Goal: Transaction & Acquisition: Purchase product/service

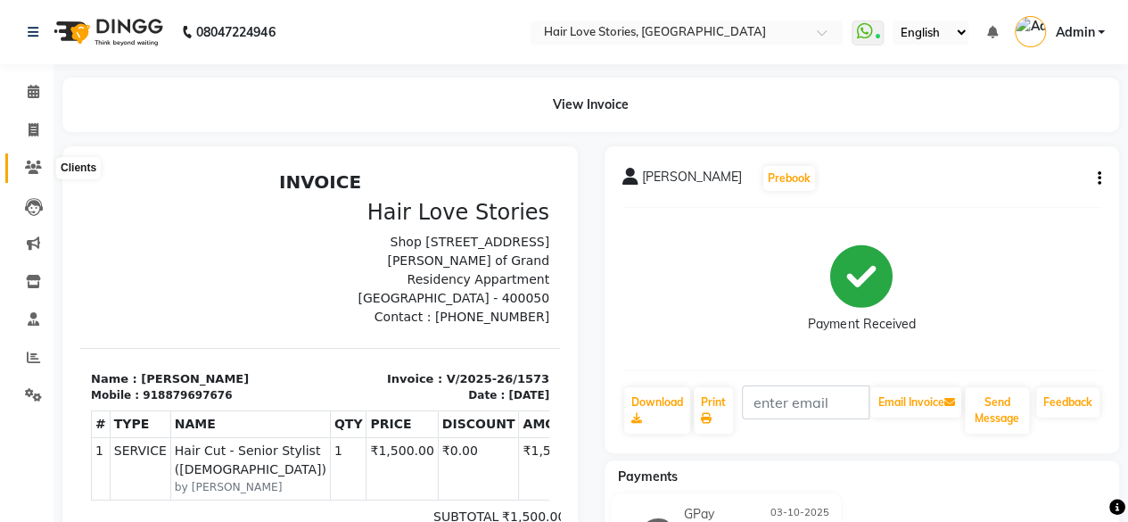
click at [34, 159] on span at bounding box center [33, 168] width 31 height 21
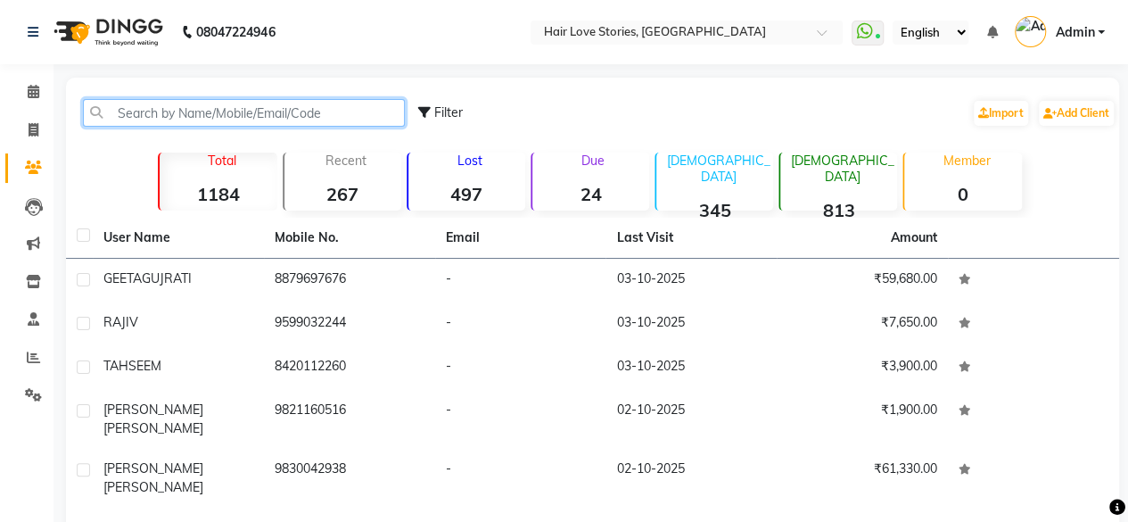
click at [114, 111] on input "text" at bounding box center [244, 113] width 322 height 28
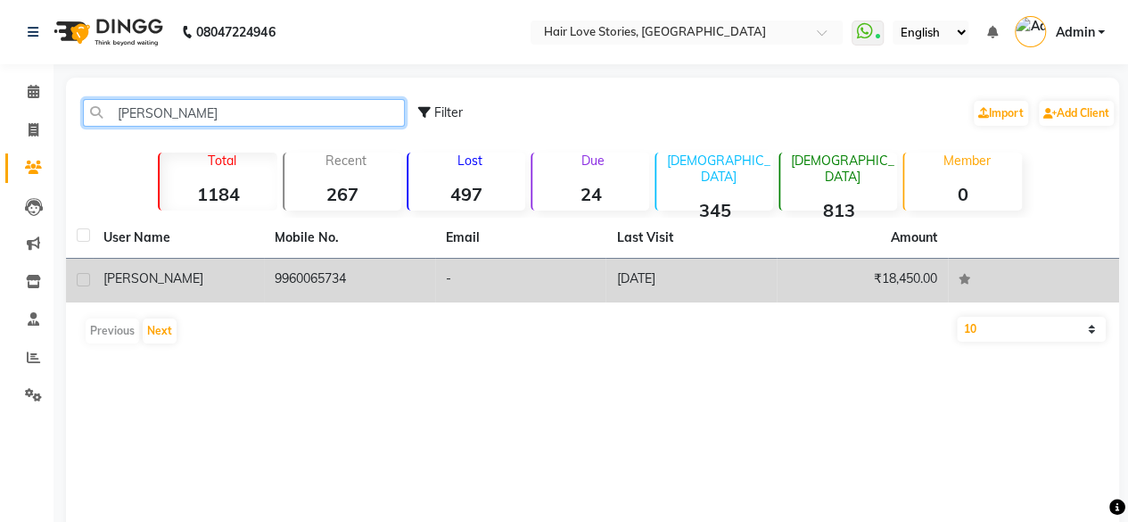
type input "[PERSON_NAME]"
click at [146, 290] on td "[PERSON_NAME]" at bounding box center [178, 281] width 171 height 44
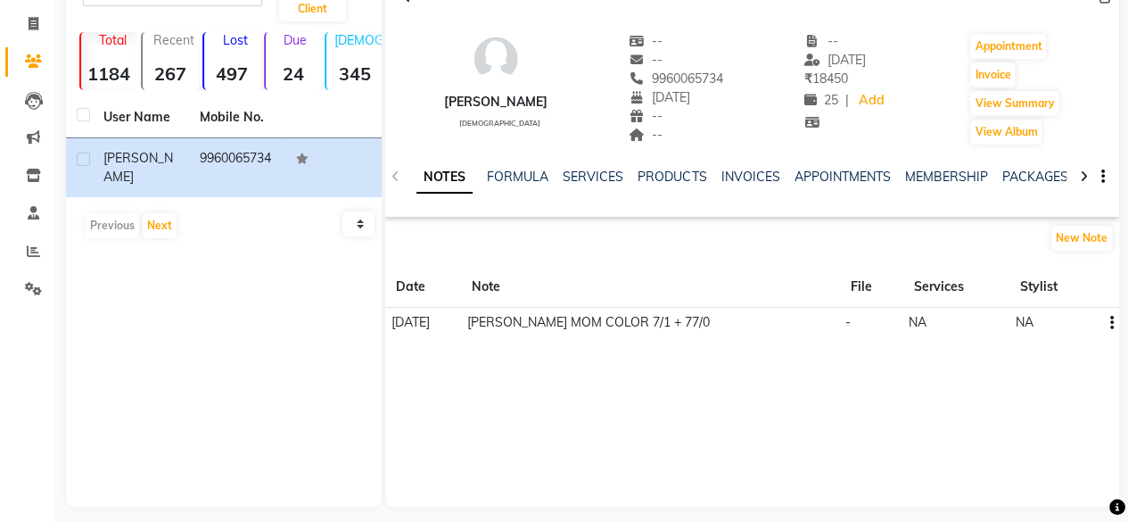
scroll to position [118, 0]
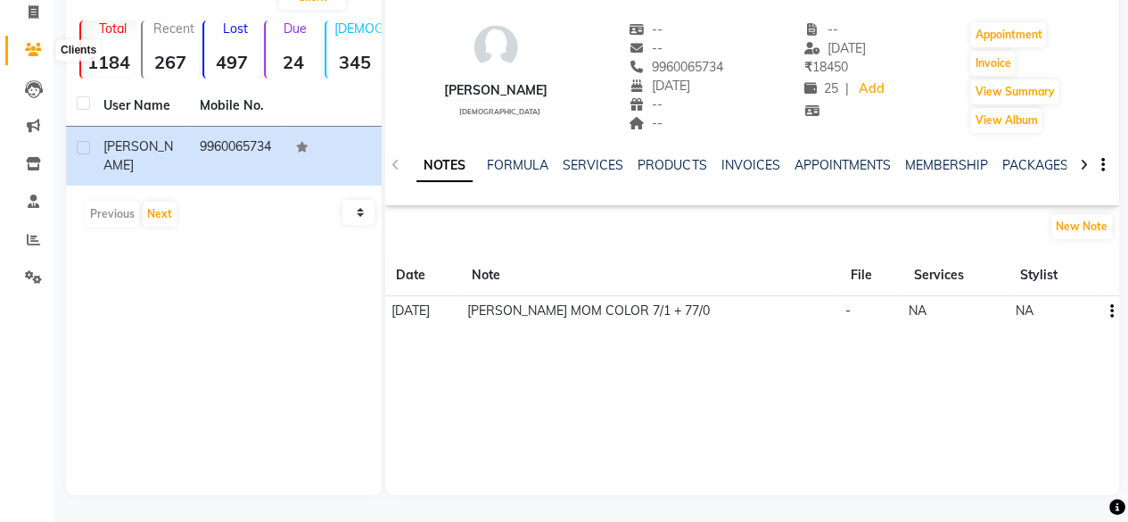
click at [29, 45] on icon at bounding box center [33, 49] width 17 height 13
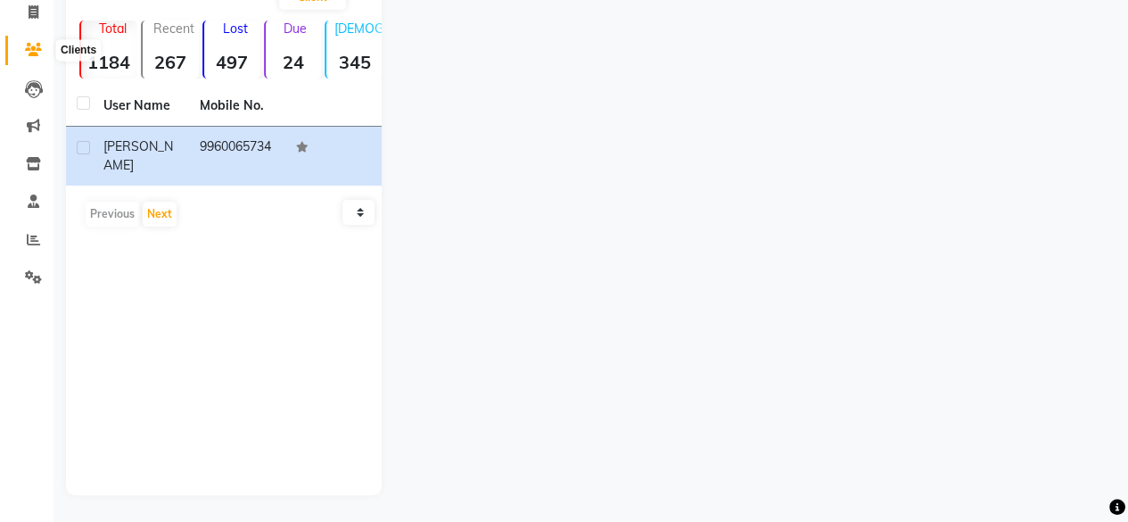
click at [36, 58] on span at bounding box center [33, 50] width 31 height 21
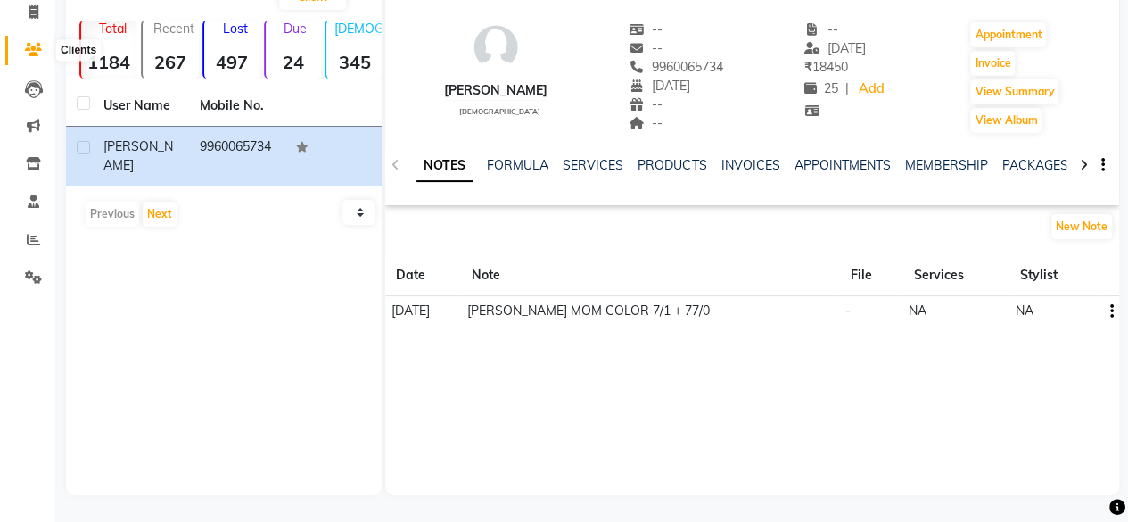
click at [32, 45] on icon at bounding box center [33, 49] width 17 height 13
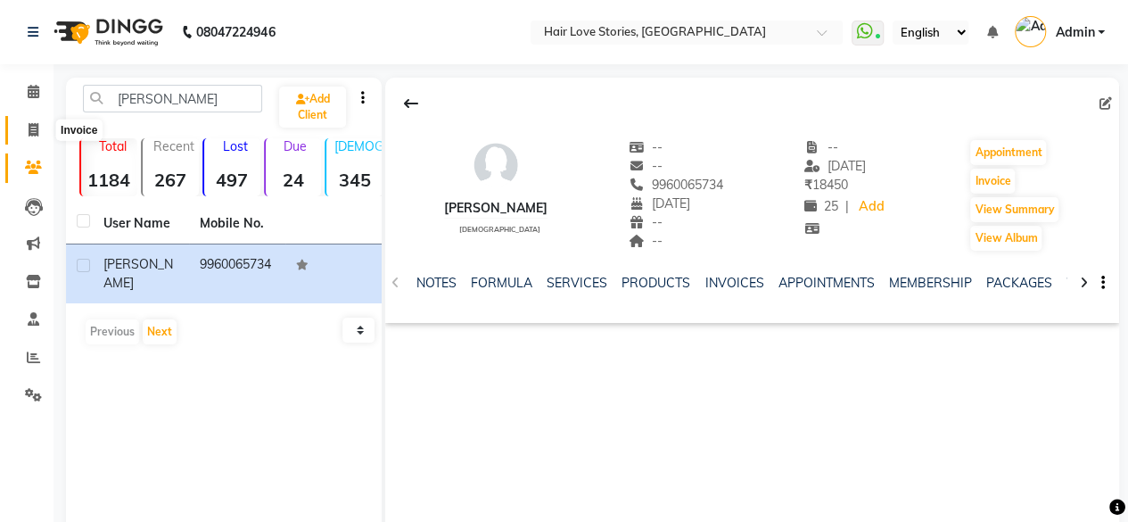
click at [29, 120] on span at bounding box center [33, 130] width 31 height 21
select select "service"
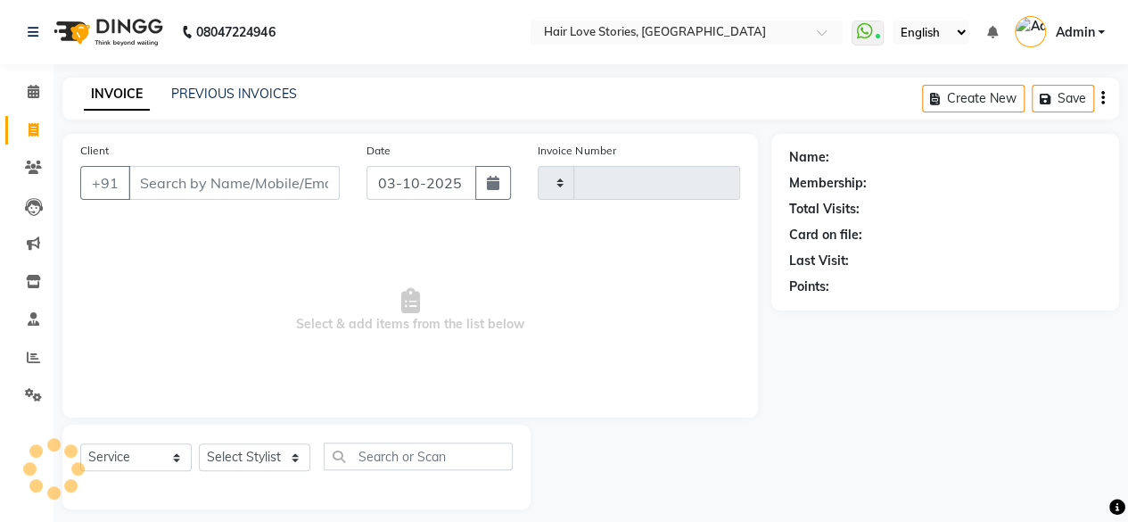
type input "1574"
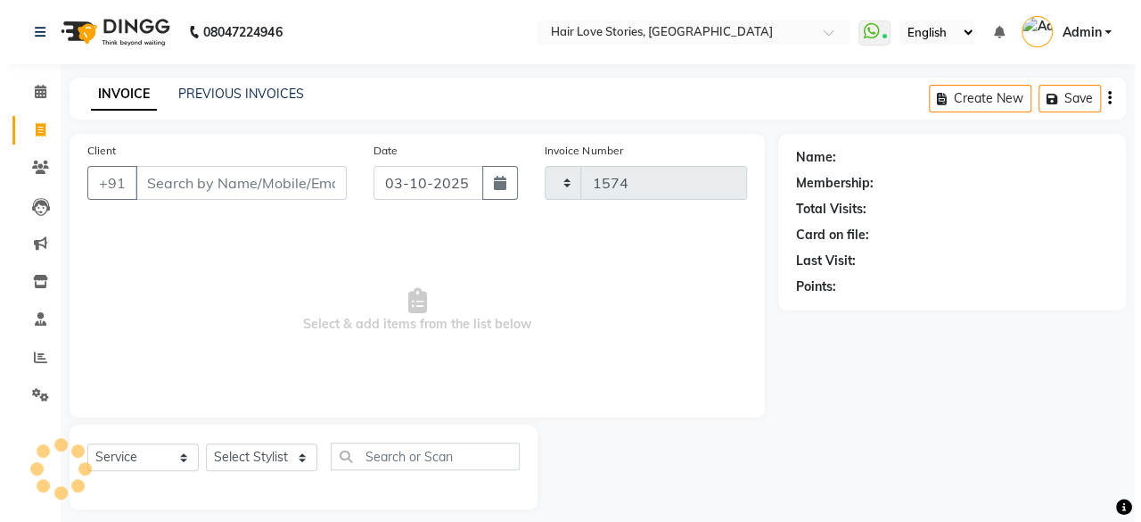
scroll to position [13, 0]
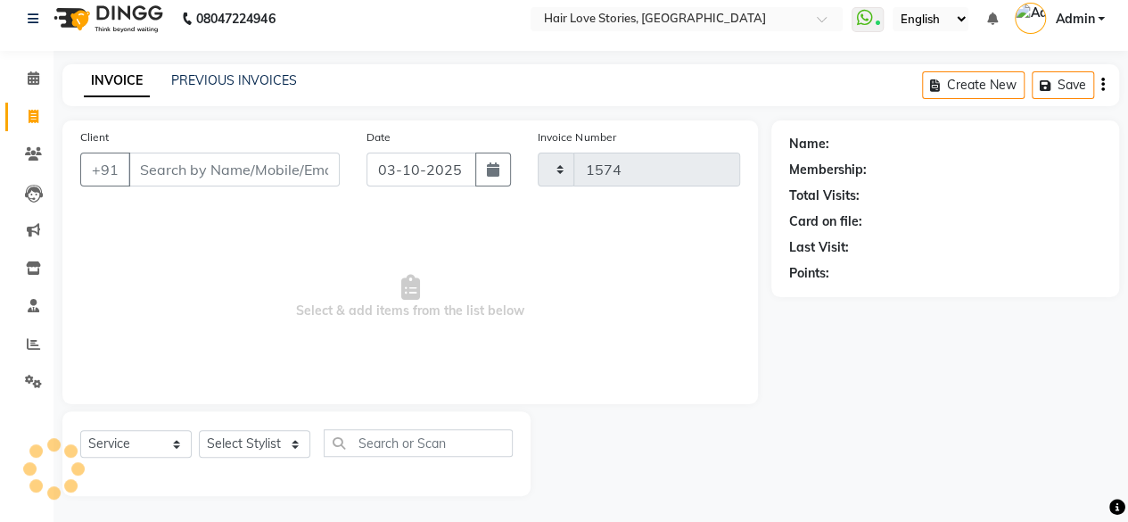
select select "3886"
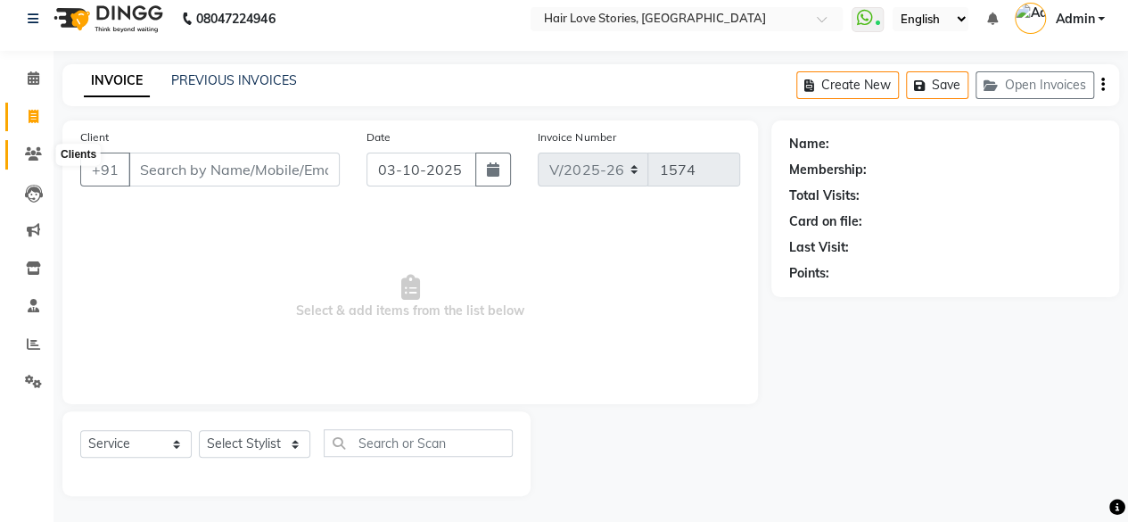
click at [25, 152] on icon at bounding box center [33, 153] width 17 height 13
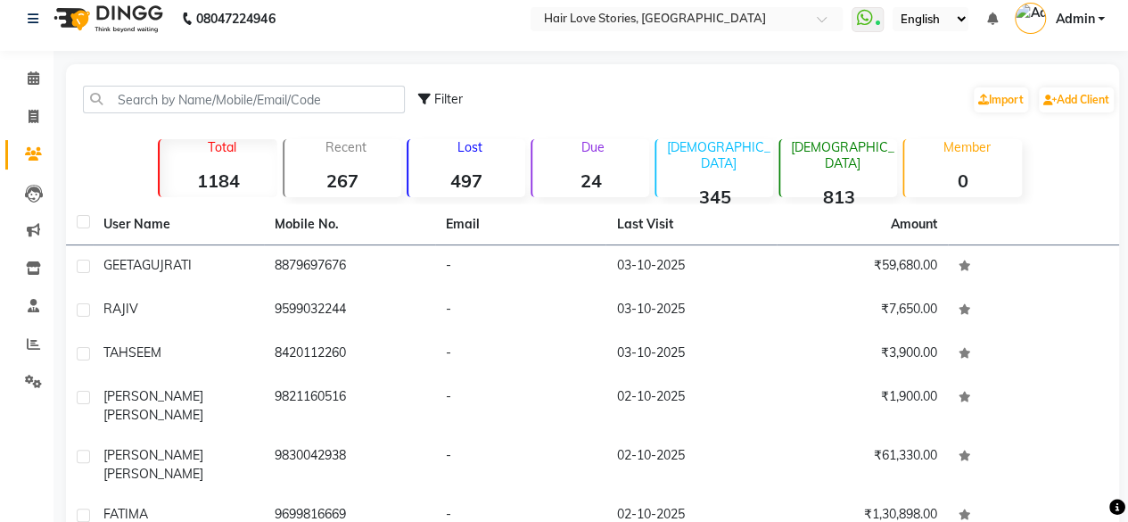
click at [121, 78] on div "Filter Import Add Client" at bounding box center [593, 99] width 1046 height 56
click at [123, 90] on input "text" at bounding box center [244, 100] width 322 height 28
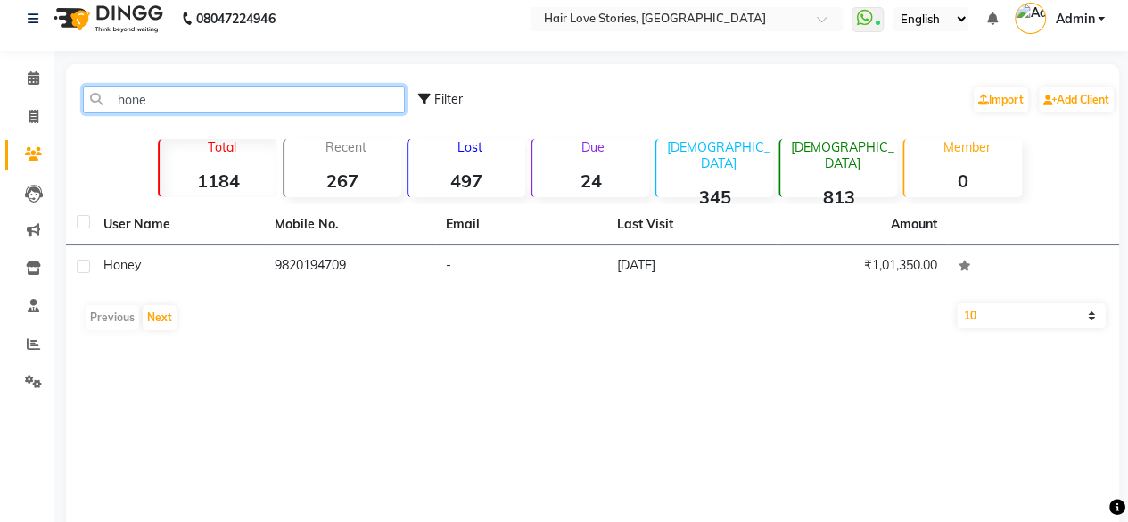
click at [123, 90] on input "hone" at bounding box center [244, 100] width 322 height 28
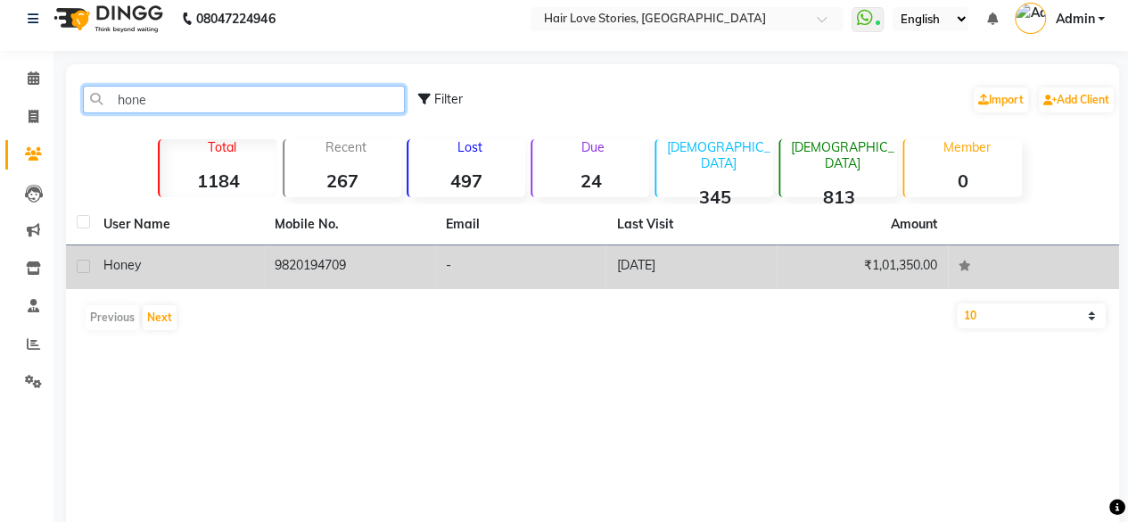
type input "hone"
click at [123, 261] on span "Honey" at bounding box center [121, 265] width 37 height 16
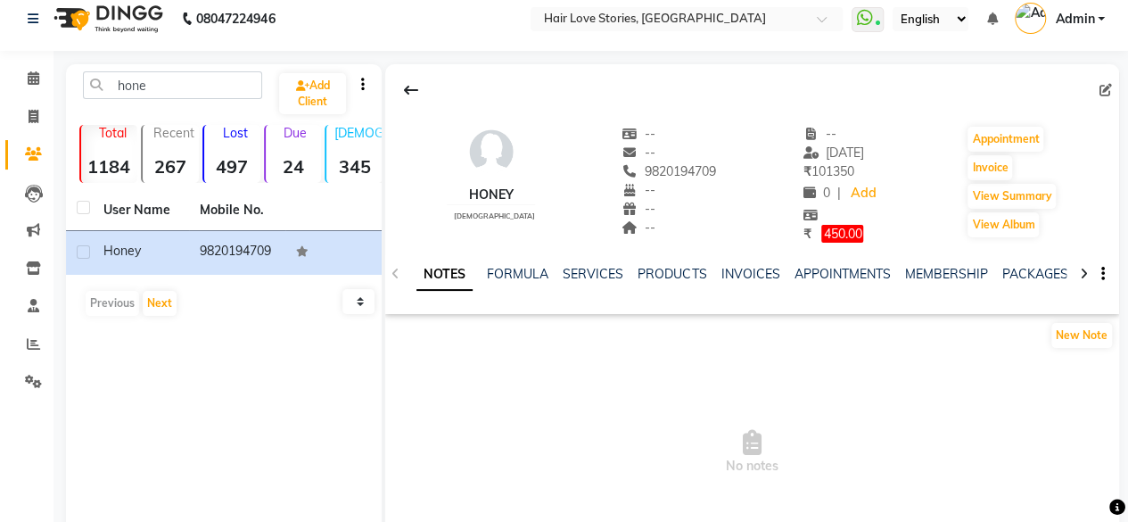
click at [583, 265] on div "SERVICES" at bounding box center [593, 274] width 61 height 19
click at [582, 276] on link "SERVICES" at bounding box center [593, 274] width 61 height 16
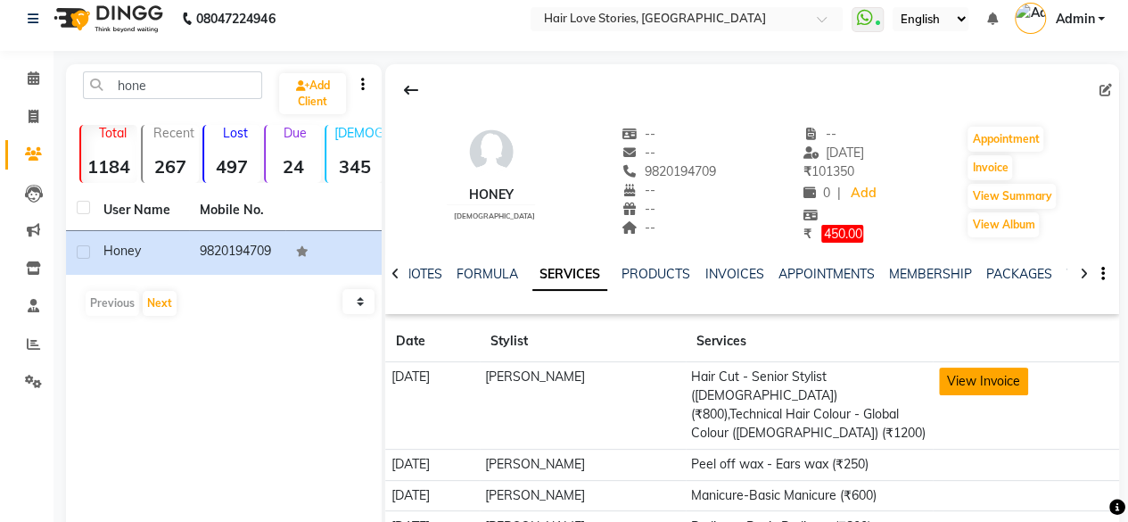
click at [977, 383] on button "View Invoice" at bounding box center [983, 381] width 89 height 28
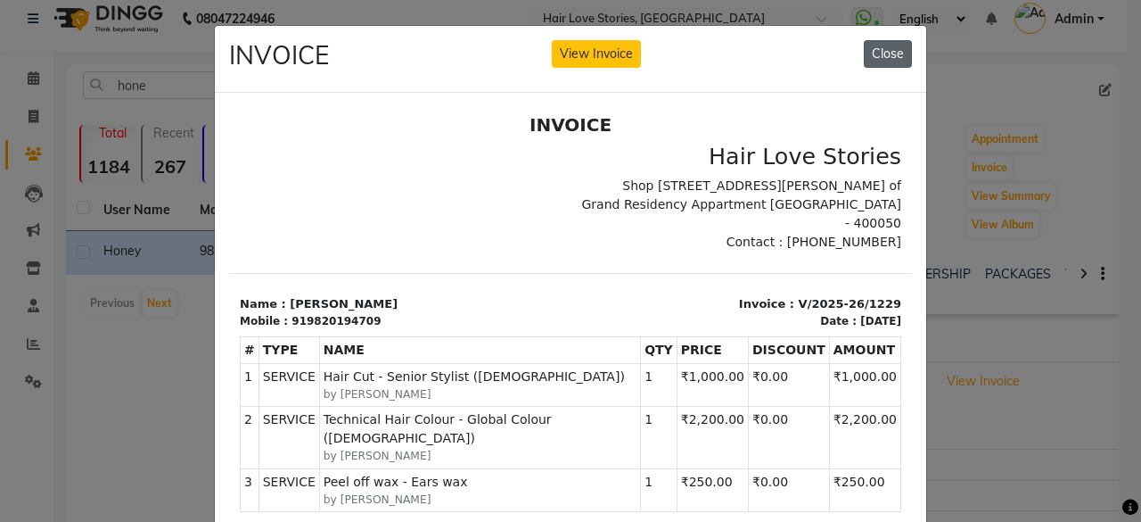
click at [876, 57] on button "Close" at bounding box center [888, 54] width 48 height 28
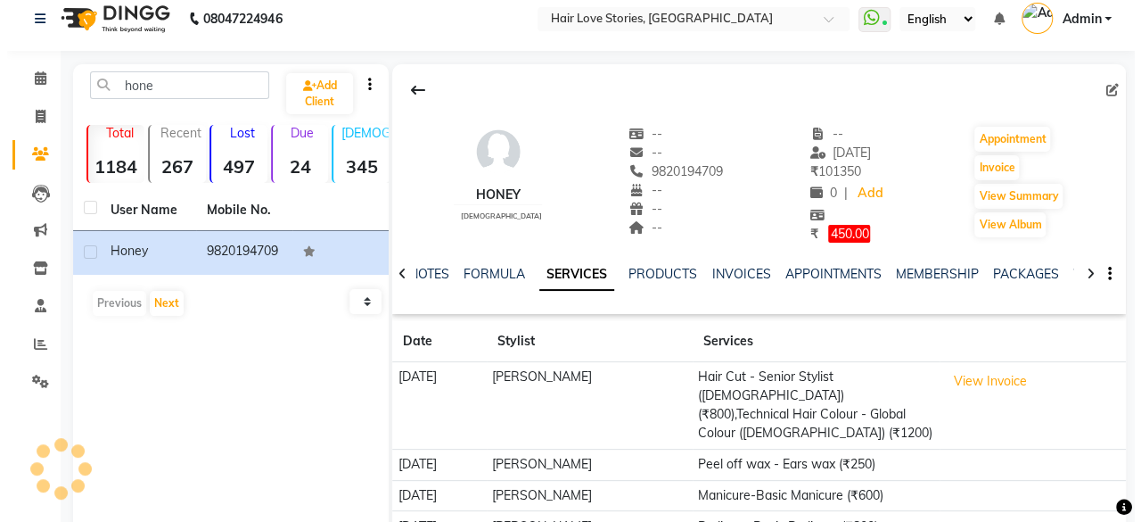
scroll to position [194, 0]
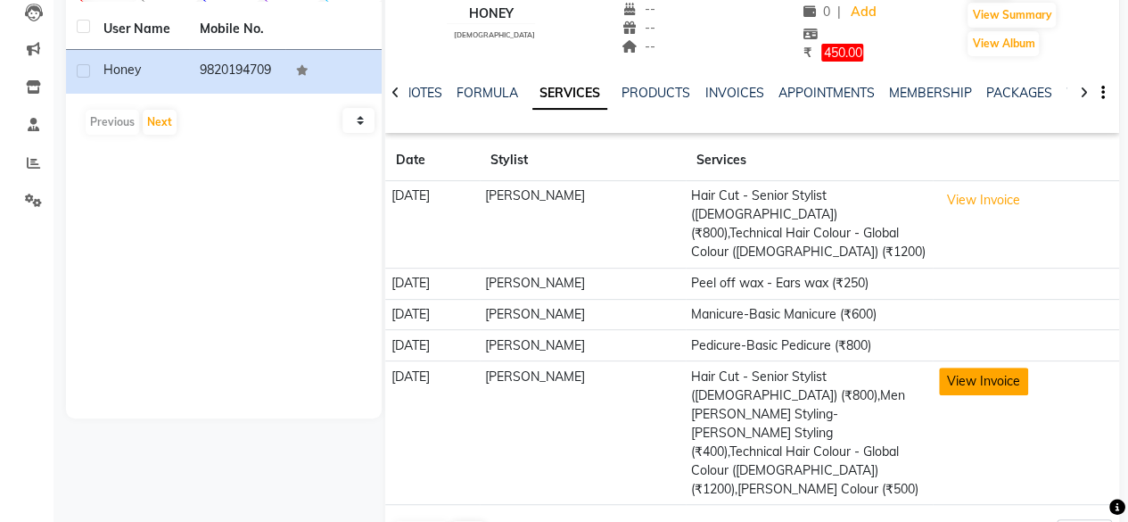
click at [979, 367] on button "View Invoice" at bounding box center [983, 381] width 89 height 28
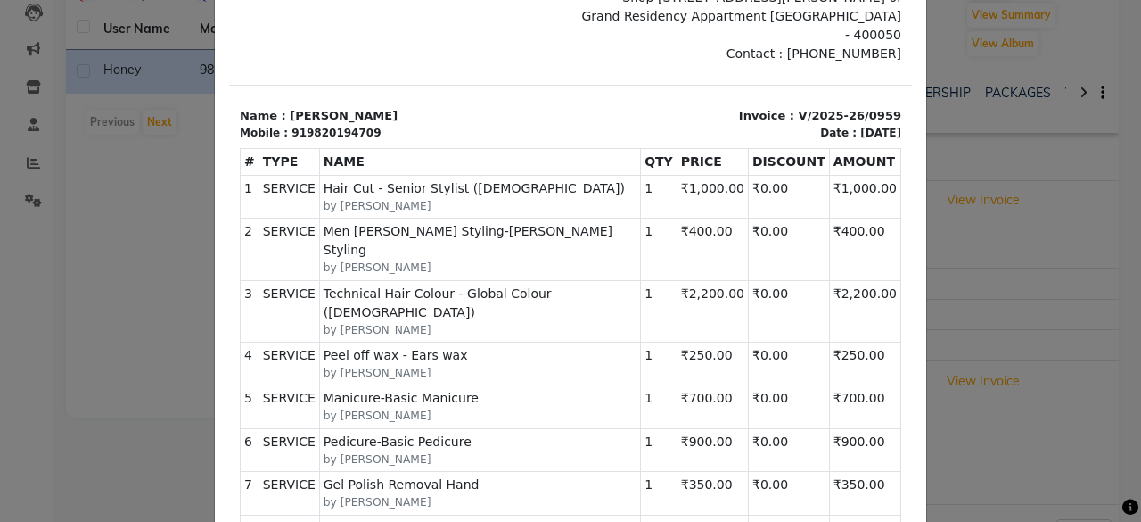
scroll to position [0, 0]
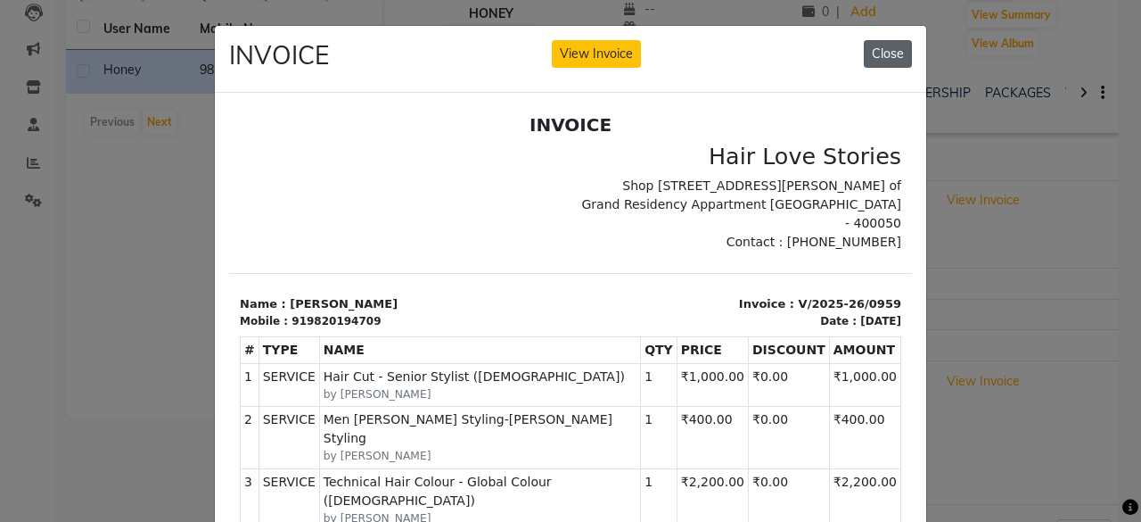
click at [868, 51] on button "Close" at bounding box center [888, 54] width 48 height 28
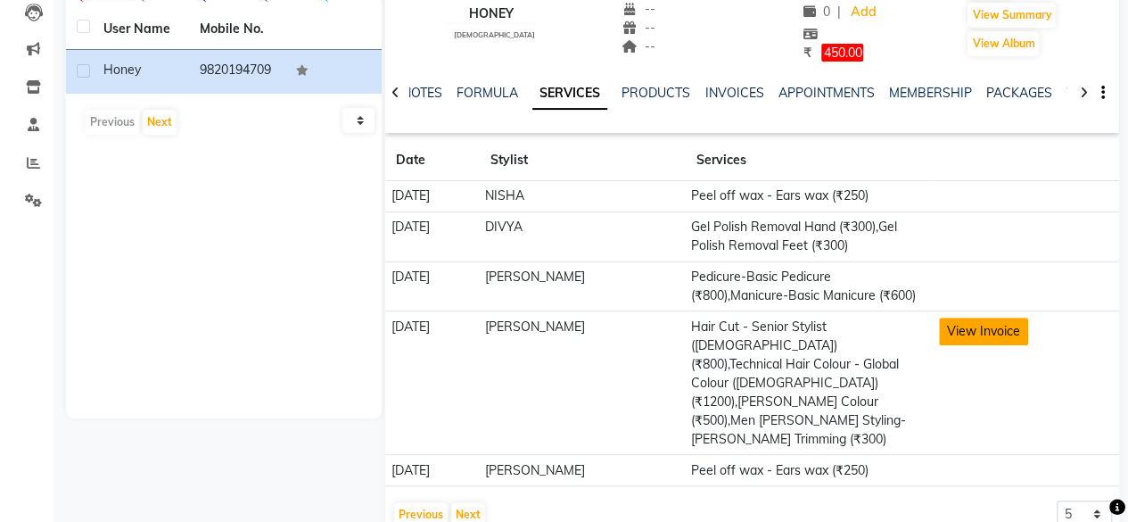
click at [965, 345] on button "View Invoice" at bounding box center [983, 331] width 89 height 28
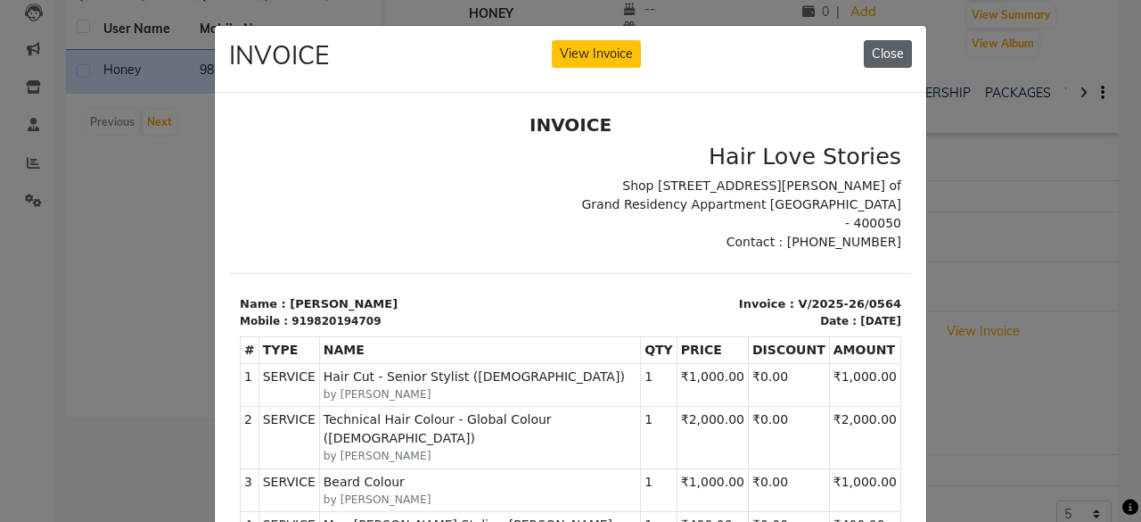
click at [874, 51] on button "Close" at bounding box center [888, 54] width 48 height 28
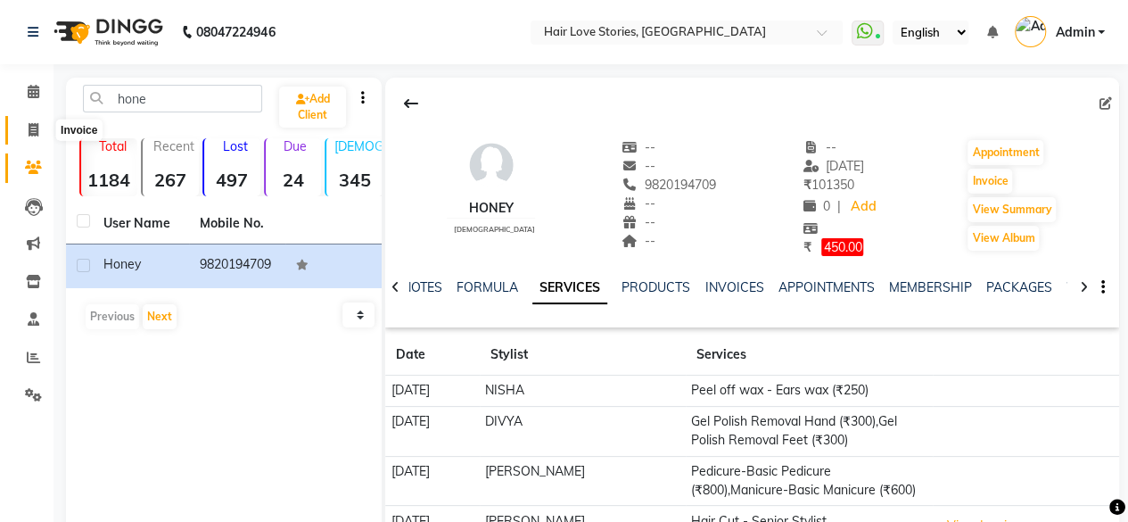
click at [37, 138] on span at bounding box center [33, 130] width 31 height 21
select select "3886"
select select "service"
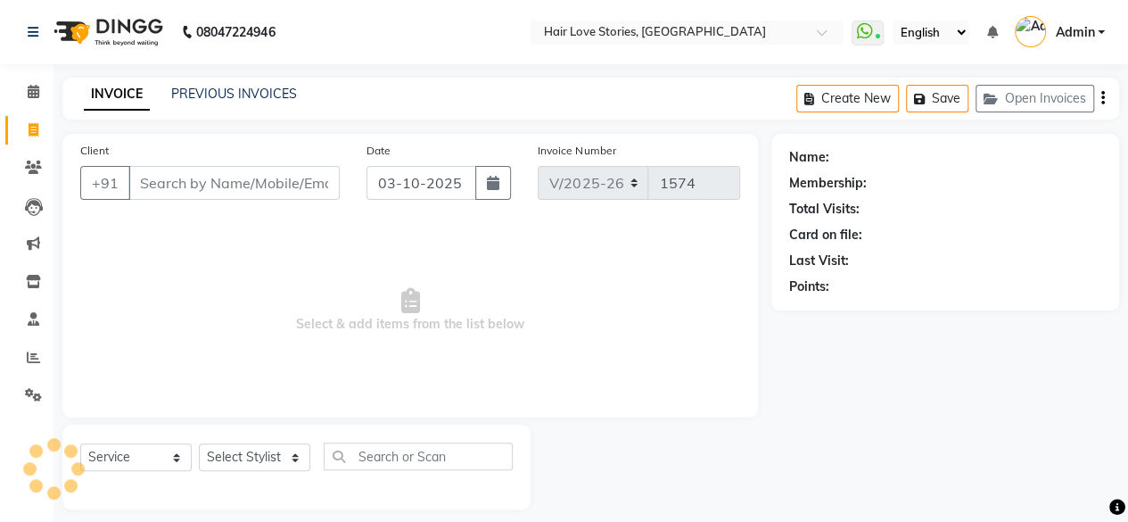
scroll to position [13, 0]
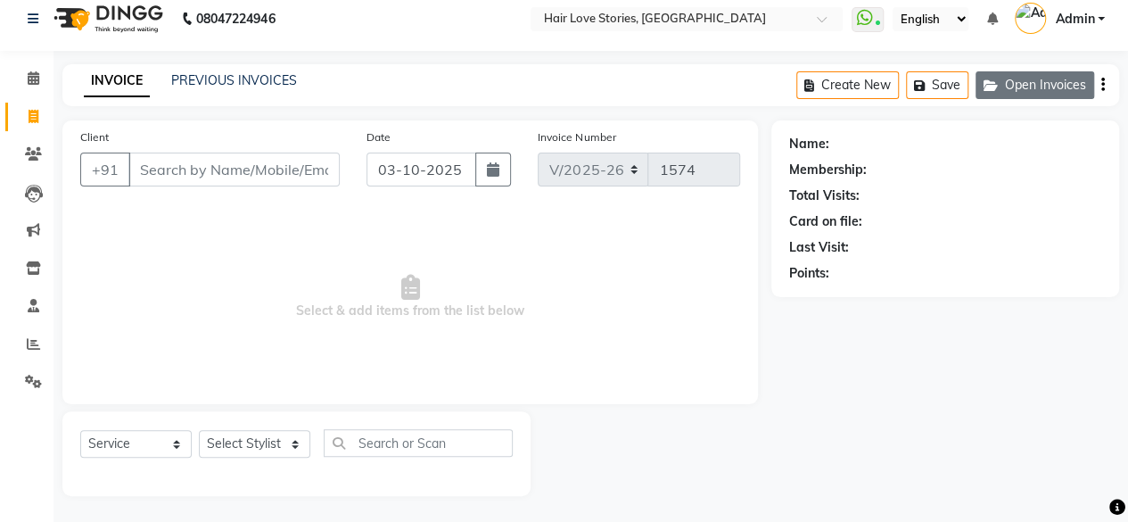
click at [1008, 86] on button "Open Invoices" at bounding box center [1035, 85] width 119 height 28
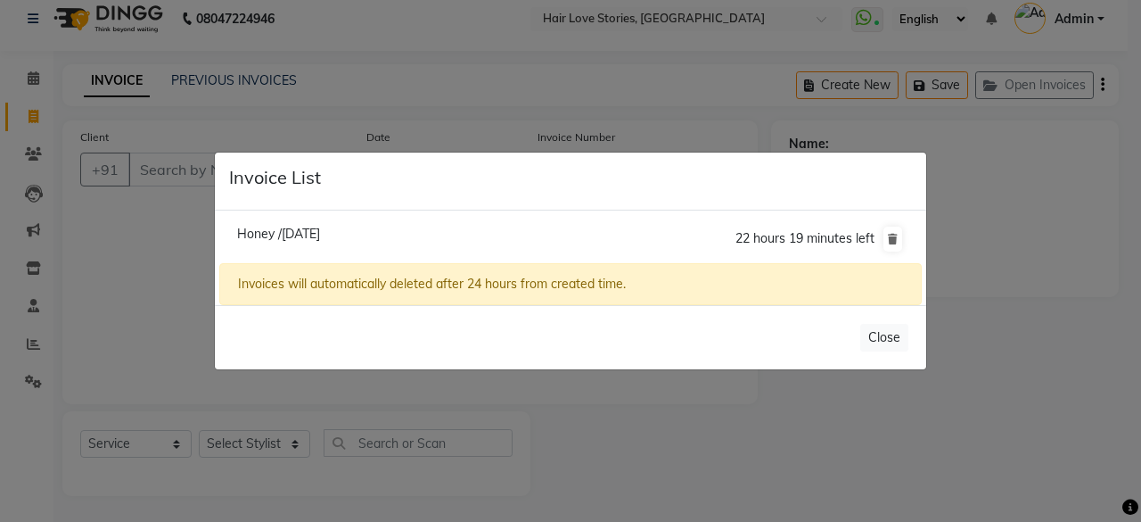
click at [254, 233] on span "Honey /[DATE]" at bounding box center [278, 234] width 83 height 16
type input "9820194709"
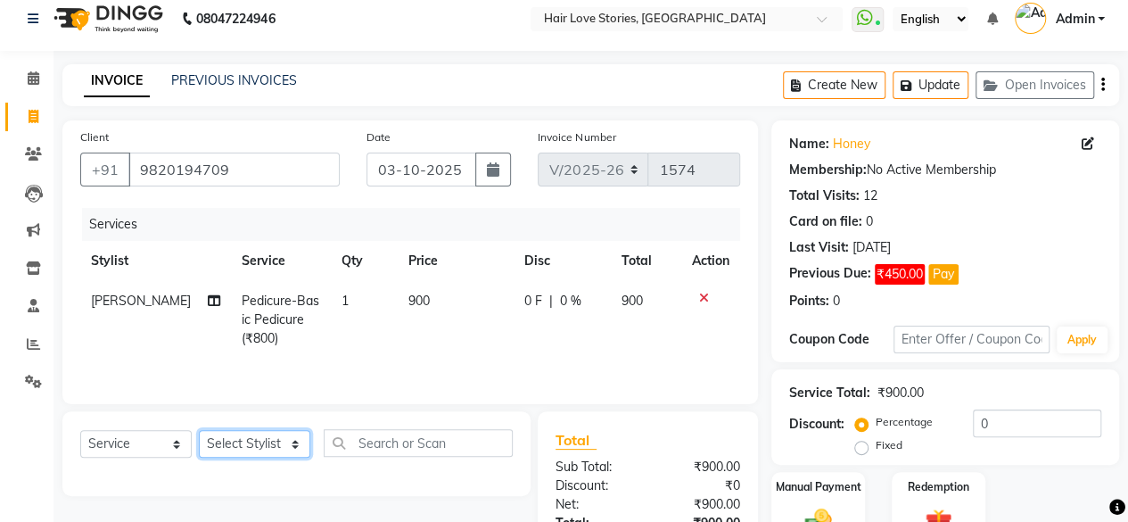
click at [261, 452] on select "Select Stylist [PERSON_NAME] FRONTDESK MANAGER [PERSON_NAME] MEENA MANE [PERSON…" at bounding box center [254, 444] width 111 height 28
select select "19053"
click at [199, 430] on select "Select Stylist [PERSON_NAME] FRONTDESK MANAGER [PERSON_NAME] MEENA MANE [PERSON…" at bounding box center [254, 444] width 111 height 28
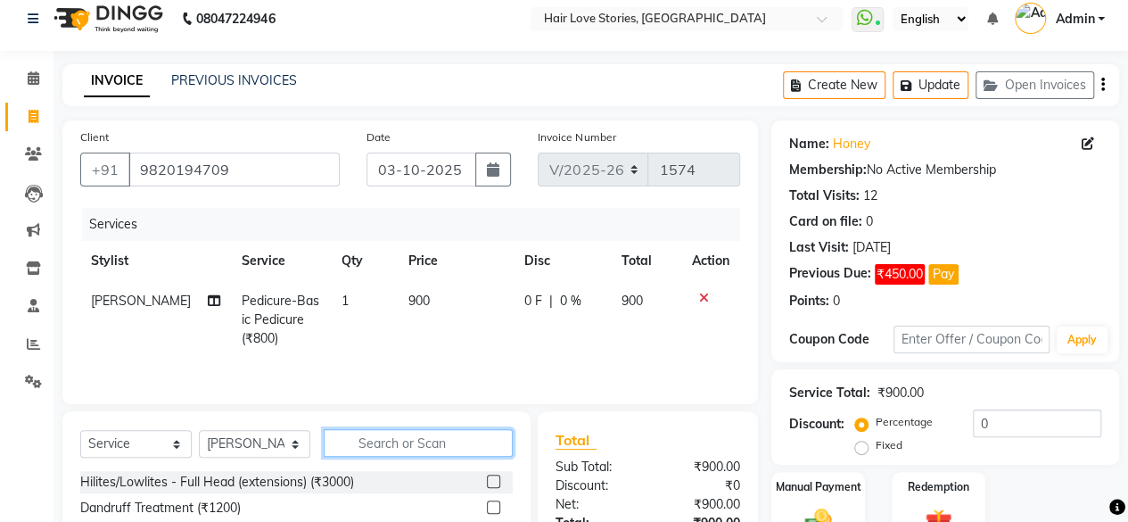
click at [371, 448] on input "text" at bounding box center [418, 443] width 189 height 28
type input "mani"
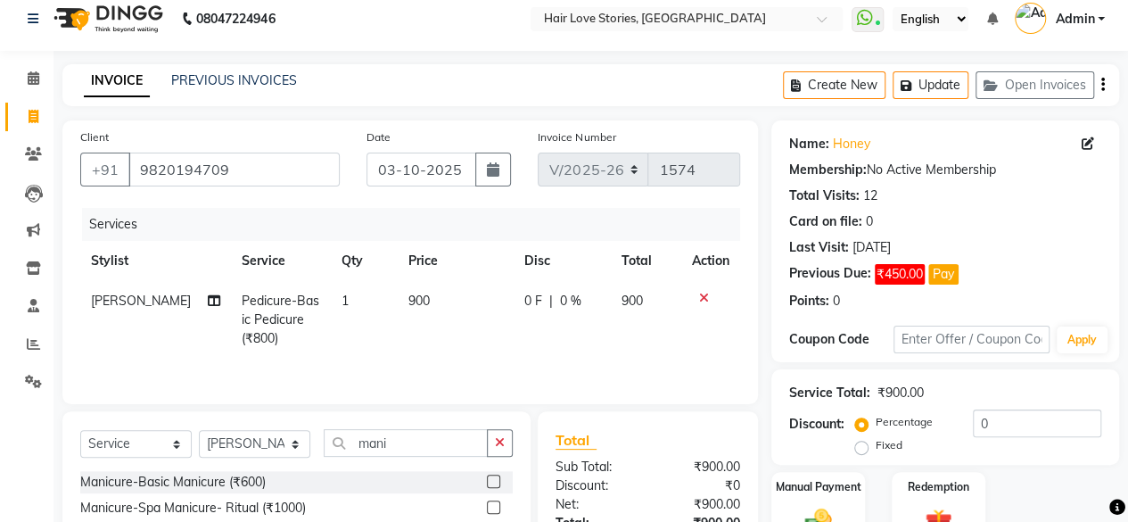
click at [489, 477] on label at bounding box center [493, 480] width 13 height 13
click at [489, 477] on input "checkbox" at bounding box center [493, 482] width 12 height 12
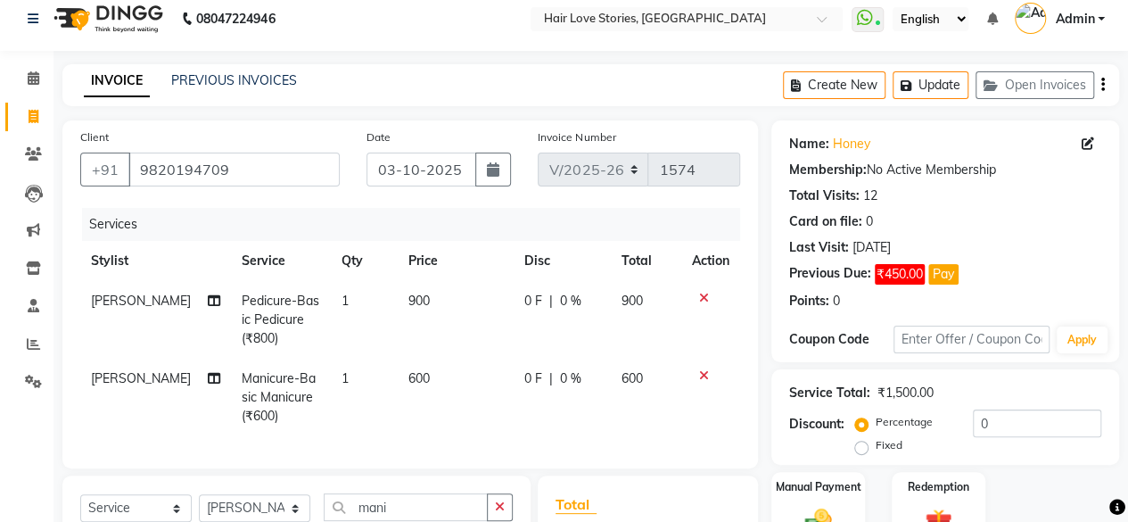
checkbox input "false"
click at [408, 380] on span "600" at bounding box center [418, 378] width 21 height 16
select select "19053"
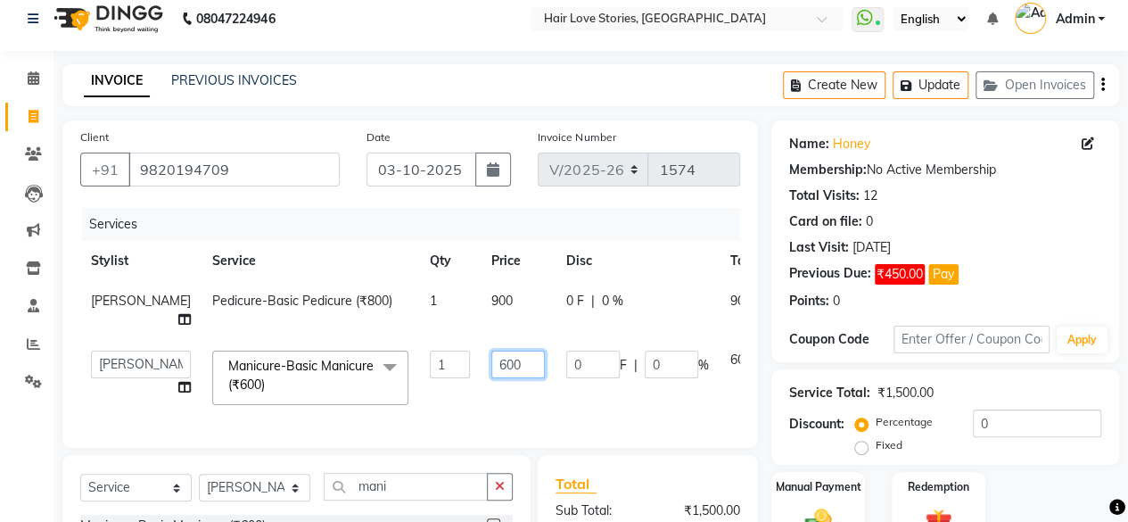
click at [491, 366] on input "600" at bounding box center [518, 364] width 54 height 28
type input "700"
click at [218, 501] on select "Select Stylist [PERSON_NAME] FRONTDESK MANAGER [PERSON_NAME] MEENA MANE [PERSON…" at bounding box center [254, 487] width 111 height 28
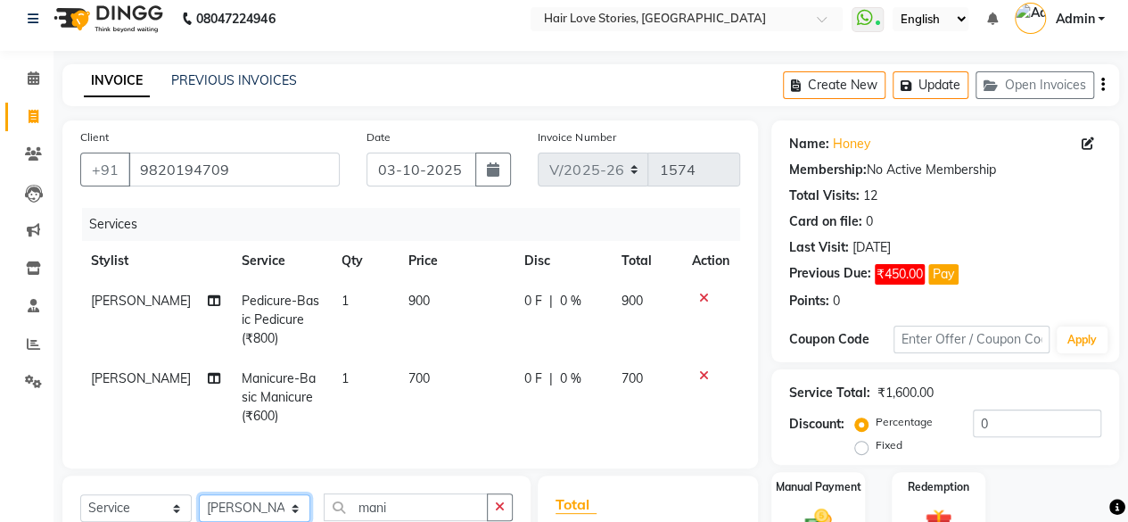
scroll to position [27, 0]
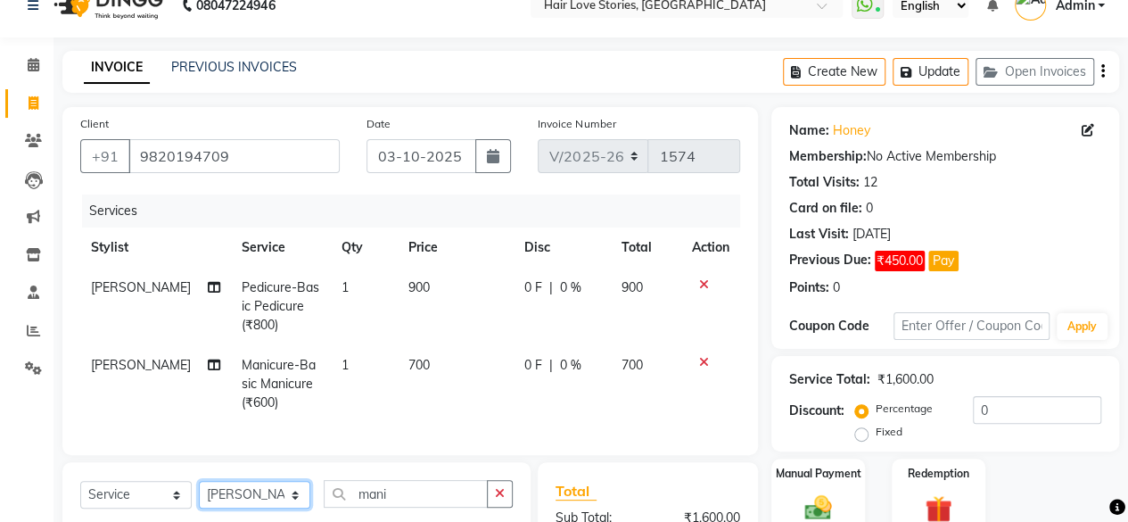
select select "19891"
click at [199, 494] on select "Select Stylist [PERSON_NAME] FRONTDESK MANAGER [PERSON_NAME] MEENA MANE [PERSON…" at bounding box center [254, 495] width 111 height 28
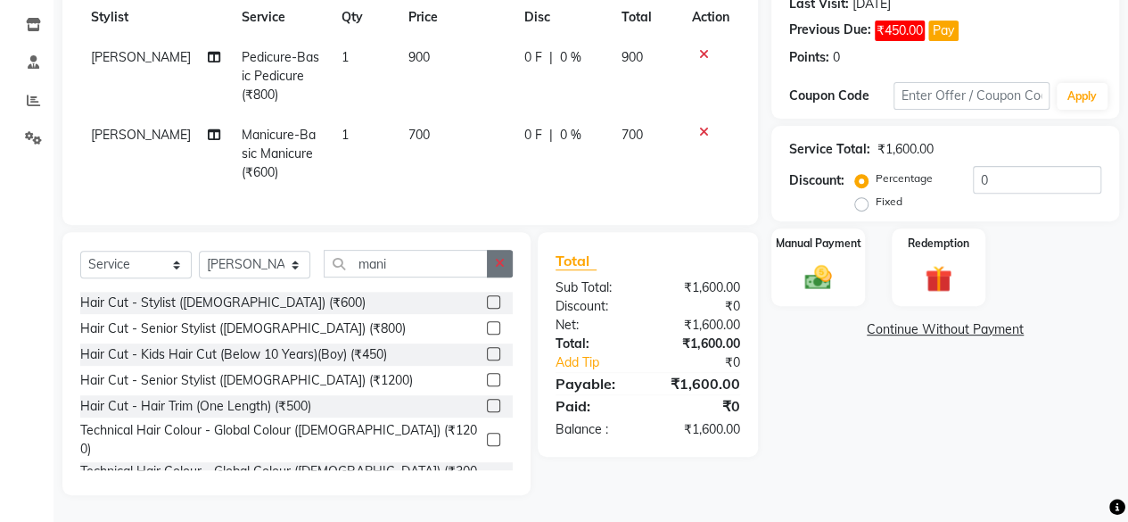
click at [498, 274] on button "button" at bounding box center [500, 264] width 26 height 28
click at [487, 331] on label at bounding box center [493, 327] width 13 height 13
click at [487, 331] on input "checkbox" at bounding box center [493, 329] width 12 height 12
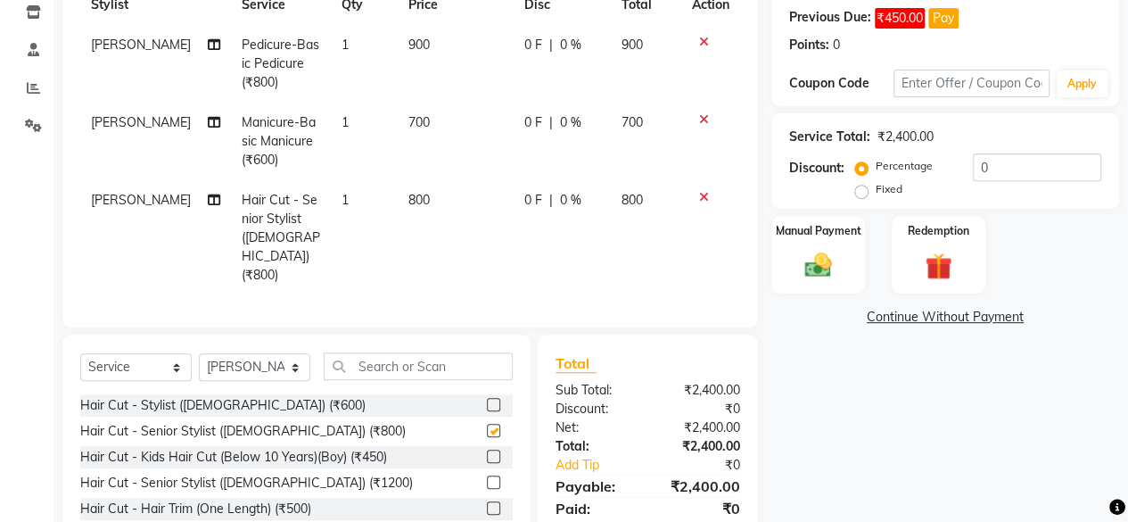
checkbox input "false"
click at [369, 352] on input "text" at bounding box center [418, 366] width 189 height 28
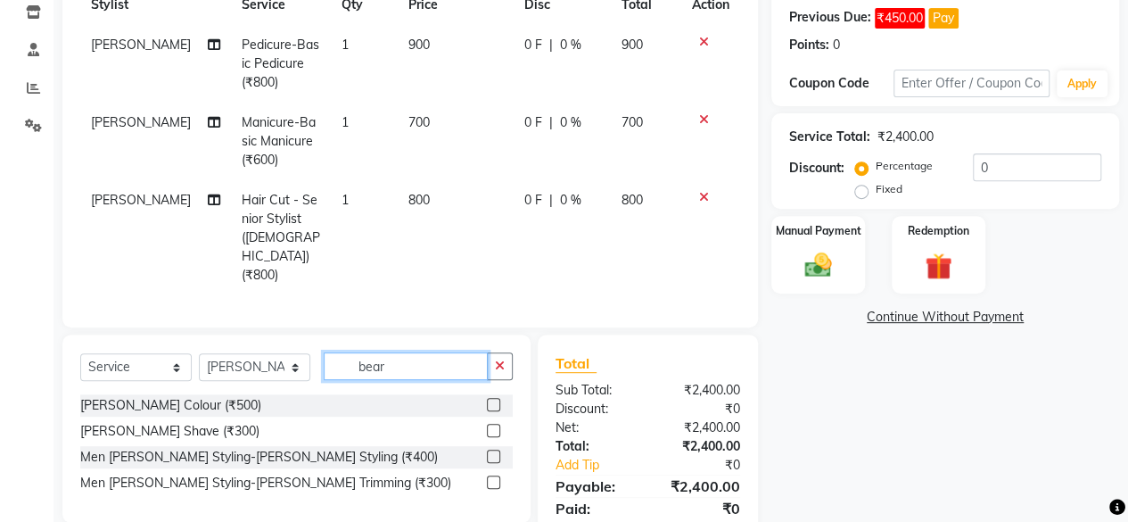
type input "bear"
click at [495, 398] on label at bounding box center [493, 404] width 13 height 13
click at [495, 399] on input "checkbox" at bounding box center [493, 405] width 12 height 12
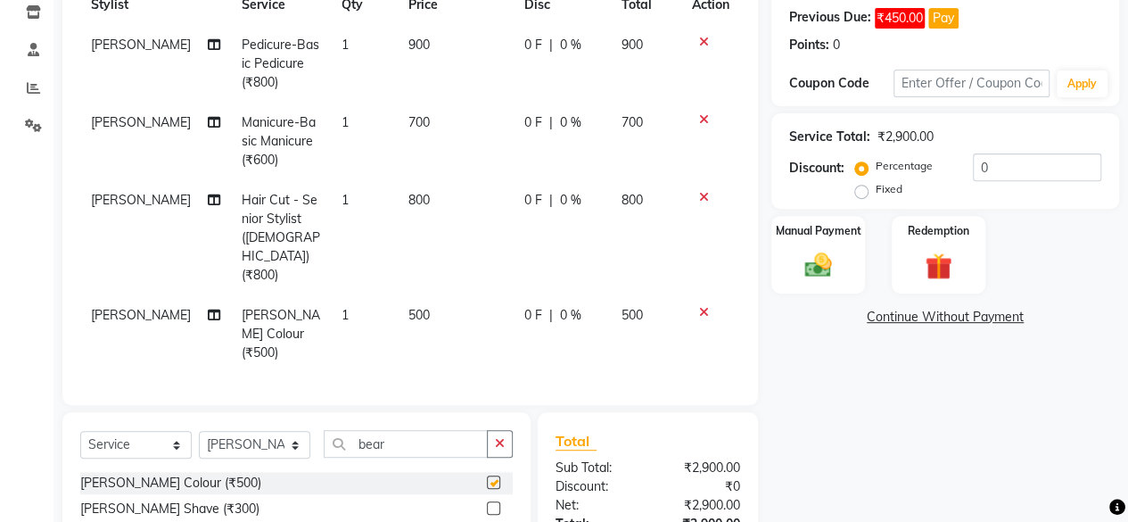
checkbox input "false"
click at [498, 430] on button "button" at bounding box center [500, 444] width 26 height 28
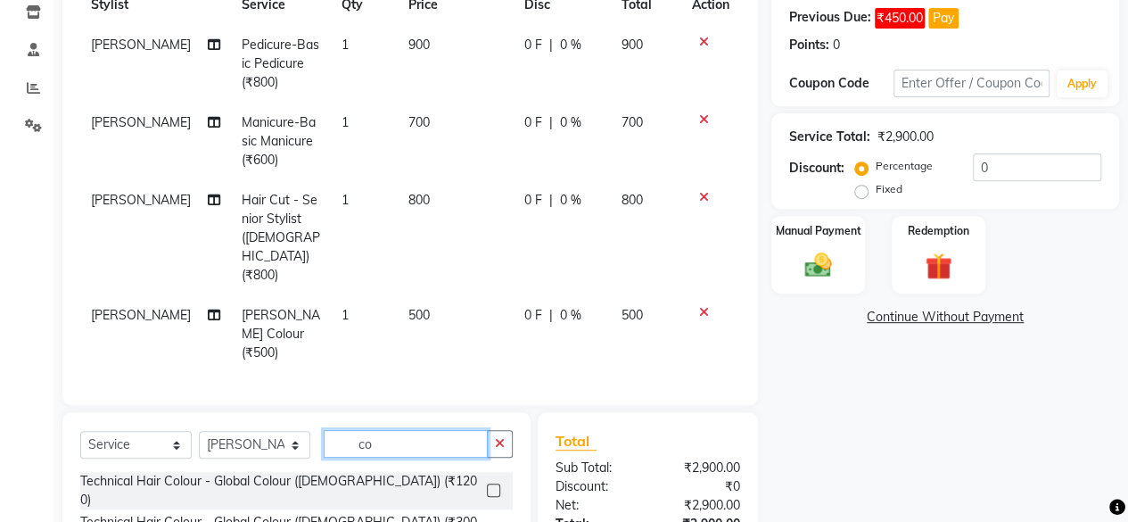
type input "co"
click at [487, 483] on label at bounding box center [493, 489] width 13 height 13
click at [487, 485] on input "checkbox" at bounding box center [493, 491] width 12 height 12
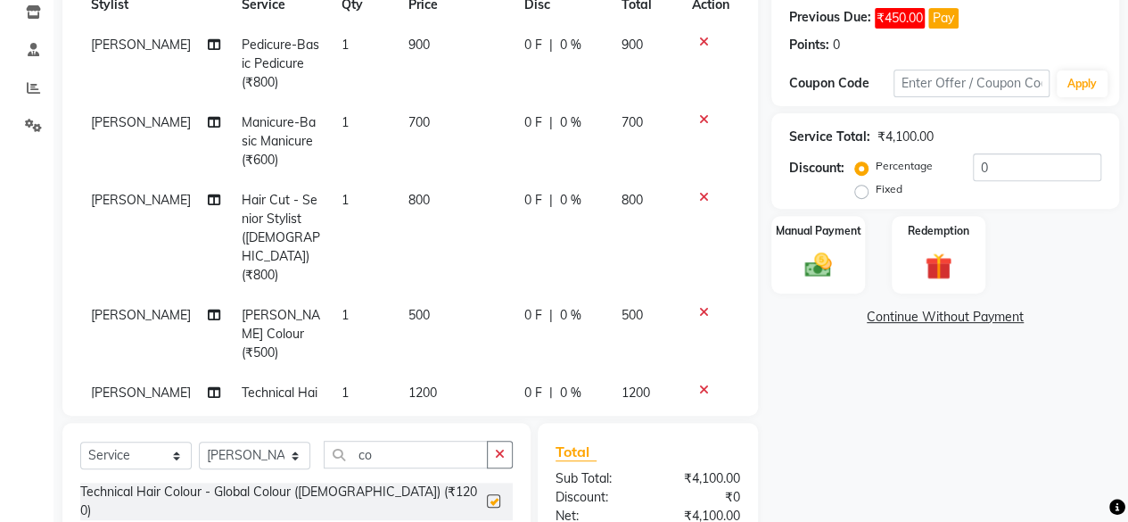
checkbox input "false"
click at [408, 384] on span "1200" at bounding box center [422, 392] width 29 height 16
select select "19891"
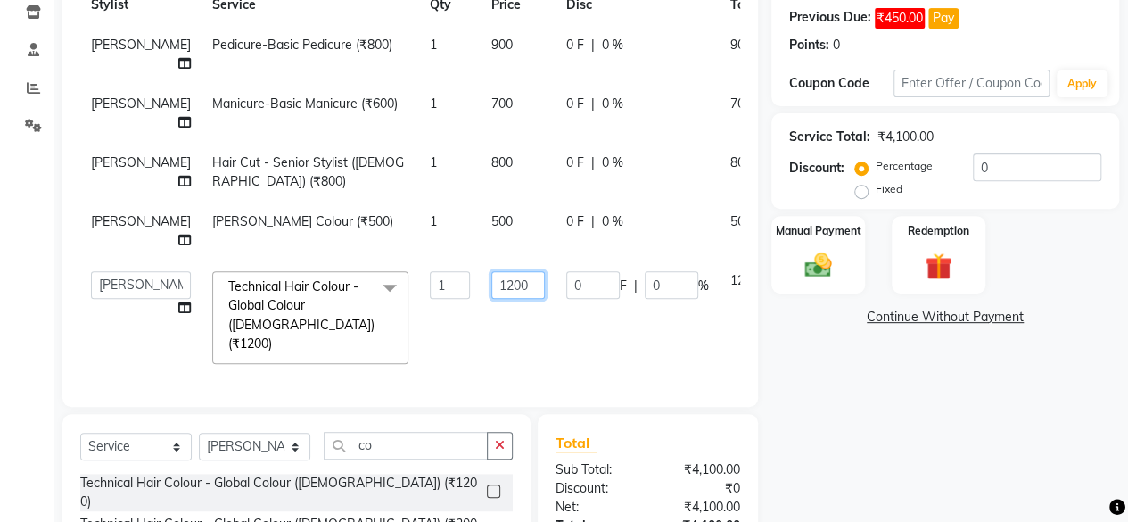
click at [491, 299] on input "1200" at bounding box center [518, 285] width 54 height 28
type input "2200"
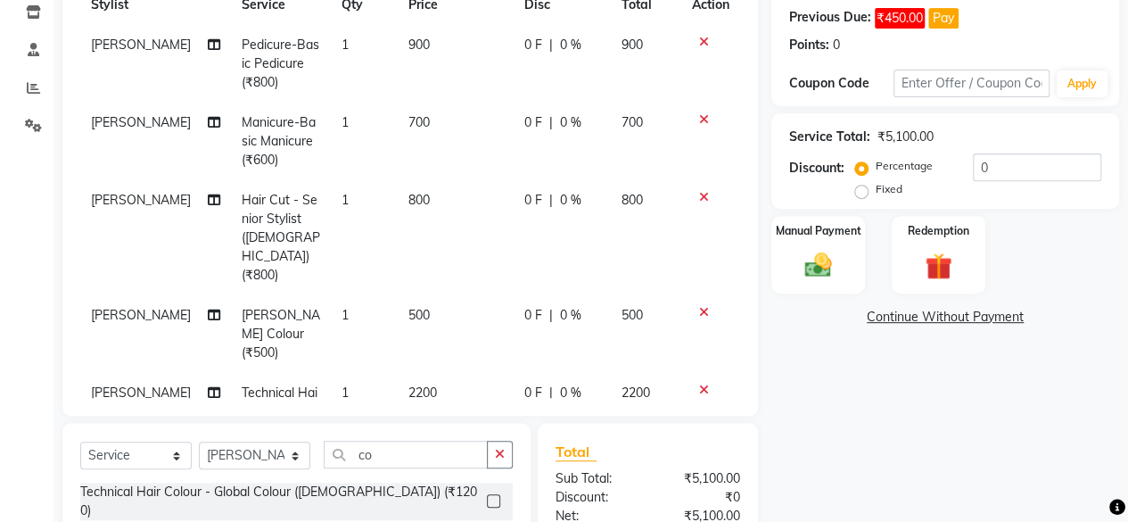
click at [440, 250] on tbody "Vidya Raj Pedicure-Basic Pedicure (₹800) 1 900 0 F | 0 % 900 Vidya Raj Manicure…" at bounding box center [410, 266] width 660 height 482
click at [408, 307] on span "500" at bounding box center [418, 315] width 21 height 16
select select "19891"
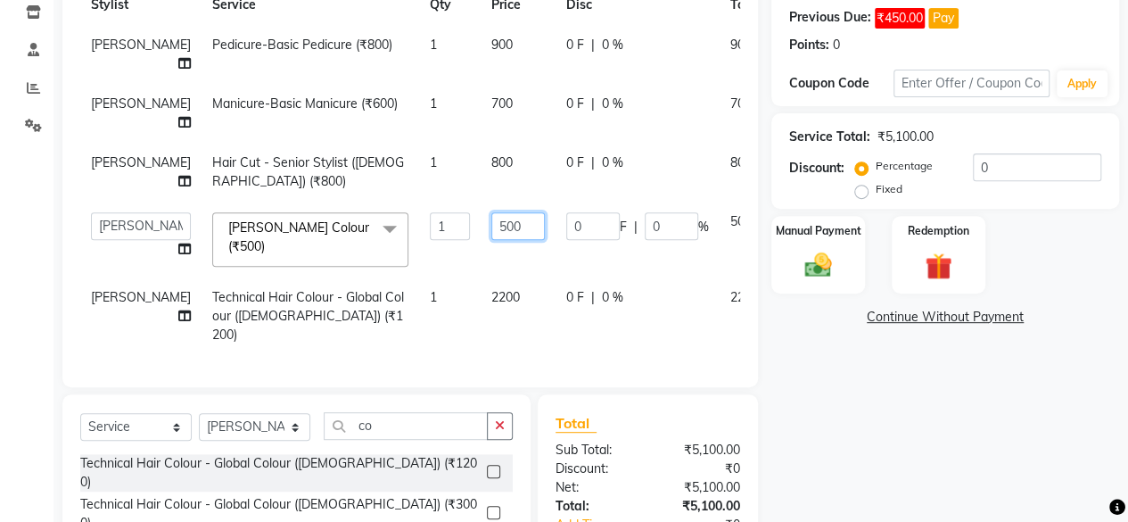
click at [491, 240] on input "500" at bounding box center [518, 226] width 54 height 28
type input "1000"
click at [457, 177] on tbody "Vidya Raj Pedicure-Basic Pedicure (₹800) 1 900 0 F | 0 % 900 Vidya Raj Manicure…" at bounding box center [455, 190] width 750 height 330
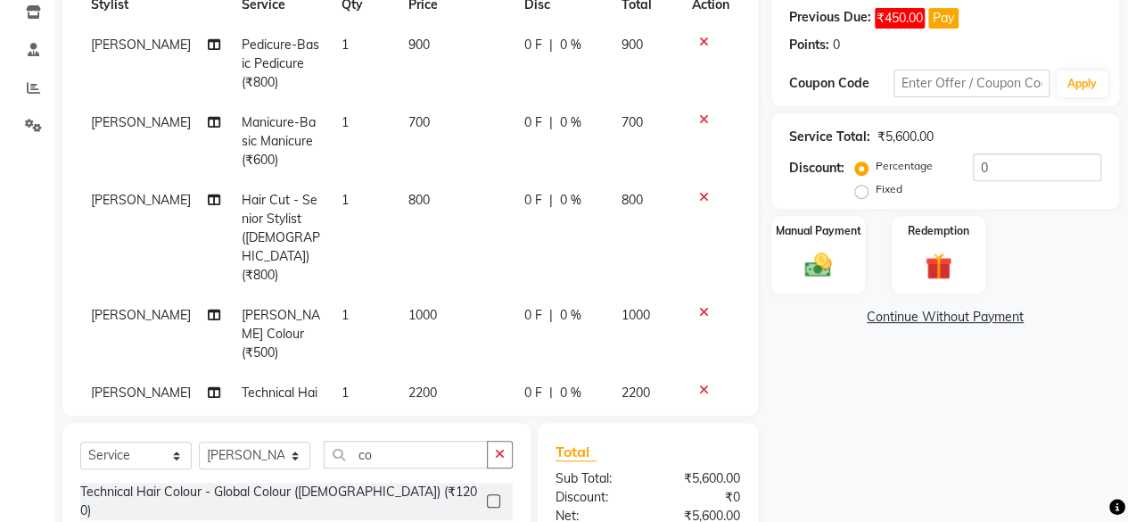
click at [398, 208] on td "800" at bounding box center [456, 237] width 116 height 115
select select "19891"
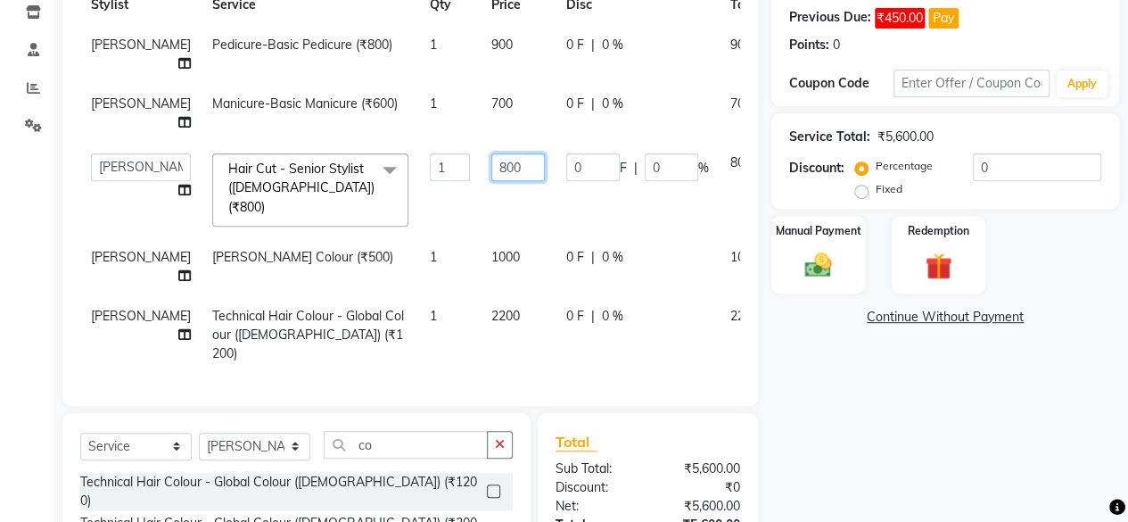
click at [491, 169] on input "800" at bounding box center [518, 167] width 54 height 28
type input "1000"
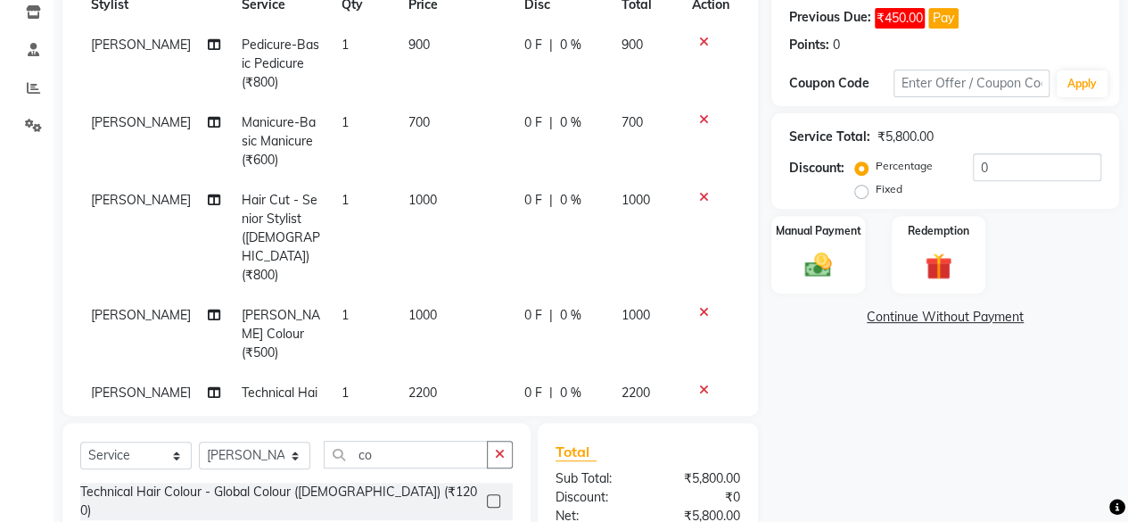
click at [781, 433] on div "Name: Honey Membership: No Active Membership Total Visits: 12 Card on file: 0 L…" at bounding box center [951, 274] width 361 height 821
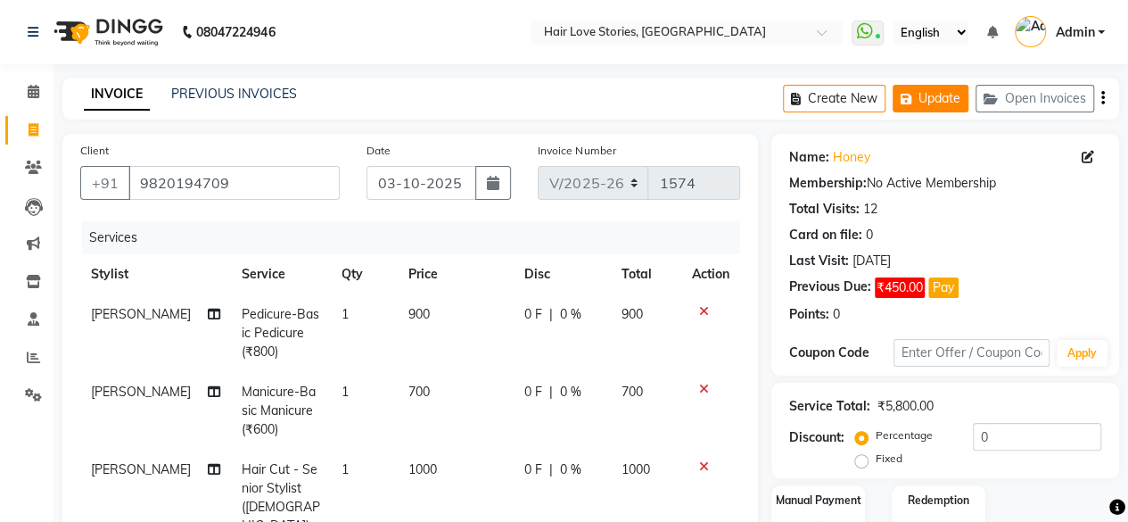
click at [949, 103] on button "Update" at bounding box center [931, 99] width 76 height 28
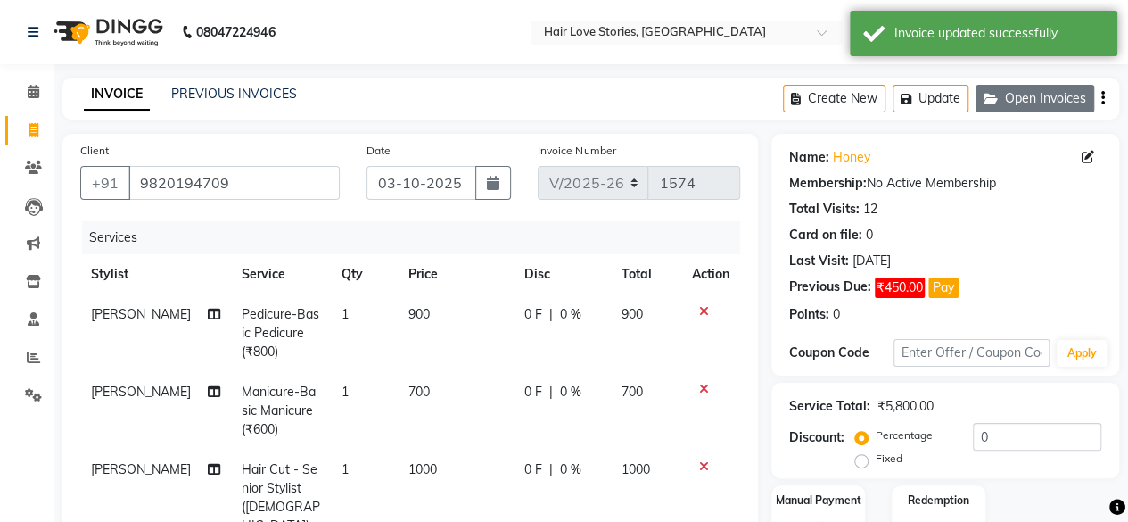
click at [1032, 102] on button "Open Invoices" at bounding box center [1035, 99] width 119 height 28
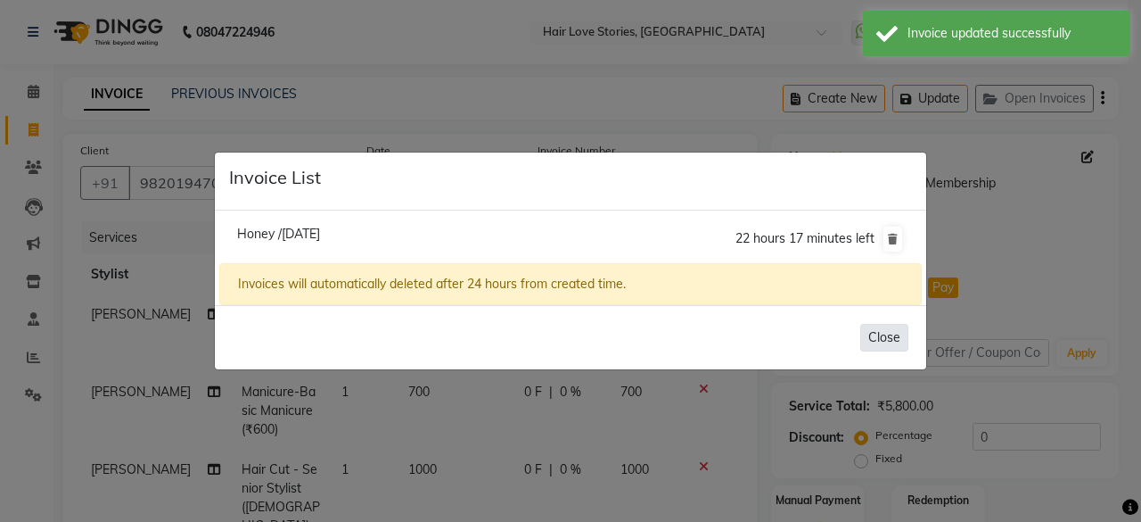
click at [876, 342] on button "Close" at bounding box center [884, 338] width 48 height 28
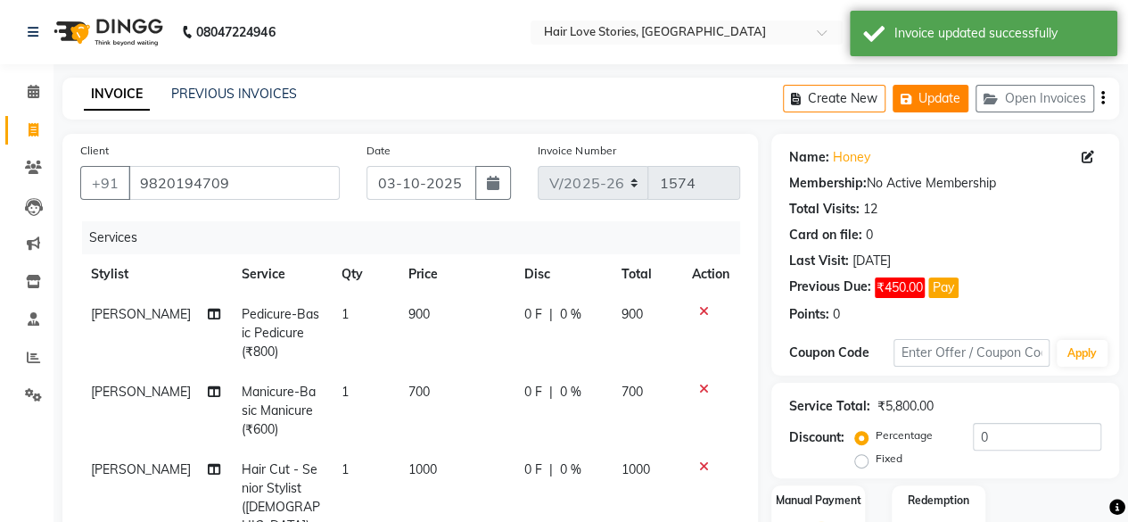
click at [926, 96] on button "Update" at bounding box center [931, 99] width 76 height 28
click at [37, 138] on span at bounding box center [33, 130] width 31 height 21
select select "service"
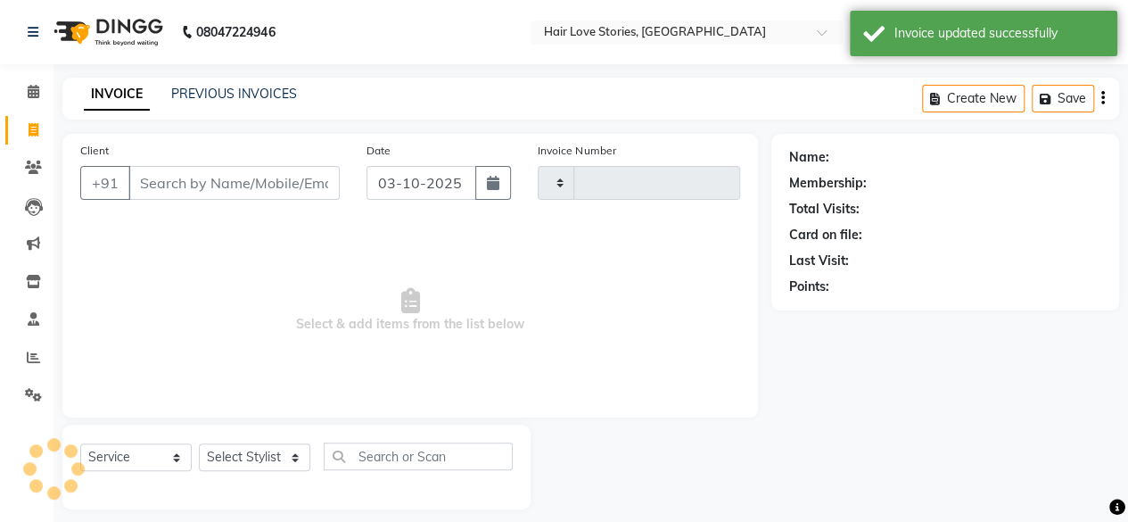
type input "1574"
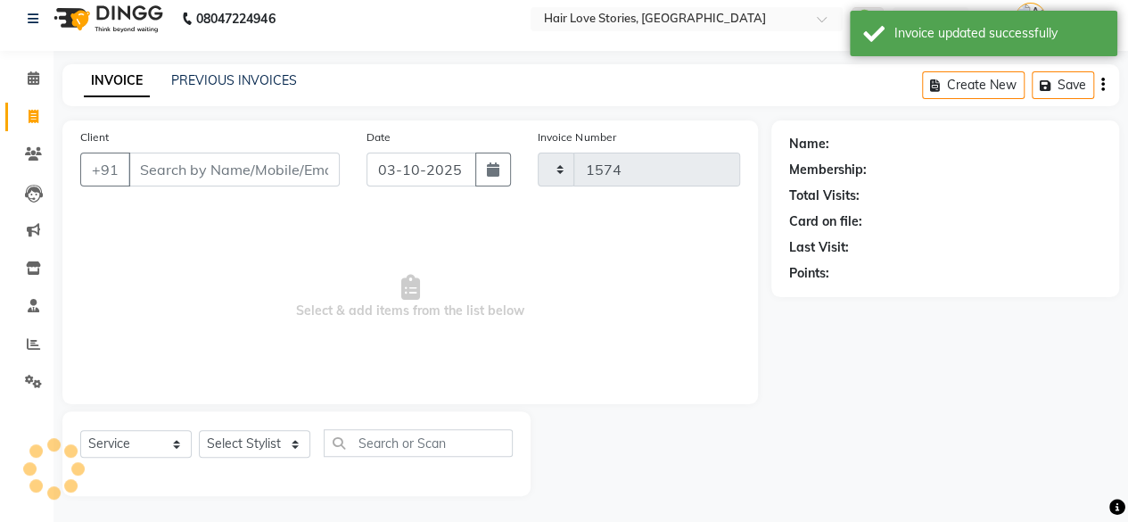
select select "3886"
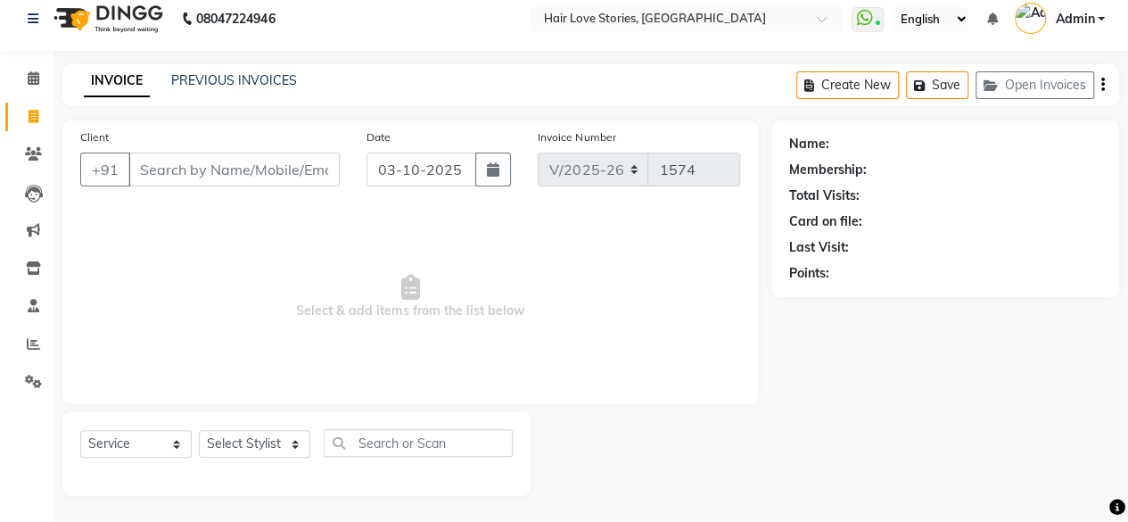
click at [263, 167] on input "Client" at bounding box center [233, 169] width 211 height 34
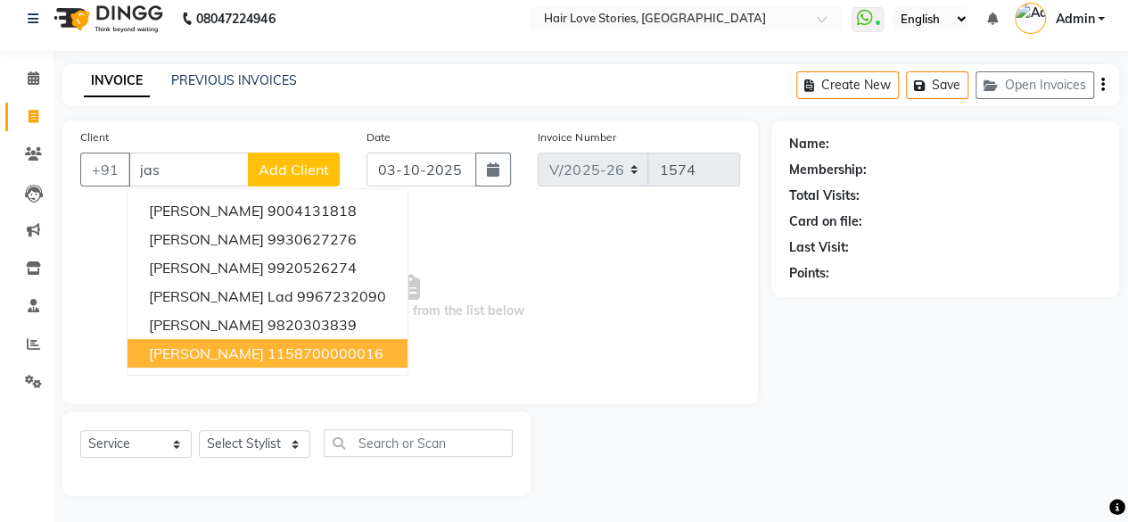
click at [264, 368] on ngb-typeahead-window "[PERSON_NAME] 9004131818 [PERSON_NAME] 9930627276 [PERSON_NAME] 9920526274 [PER…" at bounding box center [268, 281] width 282 height 187
click at [268, 350] on ngb-highlight "1158700000016" at bounding box center [326, 353] width 116 height 18
type input "1158700000016"
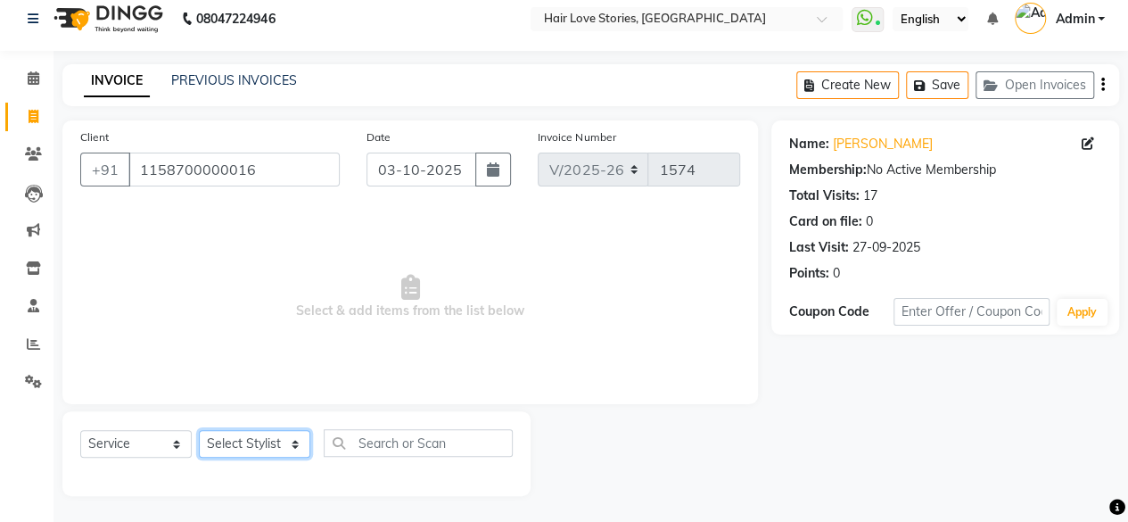
click at [258, 440] on select "Select Stylist [PERSON_NAME] FRONTDESK MANAGER [PERSON_NAME] MEENA MANE [PERSON…" at bounding box center [254, 444] width 111 height 28
select select "19891"
click at [199, 430] on select "Select Stylist [PERSON_NAME] FRONTDESK MANAGER [PERSON_NAME] MEENA MANE [PERSON…" at bounding box center [254, 444] width 111 height 28
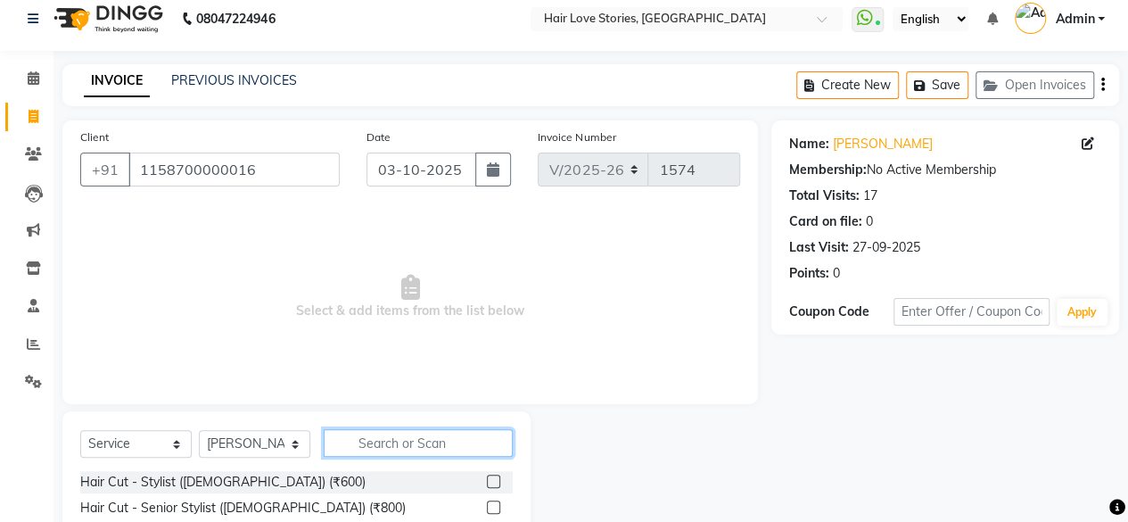
click at [369, 442] on input "text" at bounding box center [418, 443] width 189 height 28
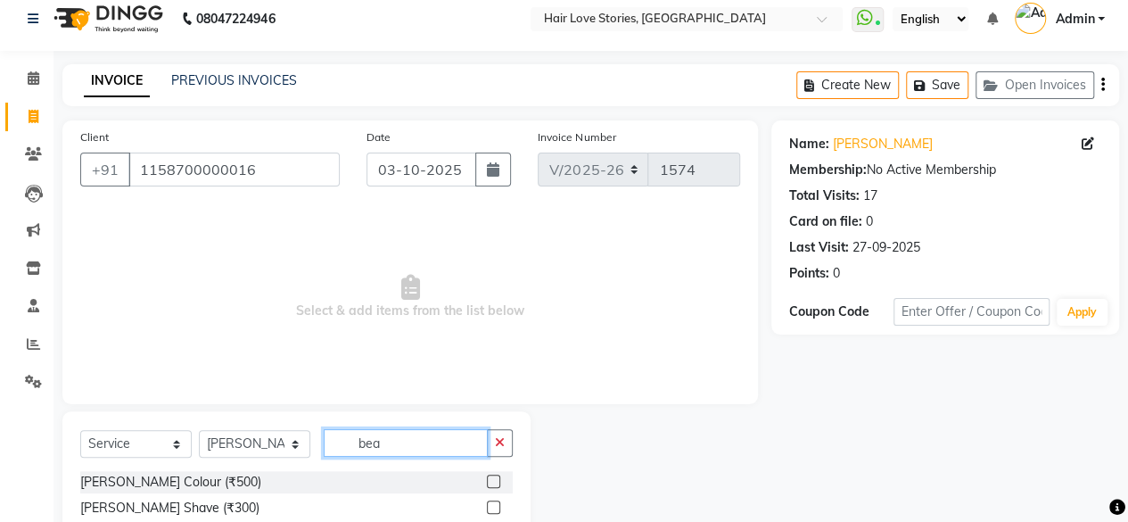
type input "bea"
click at [489, 507] on label at bounding box center [493, 506] width 13 height 13
click at [489, 507] on input "checkbox" at bounding box center [493, 508] width 12 height 12
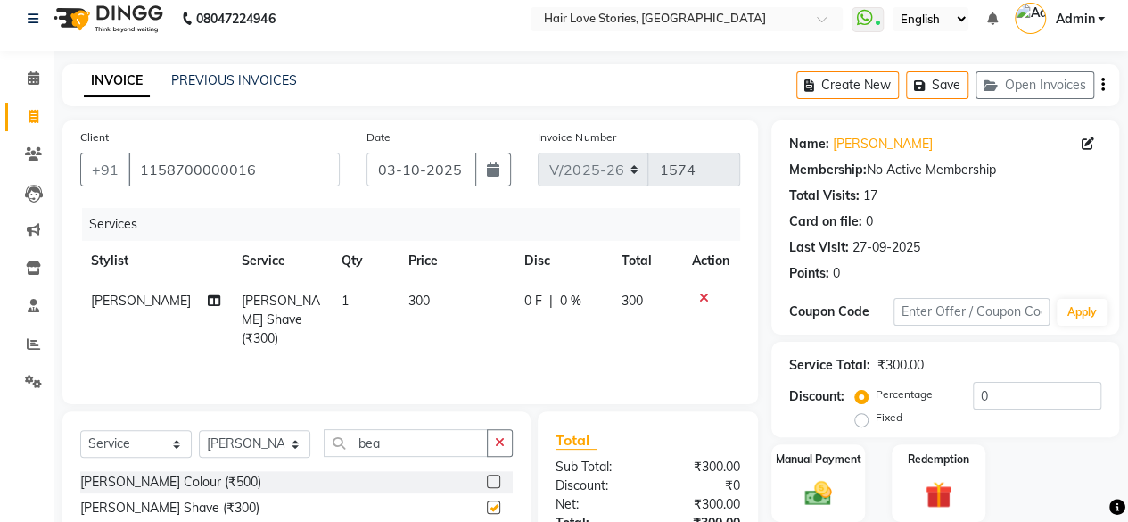
checkbox input "false"
click at [934, 81] on button "Save" at bounding box center [937, 85] width 62 height 28
click at [915, 86] on icon "button" at bounding box center [923, 85] width 18 height 12
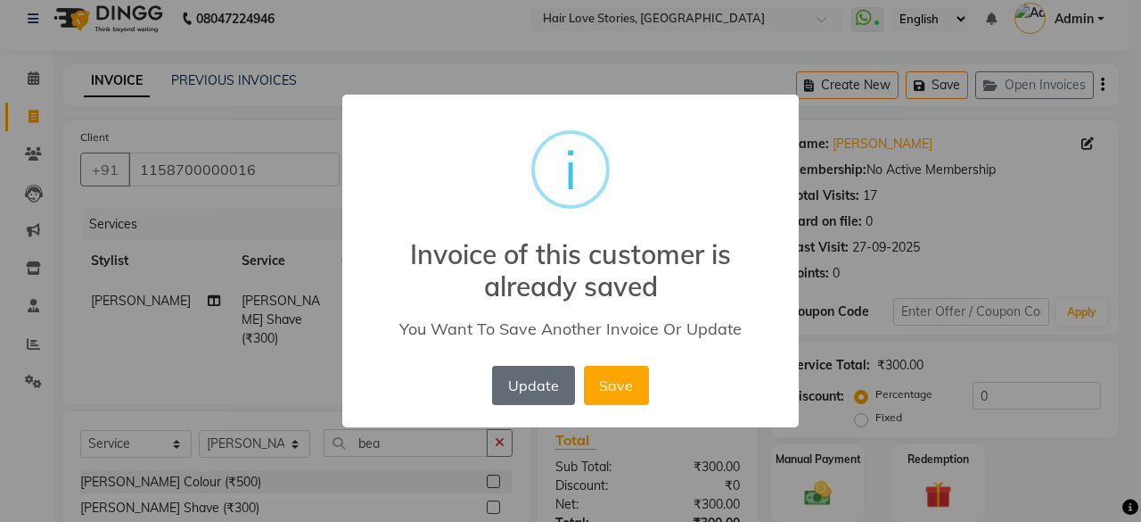
click at [539, 381] on button "Update" at bounding box center [533, 385] width 82 height 39
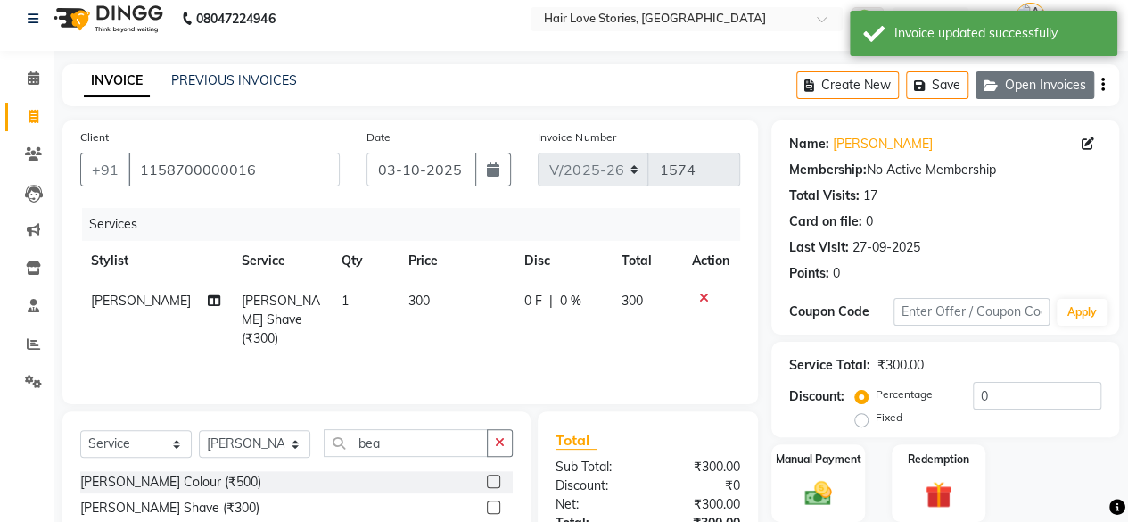
click at [1022, 79] on button "Open Invoices" at bounding box center [1035, 85] width 119 height 28
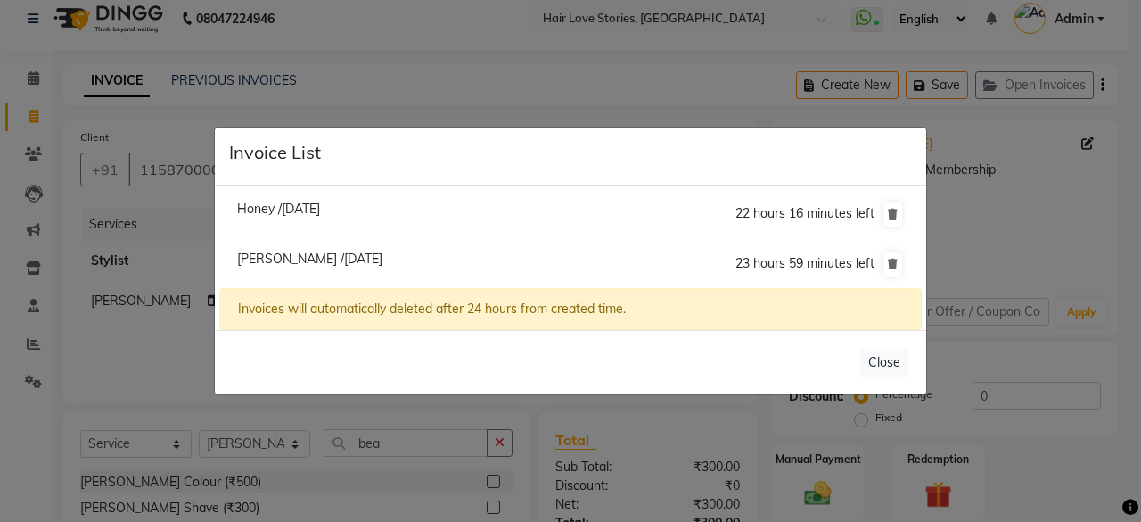
click at [320, 206] on span "Honey /[DATE]" at bounding box center [278, 209] width 83 height 16
type input "9820194709"
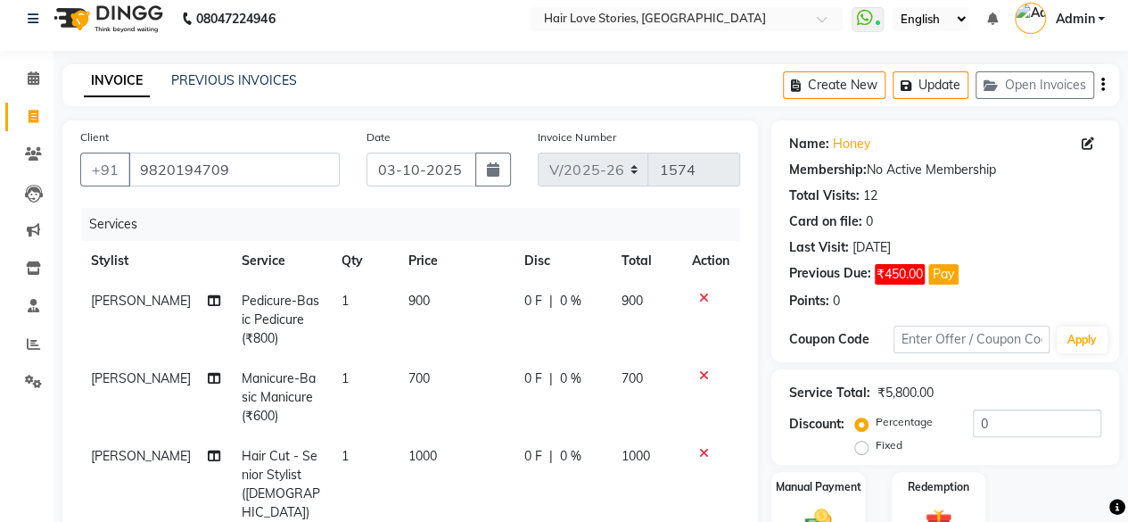
scroll to position [369, 0]
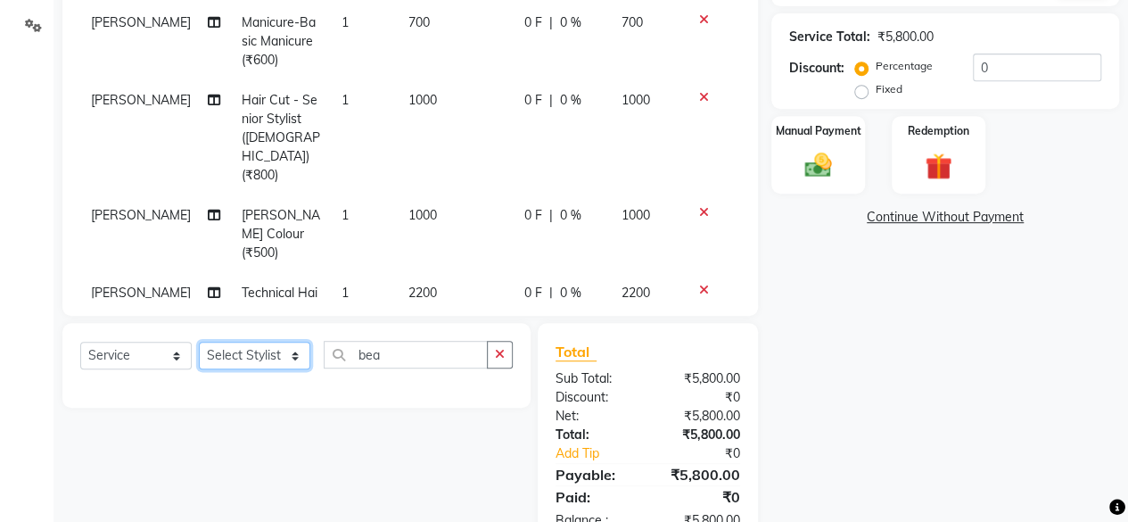
click at [292, 355] on select "Select Stylist [PERSON_NAME] FRONTDESK MANAGER [PERSON_NAME] MEENA MANE [PERSON…" at bounding box center [254, 356] width 111 height 28
select select "74179"
click at [199, 342] on select "Select Stylist [PERSON_NAME] FRONTDESK MANAGER [PERSON_NAME] MEENA MANE [PERSON…" at bounding box center [254, 356] width 111 height 28
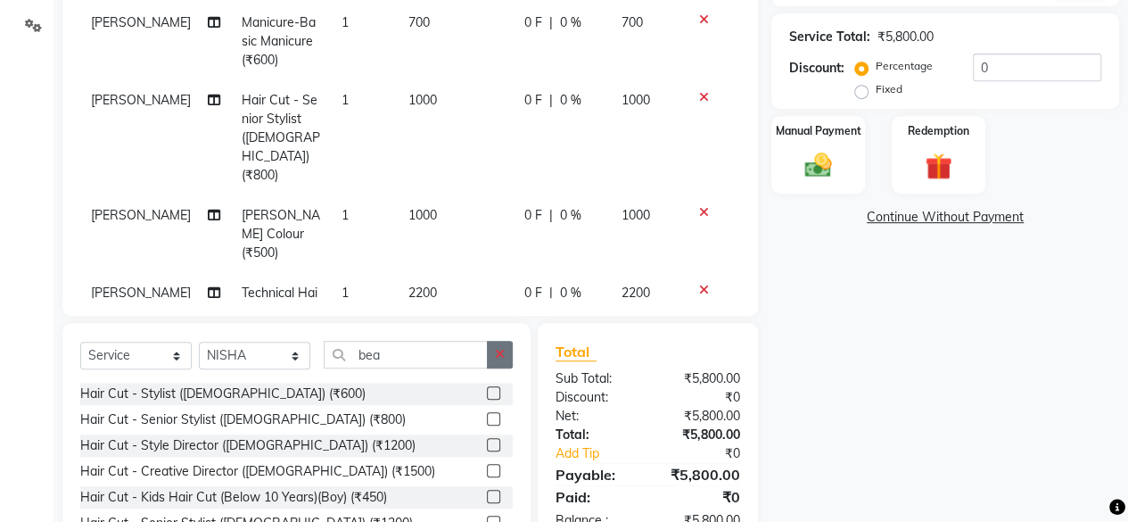
click at [497, 355] on icon "button" at bounding box center [500, 354] width 10 height 12
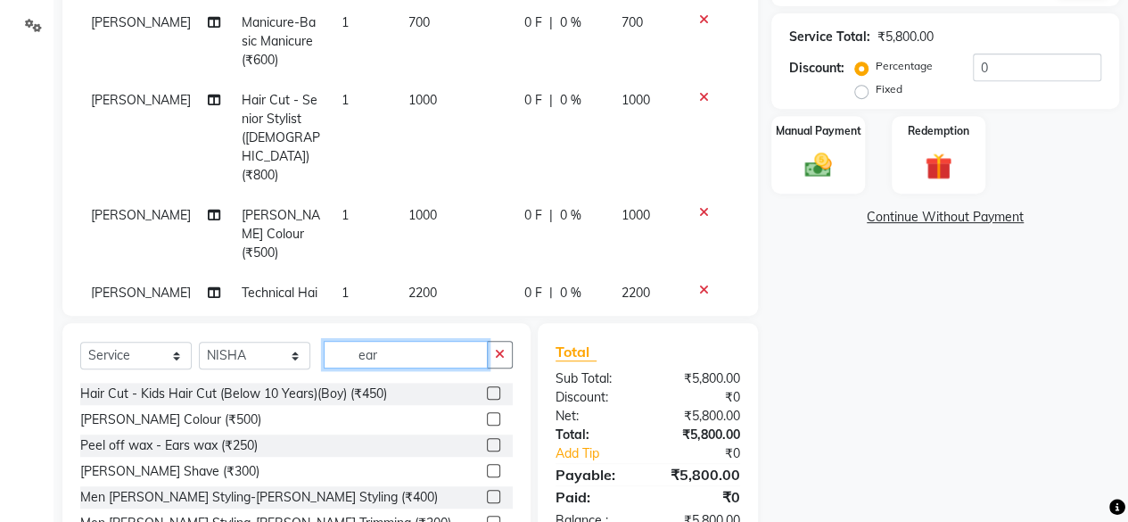
type input "ear"
click at [494, 443] on label at bounding box center [493, 444] width 13 height 13
click at [494, 443] on input "checkbox" at bounding box center [493, 446] width 12 height 12
checkbox input "false"
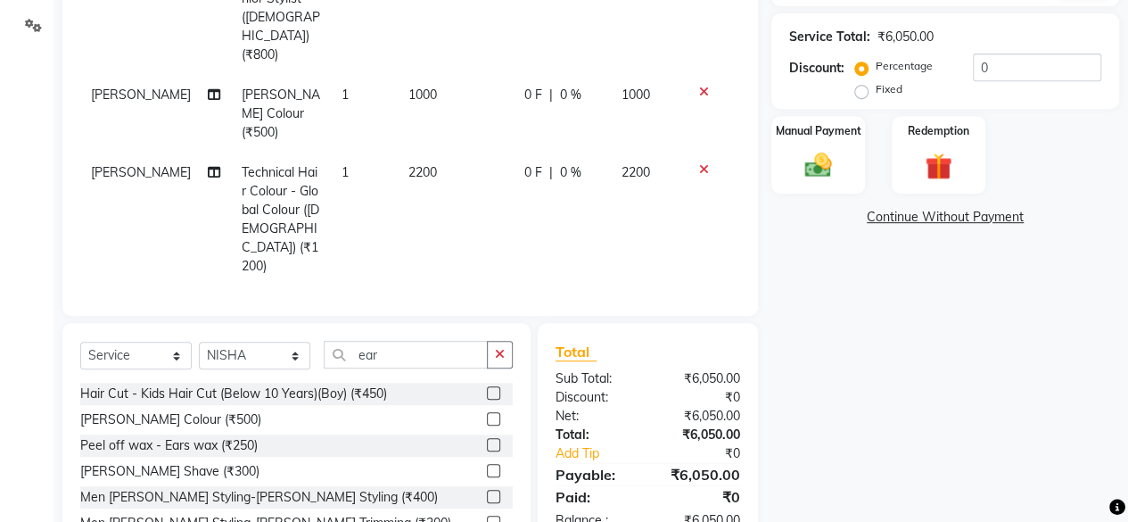
click at [1112, 120] on div "Manual Payment Redemption" at bounding box center [945, 155] width 375 height 78
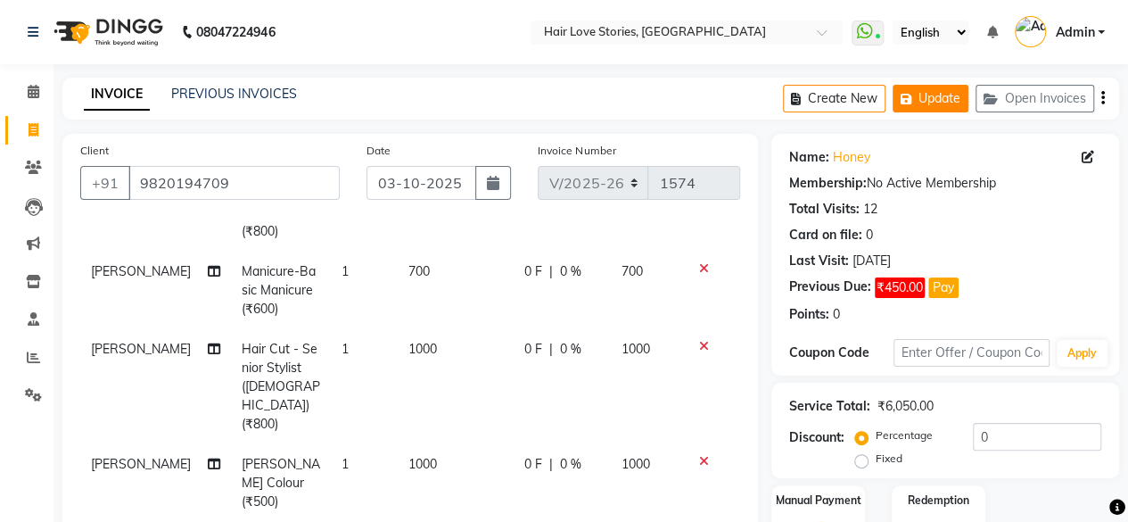
click at [936, 103] on button "Update" at bounding box center [931, 99] width 76 height 28
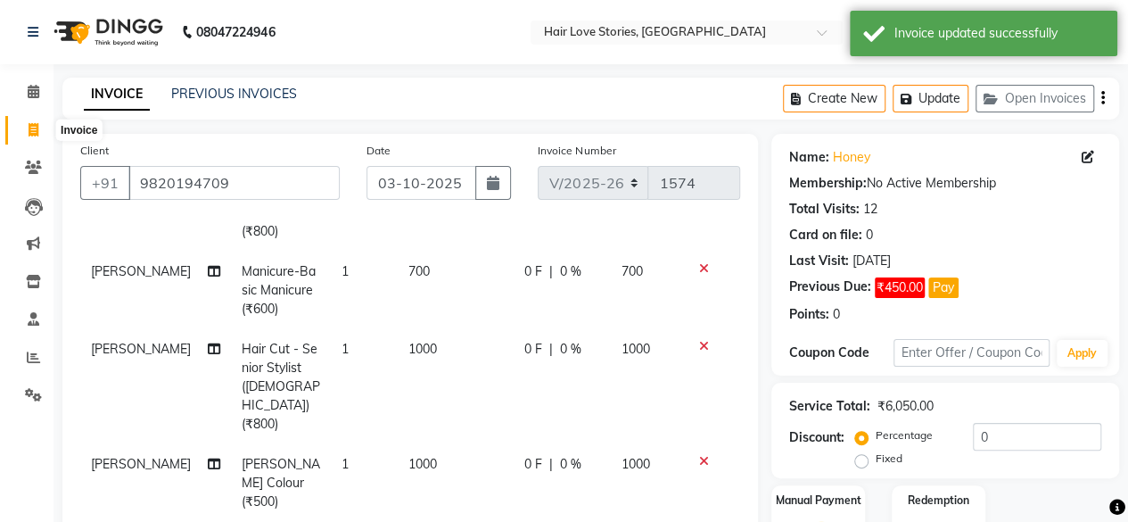
click at [27, 128] on span at bounding box center [33, 130] width 31 height 21
select select "3886"
select select "service"
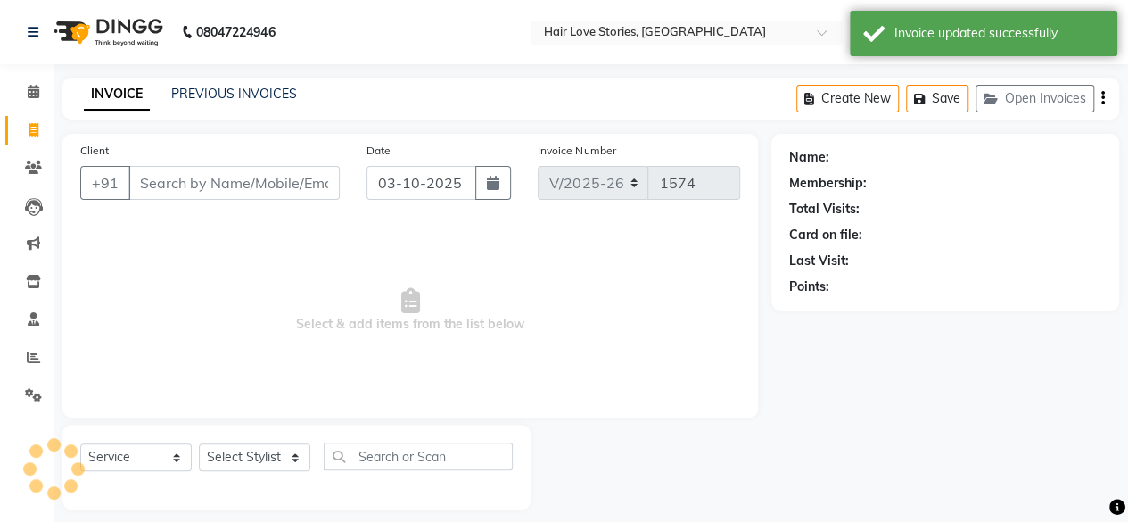
scroll to position [13, 0]
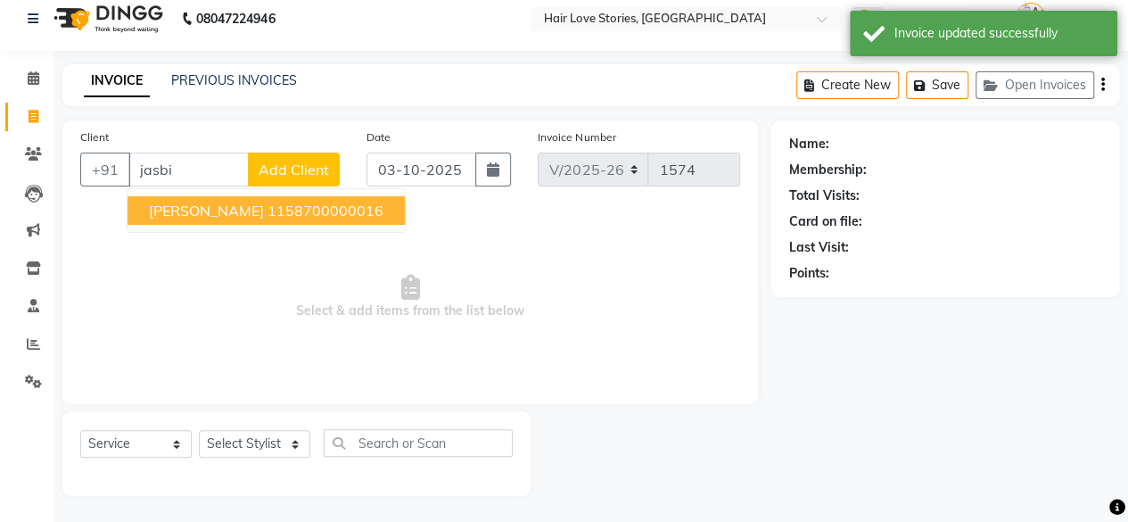
click at [350, 205] on ngb-highlight "1158700000016" at bounding box center [326, 211] width 116 height 18
type input "1158700000016"
click at [350, 205] on div "Client [PHONE_NUMBER] [PERSON_NAME] 1158700000016 Add Client Date [DATE] Invoic…" at bounding box center [410, 262] width 696 height 284
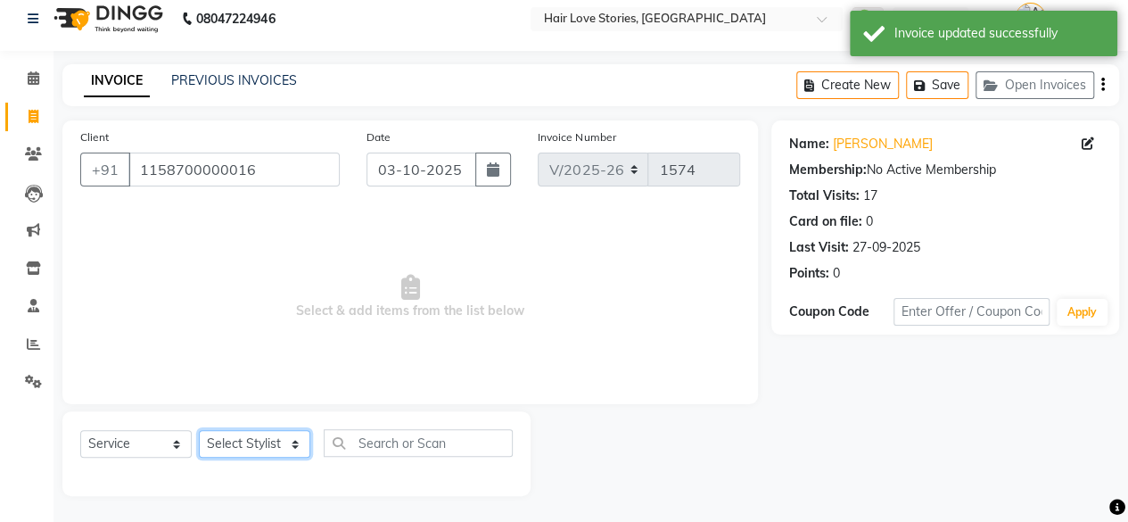
click at [284, 437] on select "Select Stylist [PERSON_NAME] FRONTDESK MANAGER [PERSON_NAME] MEENA MANE [PERSON…" at bounding box center [254, 444] width 111 height 28
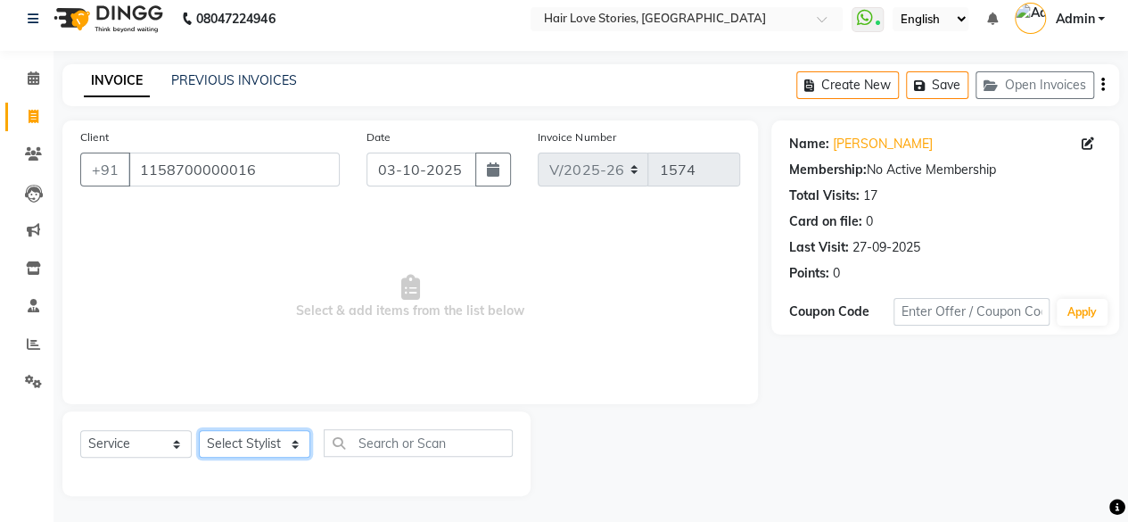
select select "19891"
click at [199, 430] on select "Select Stylist [PERSON_NAME] FRONTDESK MANAGER [PERSON_NAME] MEENA MANE [PERSON…" at bounding box center [254, 444] width 111 height 28
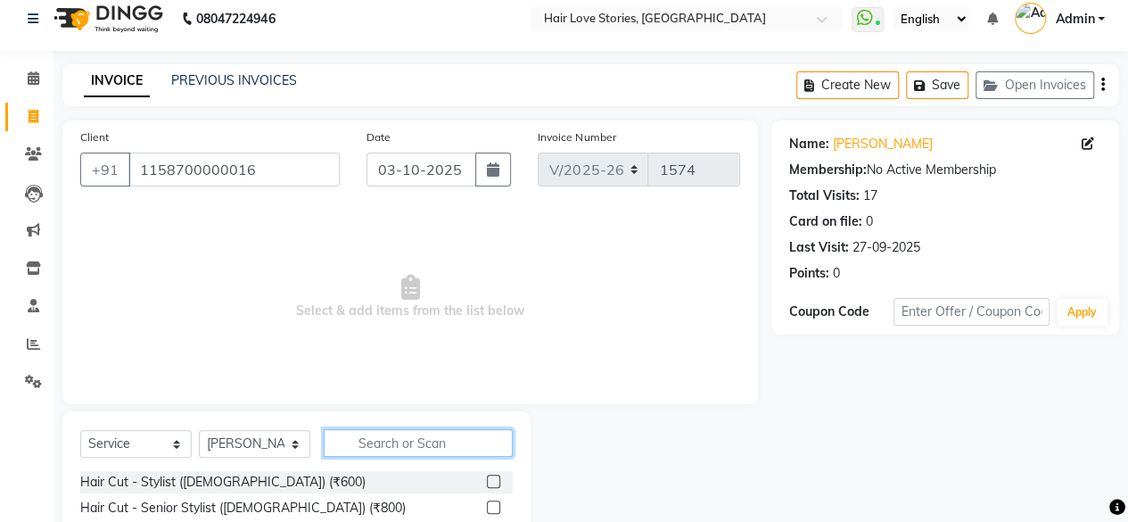
click at [368, 445] on input "text" at bounding box center [418, 443] width 189 height 28
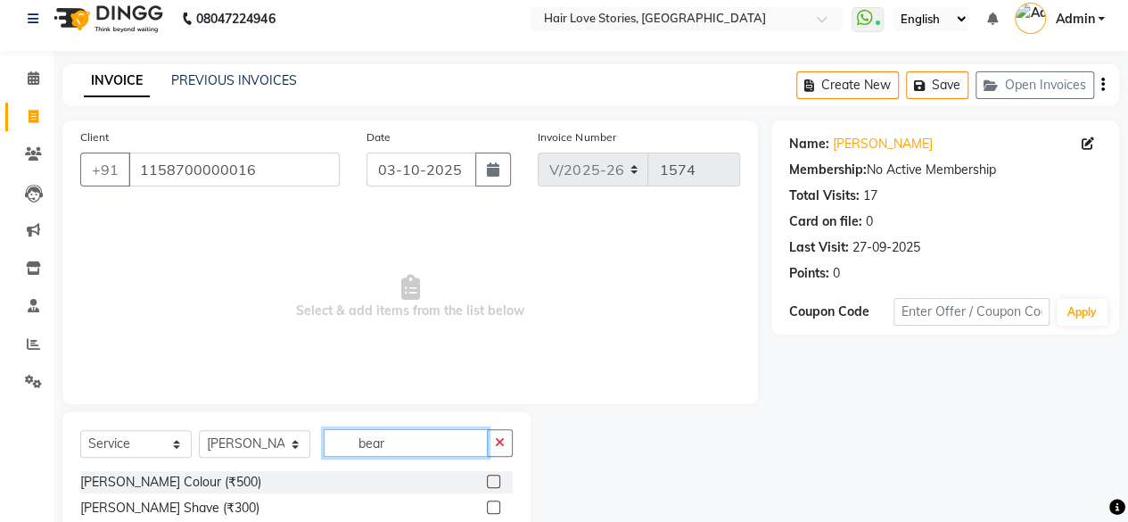
type input "bear"
click at [494, 506] on label at bounding box center [493, 506] width 13 height 13
click at [494, 506] on input "checkbox" at bounding box center [493, 508] width 12 height 12
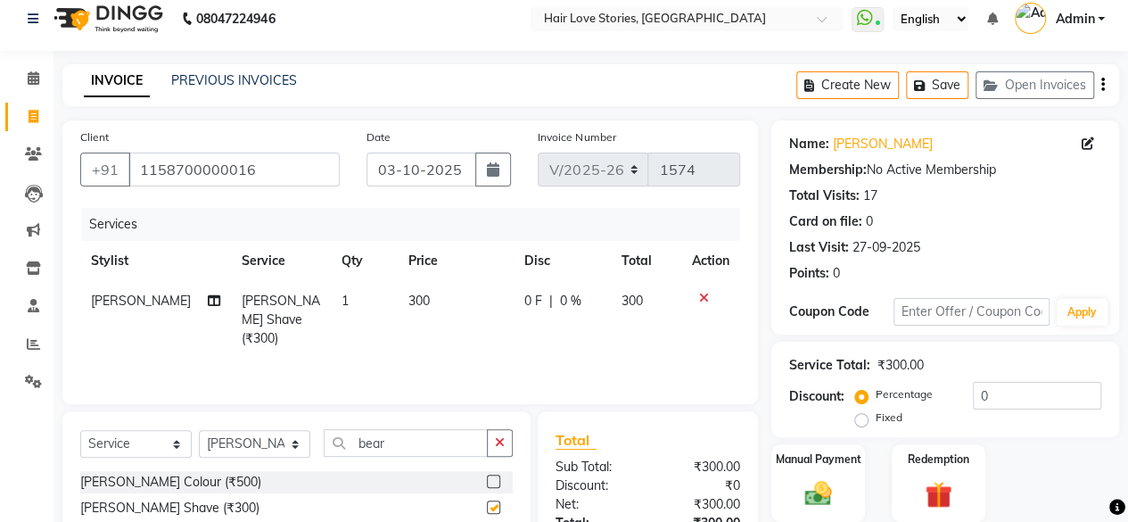
checkbox input "false"
click at [412, 306] on span "300" at bounding box center [418, 300] width 21 height 16
select select "19891"
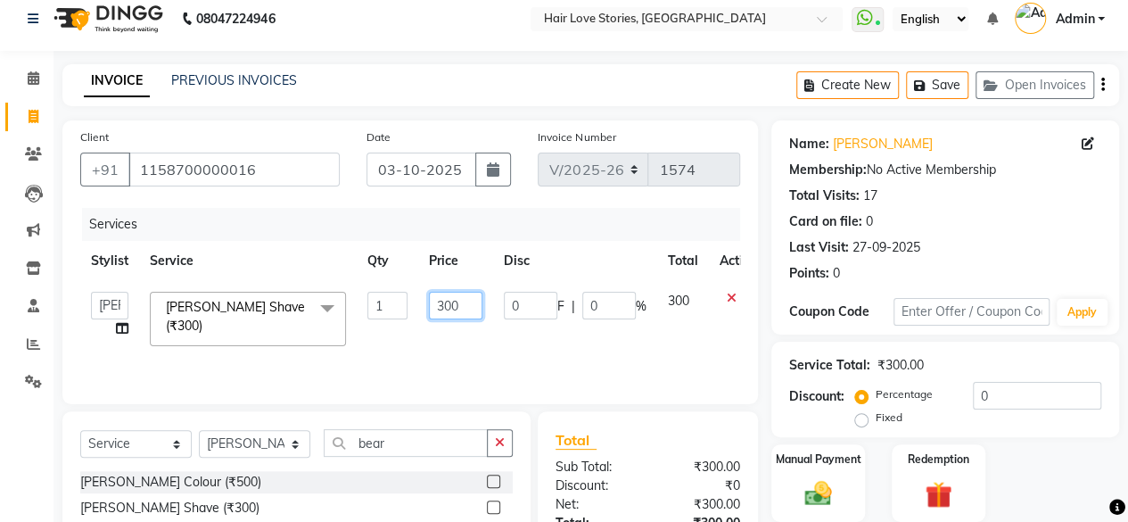
click at [439, 304] on input "300" at bounding box center [456, 306] width 54 height 28
click at [444, 305] on input "300" at bounding box center [456, 306] width 54 height 28
type input "200"
click at [824, 489] on img at bounding box center [817, 493] width 45 height 32
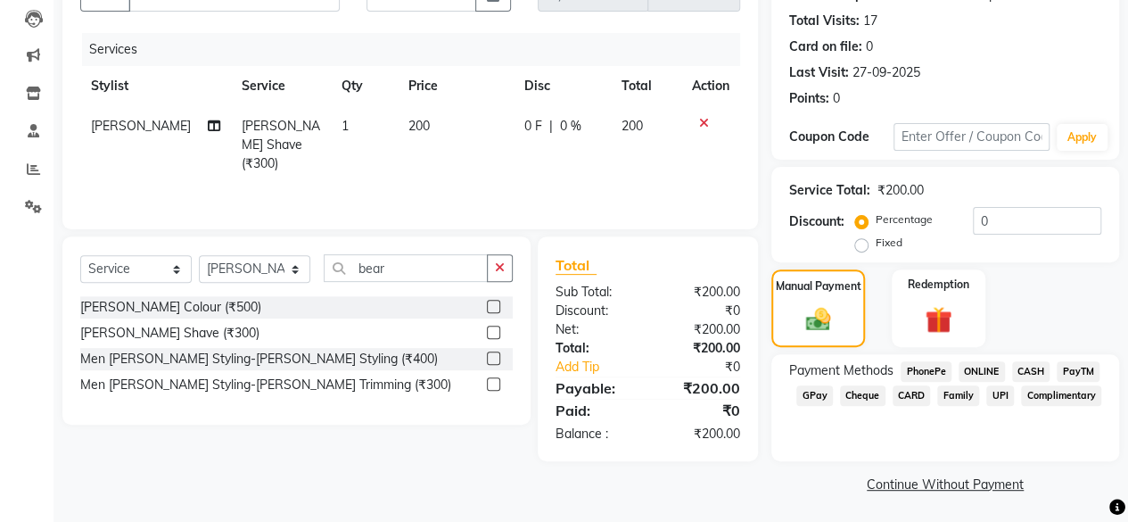
scroll to position [190, 0]
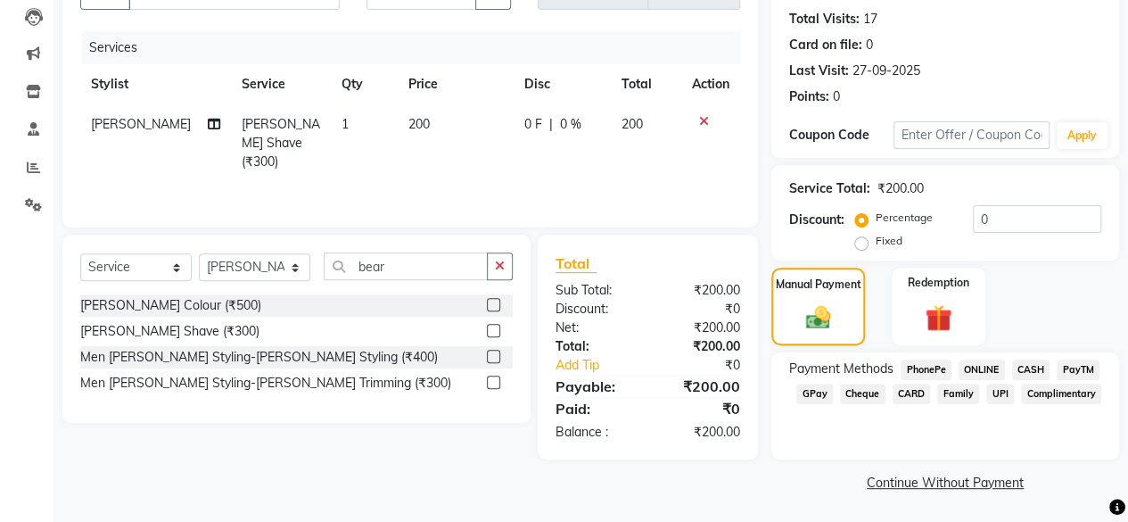
click at [912, 391] on span "CARD" at bounding box center [912, 393] width 38 height 21
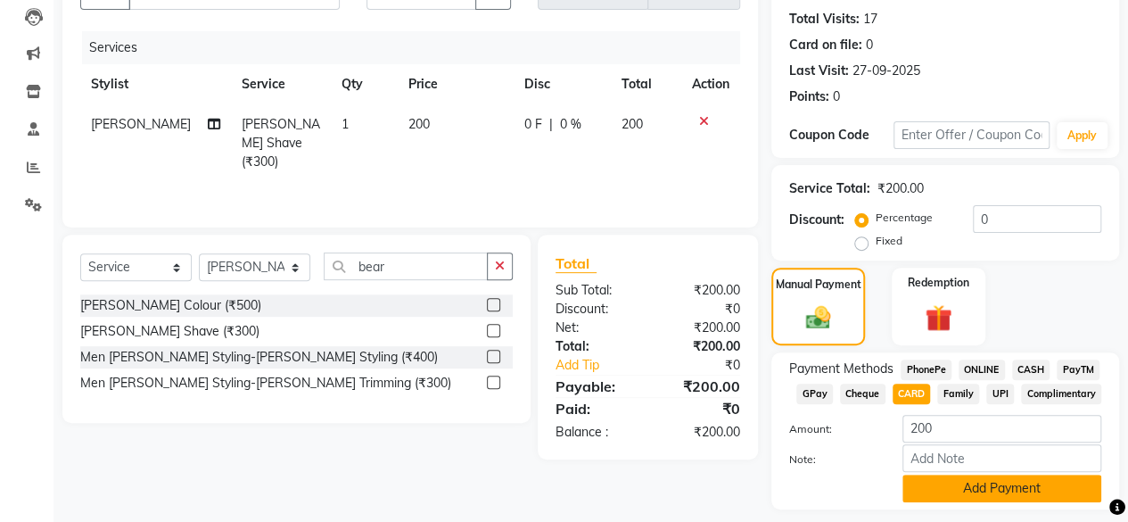
click at [934, 490] on button "Add Payment" at bounding box center [1001, 488] width 199 height 28
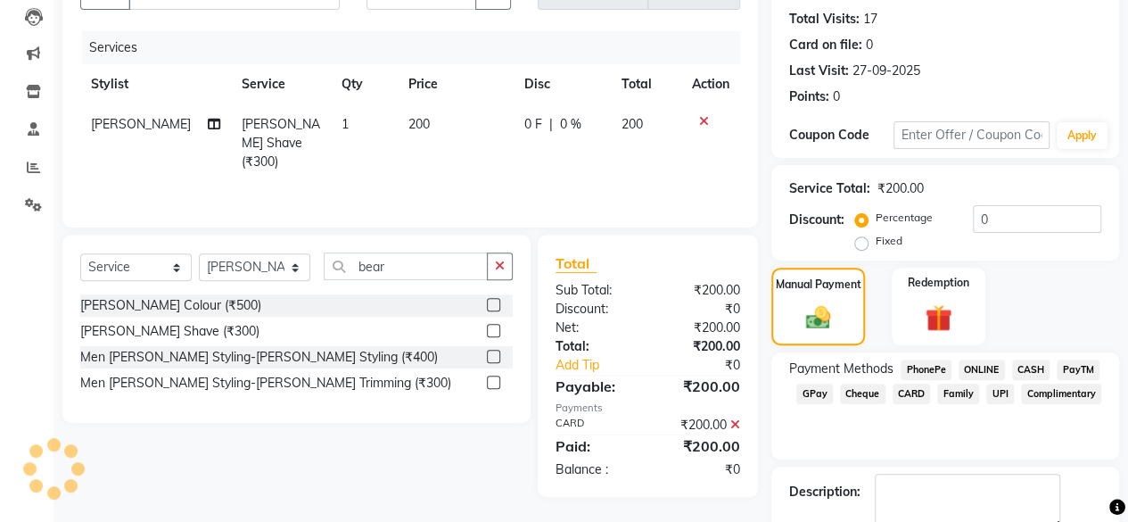
scroll to position [289, 0]
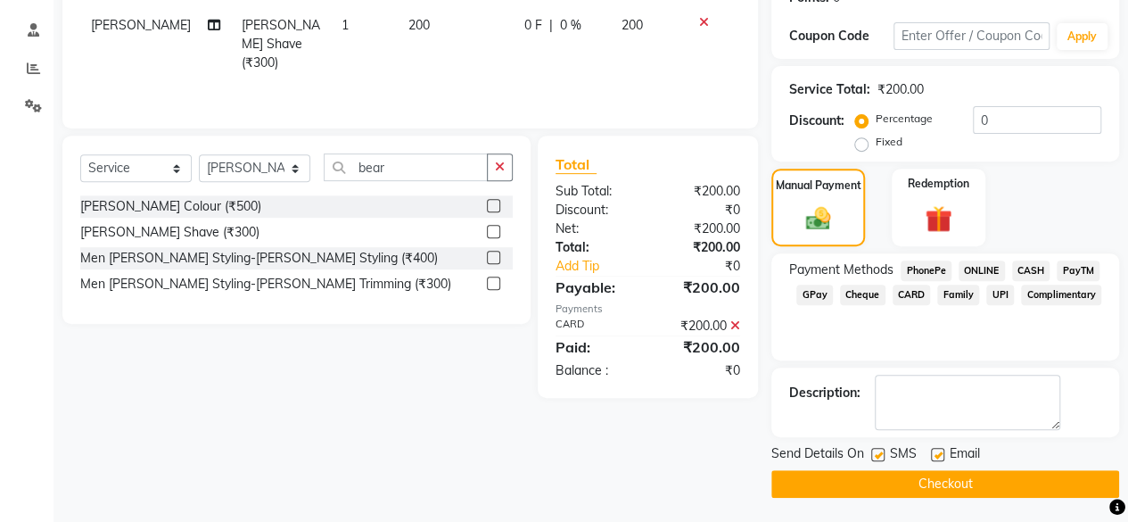
click at [870, 452] on div "Send Details On SMS Email" at bounding box center [945, 455] width 348 height 22
click at [881, 450] on label at bounding box center [877, 454] width 13 height 13
click at [881, 450] on input "checkbox" at bounding box center [877, 455] width 12 height 12
checkbox input "false"
click at [892, 479] on button "Checkout" at bounding box center [945, 484] width 348 height 28
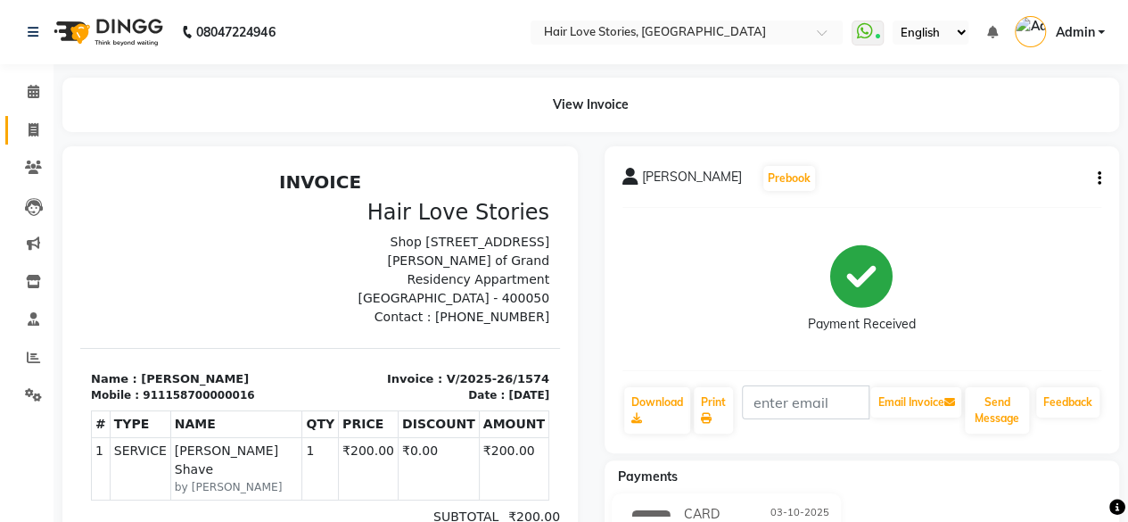
click at [32, 118] on link "Invoice" at bounding box center [26, 130] width 43 height 29
select select "service"
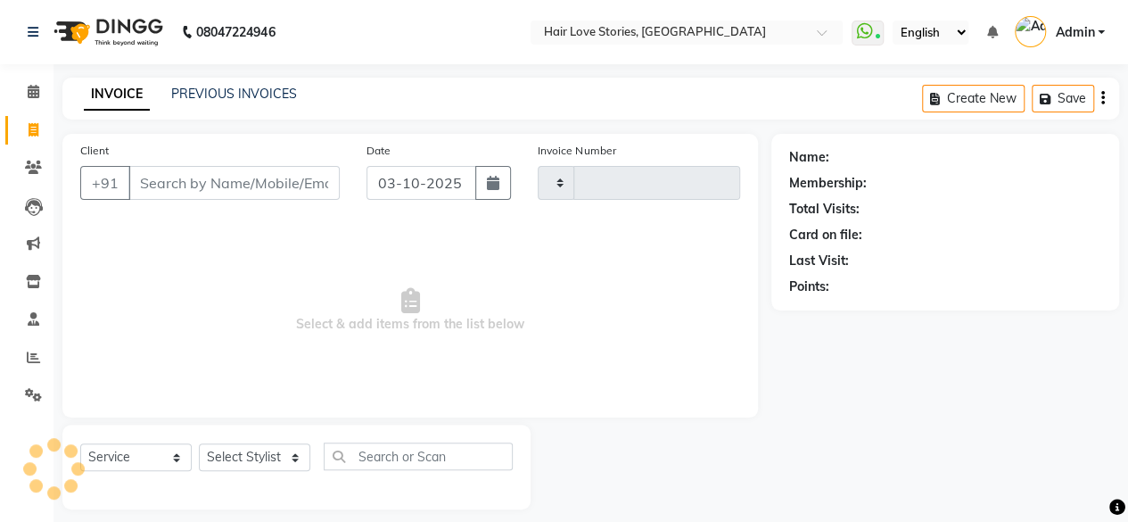
type input "1575"
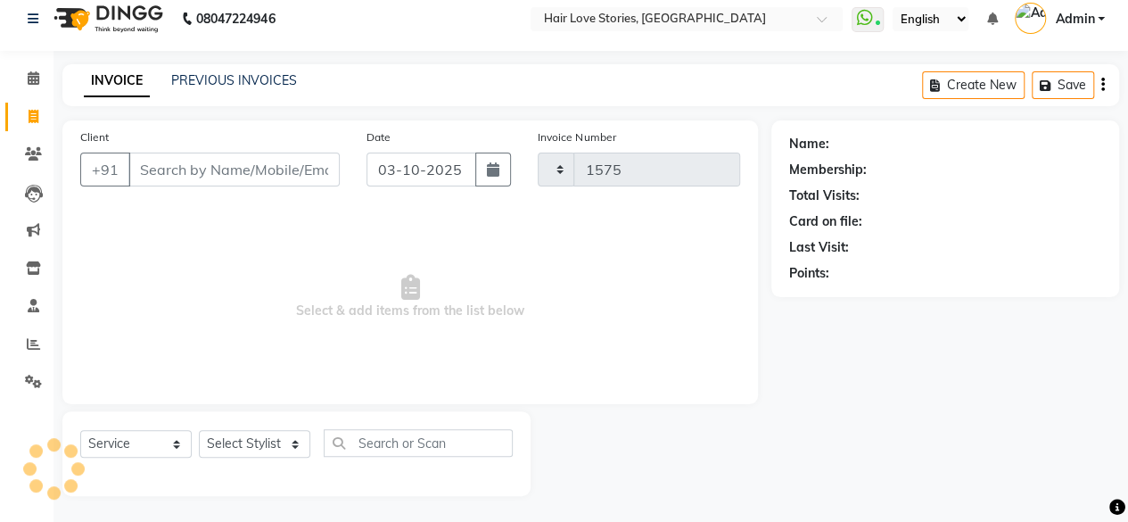
select select "3886"
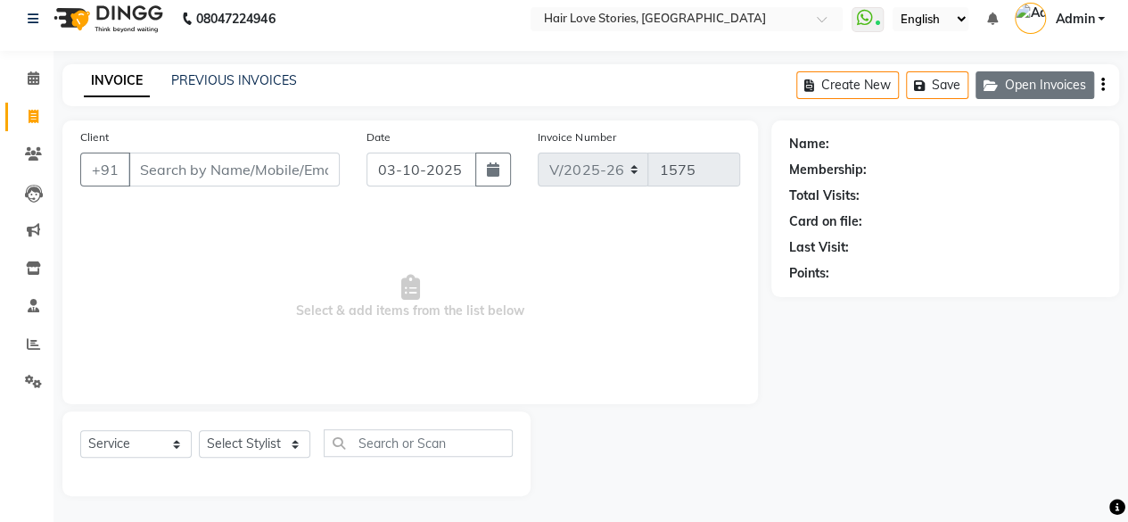
click at [1050, 87] on button "Open Invoices" at bounding box center [1035, 85] width 119 height 28
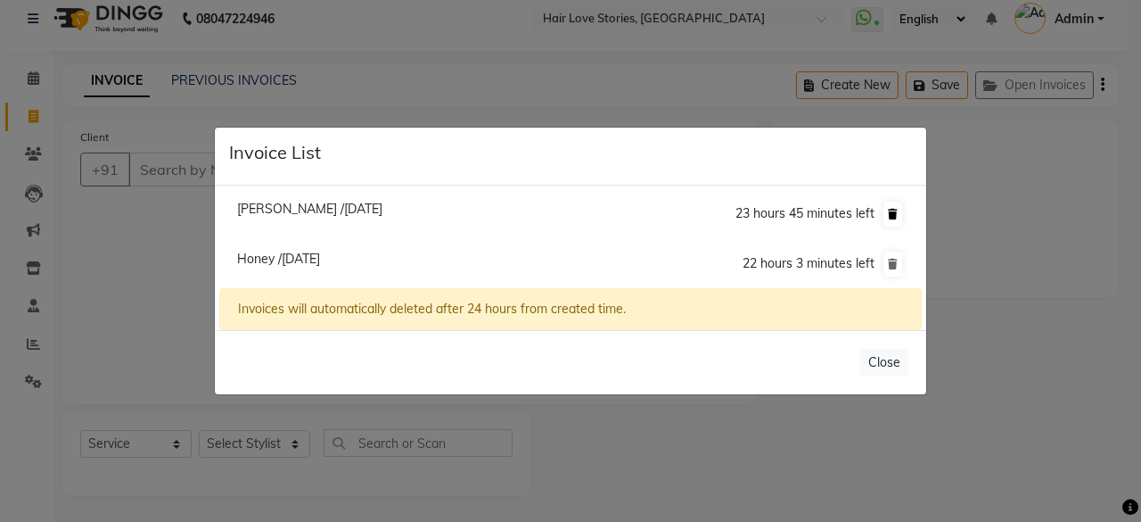
click at [897, 219] on icon at bounding box center [893, 214] width 10 height 11
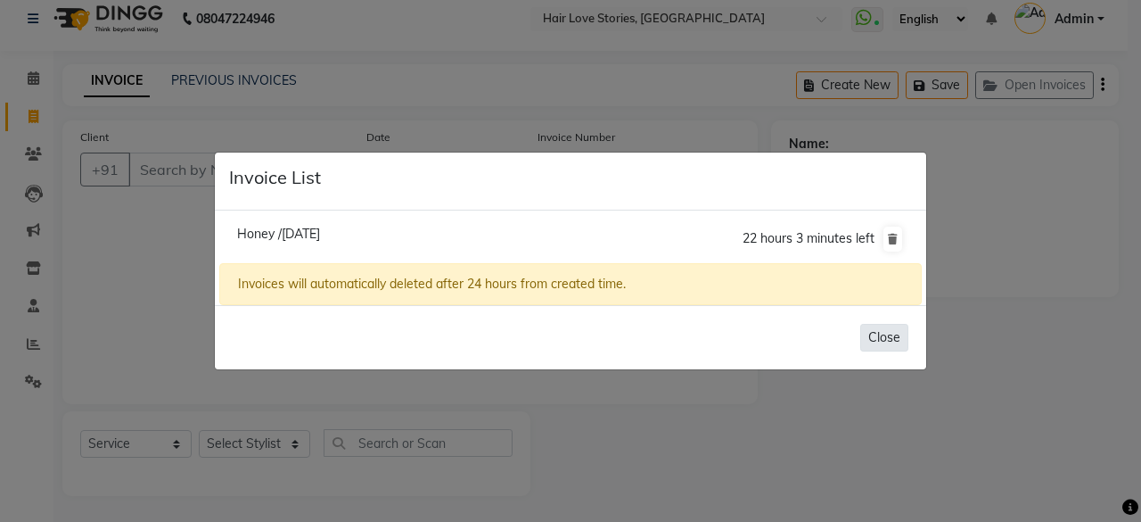
click at [872, 343] on button "Close" at bounding box center [884, 338] width 48 height 28
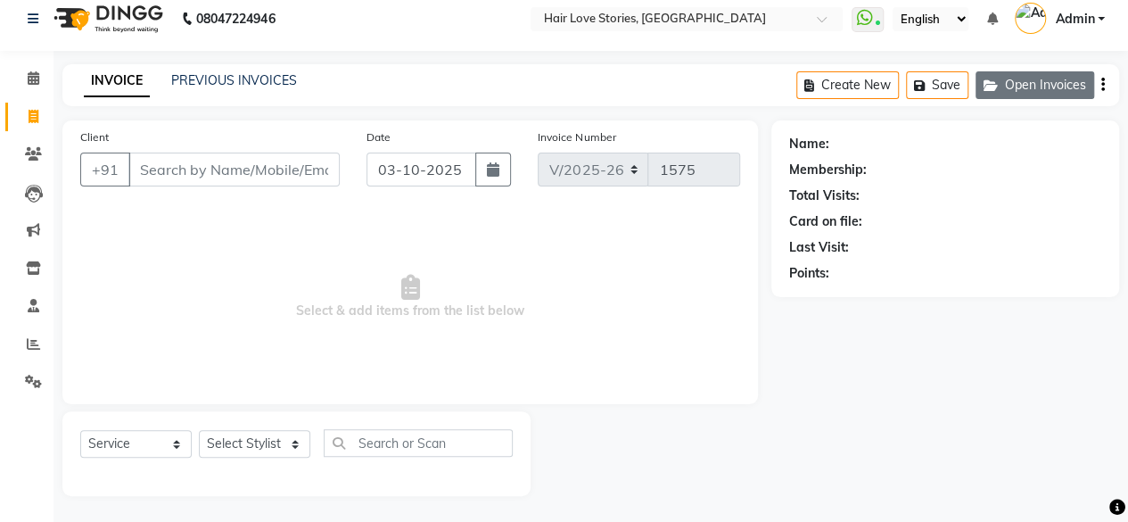
click at [1005, 85] on button "Open Invoices" at bounding box center [1035, 85] width 119 height 28
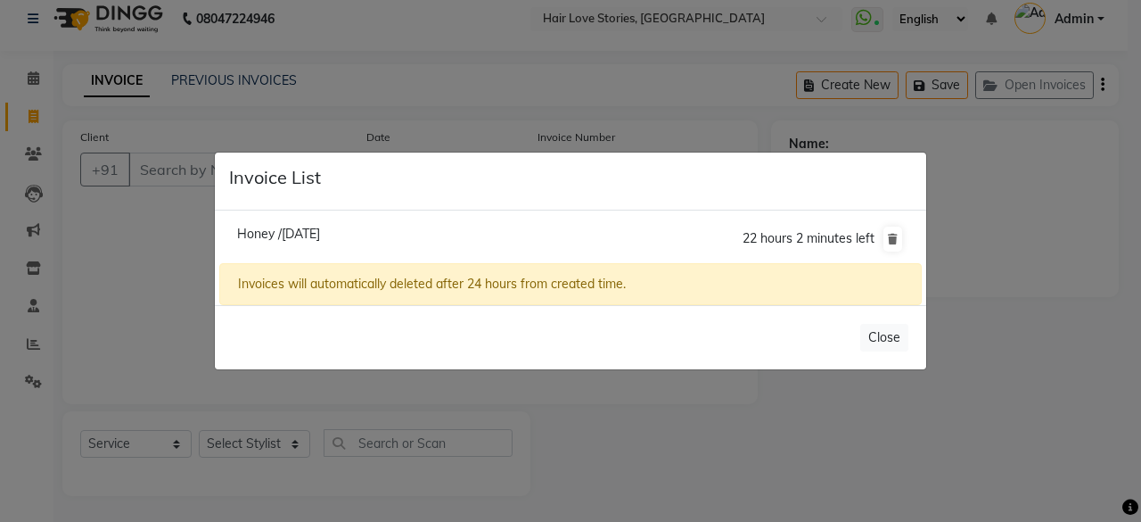
click at [284, 235] on span "Honey /[DATE]" at bounding box center [278, 234] width 83 height 16
type input "9820194709"
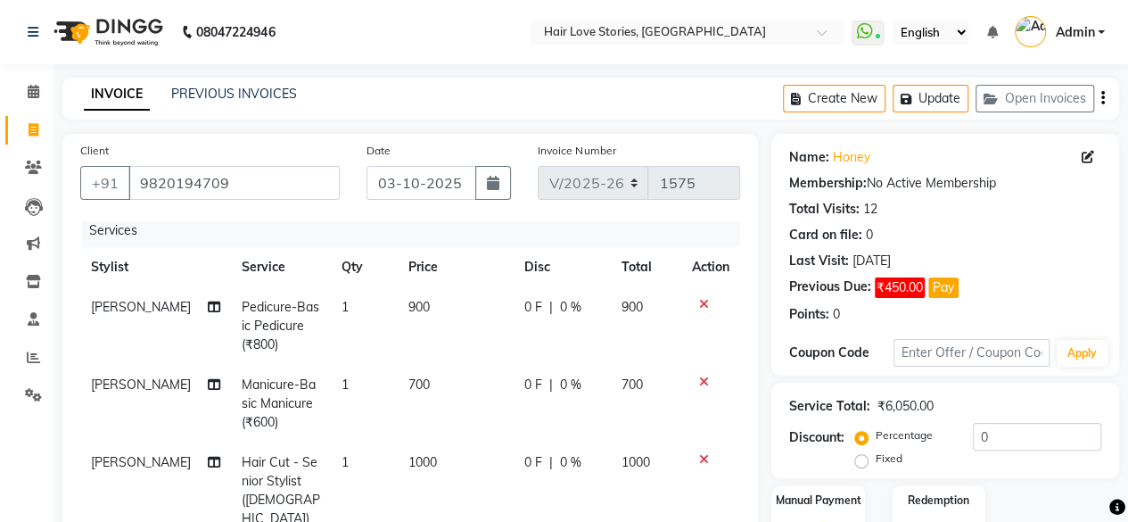
scroll to position [0, 0]
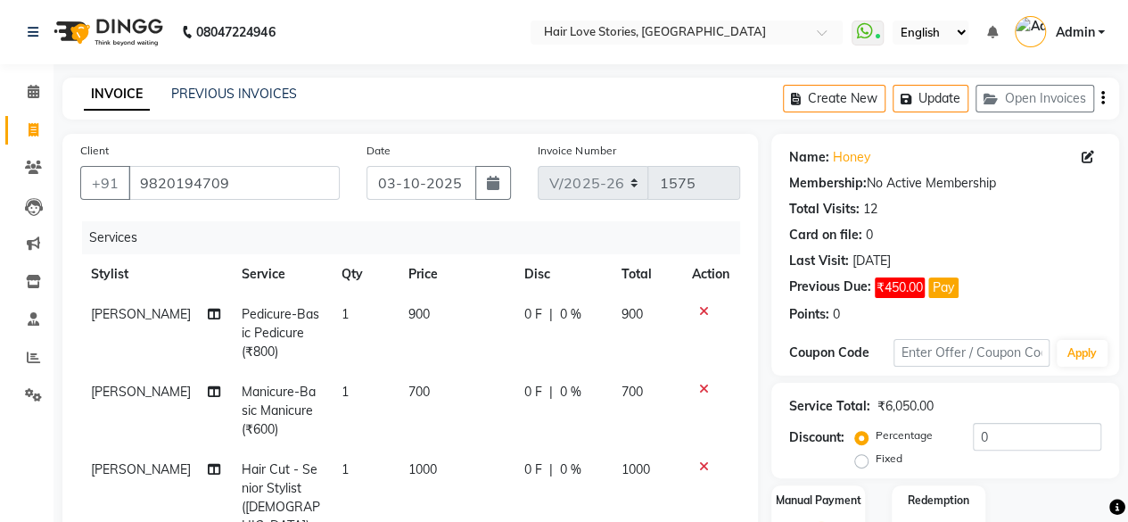
click at [976, 85] on button "Open Invoices" at bounding box center [1035, 99] width 119 height 28
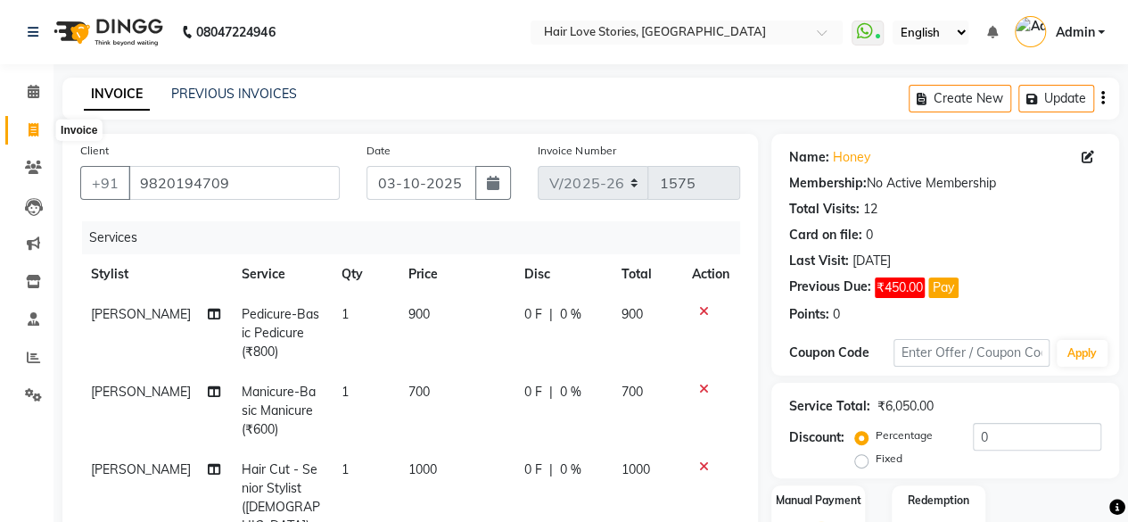
click at [27, 128] on span at bounding box center [33, 130] width 31 height 21
select select "service"
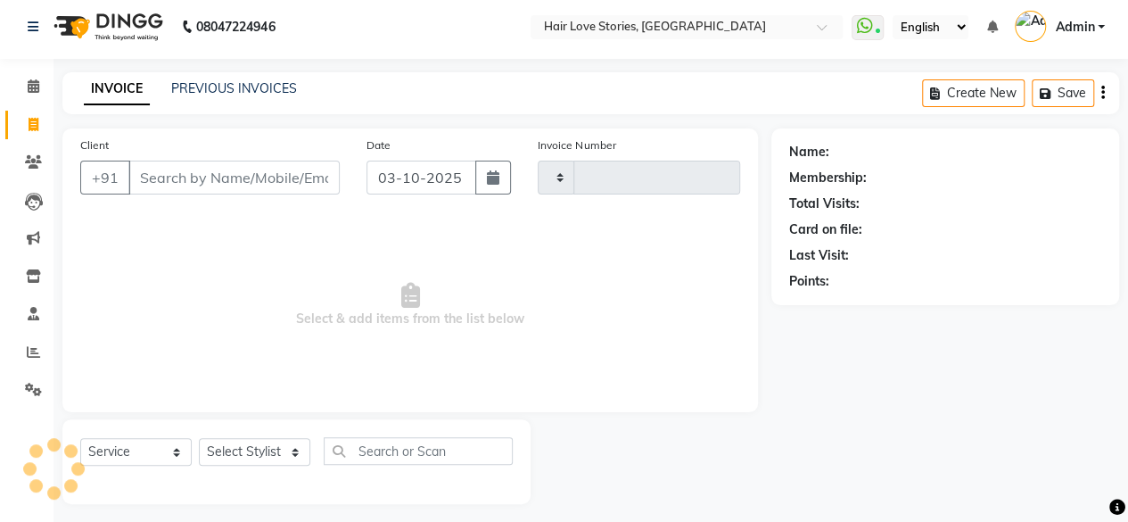
scroll to position [13, 0]
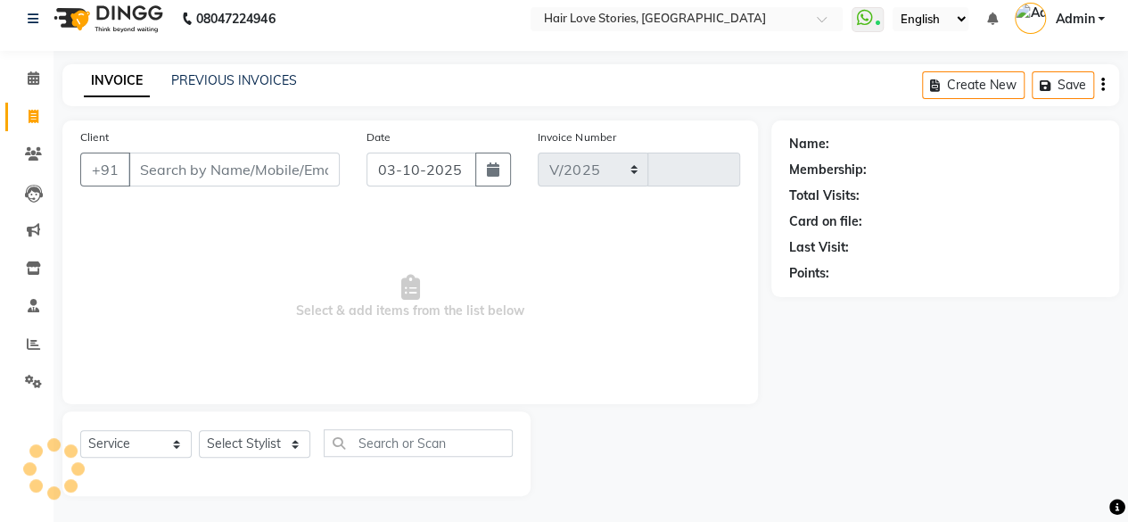
select select "3886"
type input "1575"
click at [180, 178] on input "Client" at bounding box center [233, 169] width 211 height 34
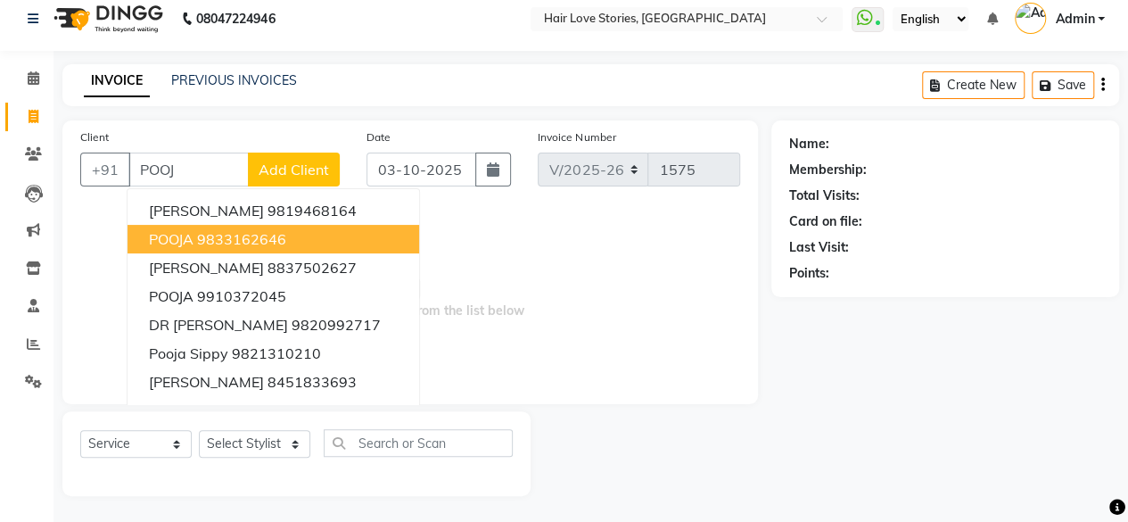
click at [219, 240] on ngb-highlight "9833162646" at bounding box center [241, 239] width 89 height 18
type input "9833162646"
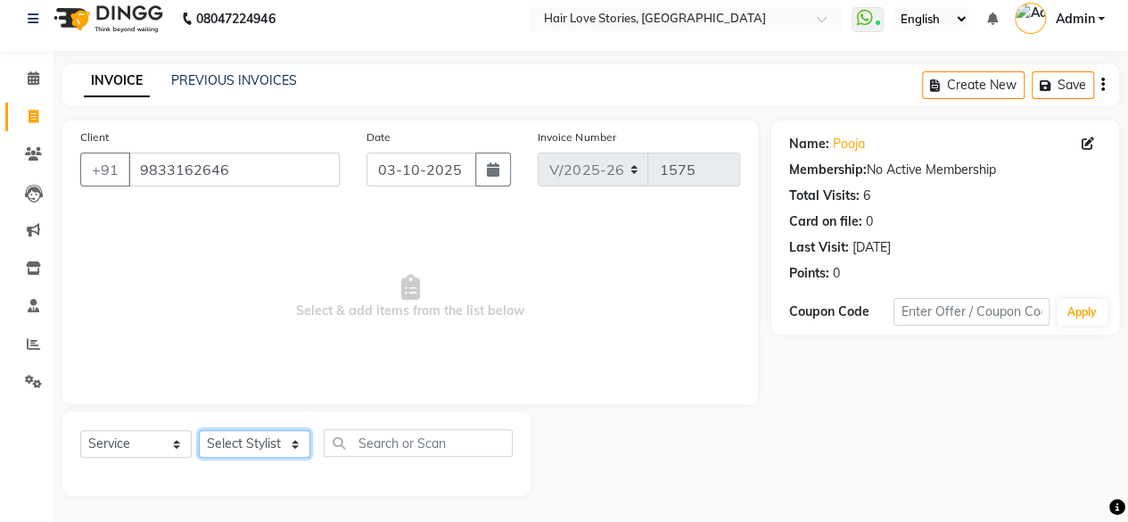
click at [264, 437] on select "Select Stylist [PERSON_NAME] FRONTDESK MANAGER [PERSON_NAME] MEENA MANE [PERSON…" at bounding box center [254, 444] width 111 height 28
select select "19053"
click at [199, 430] on select "Select Stylist [PERSON_NAME] FRONTDESK MANAGER [PERSON_NAME] MEENA MANE [PERSON…" at bounding box center [254, 444] width 111 height 28
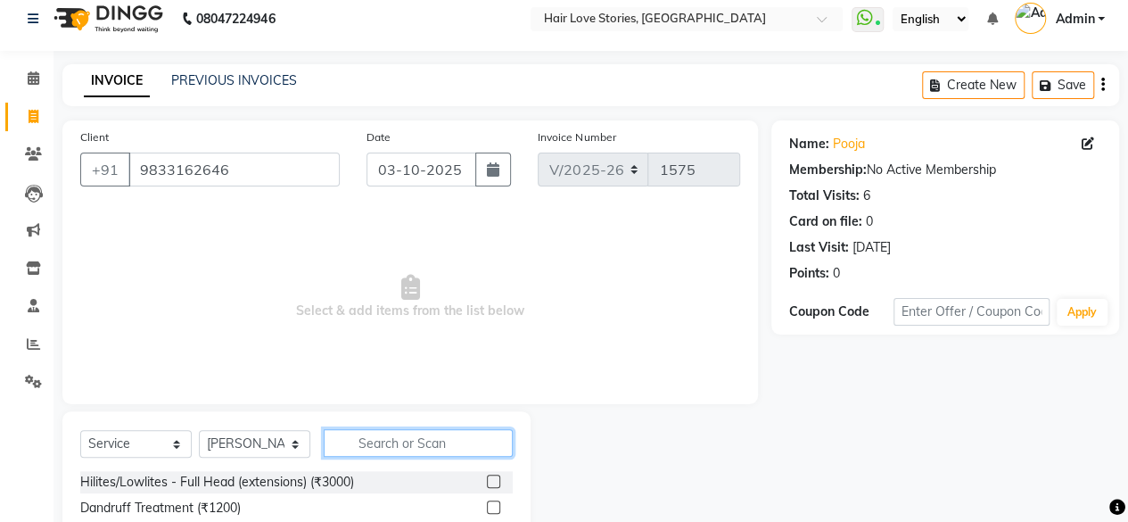
click at [375, 452] on input "text" at bounding box center [418, 443] width 189 height 28
type input "PEDI"
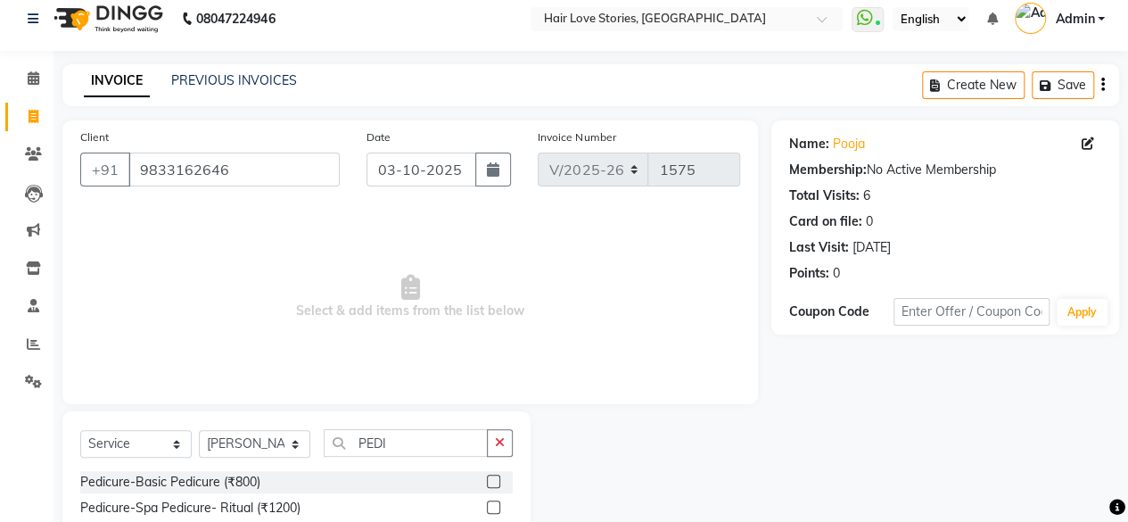
click at [498, 475] on label at bounding box center [493, 480] width 13 height 13
click at [498, 476] on input "checkbox" at bounding box center [493, 482] width 12 height 12
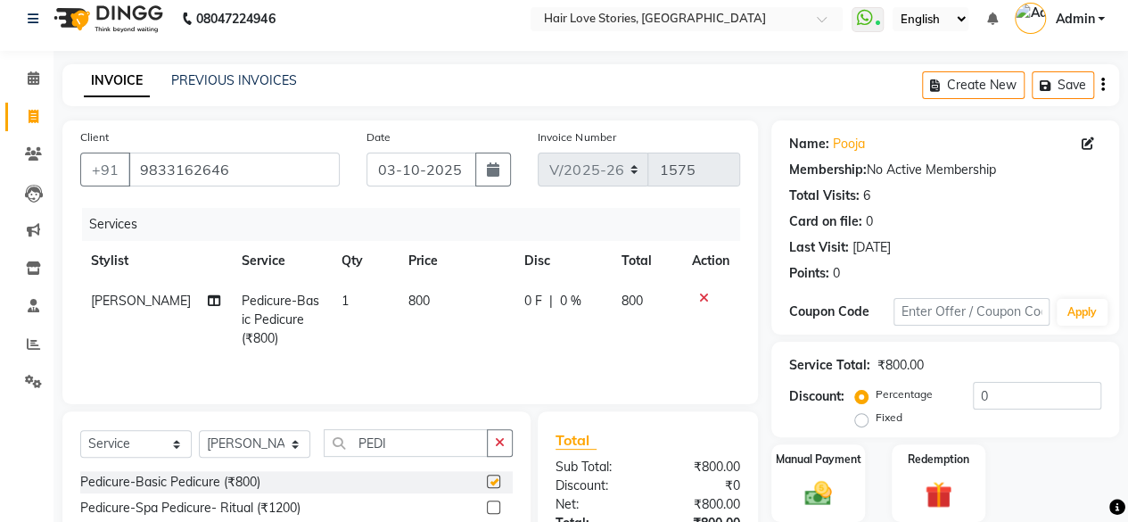
checkbox input "false"
click at [432, 333] on td "800" at bounding box center [456, 320] width 116 height 78
select select "19053"
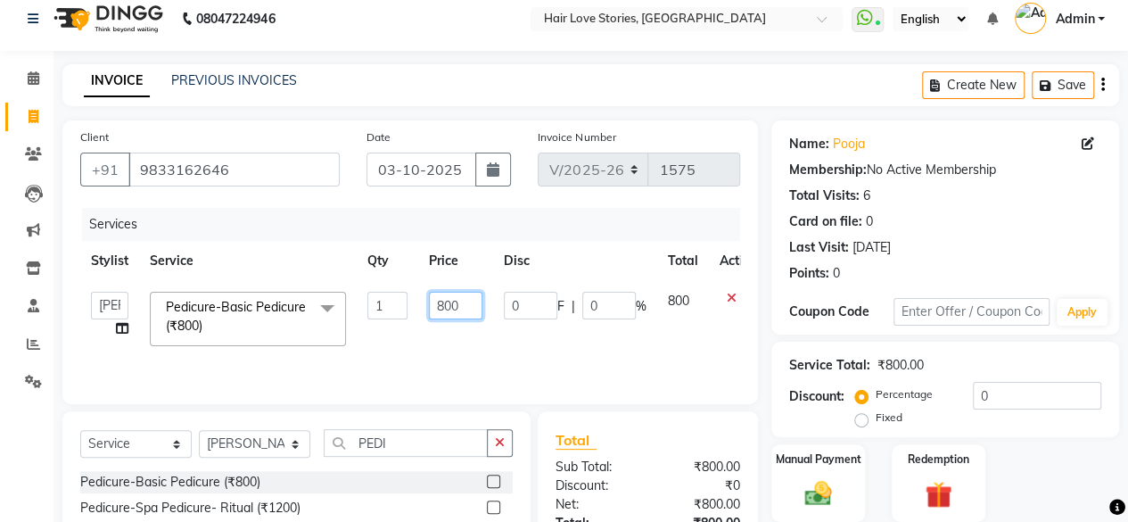
click at [447, 305] on input "800" at bounding box center [456, 306] width 54 height 28
type input "900"
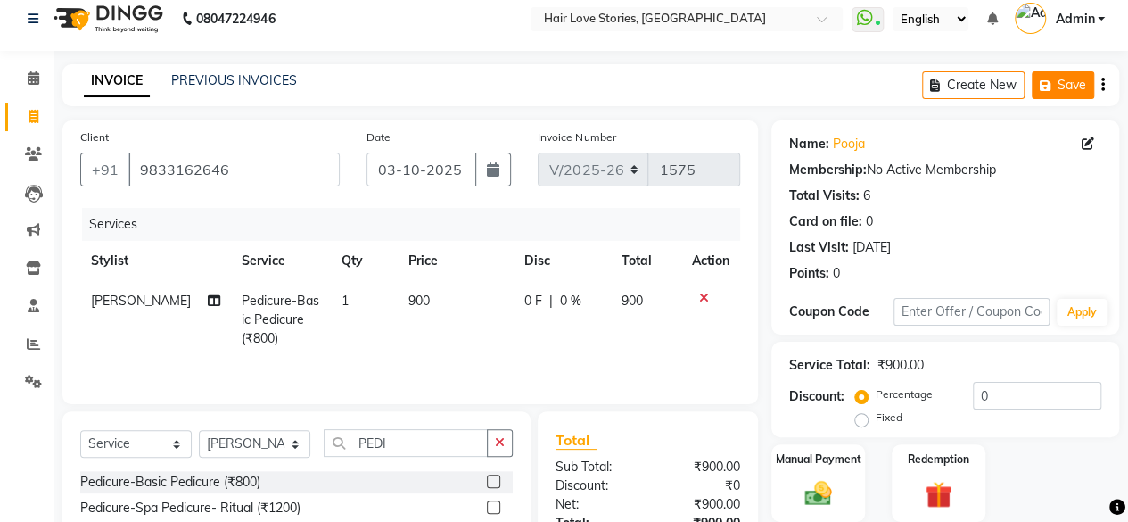
click at [1062, 76] on button "Save" at bounding box center [1063, 85] width 62 height 28
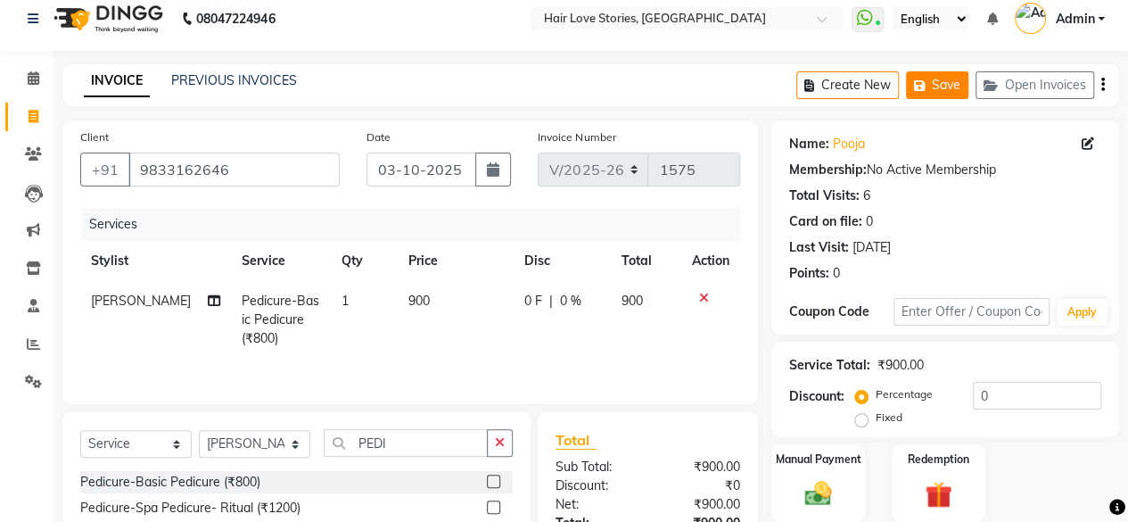
click at [947, 74] on button "Save" at bounding box center [937, 85] width 62 height 28
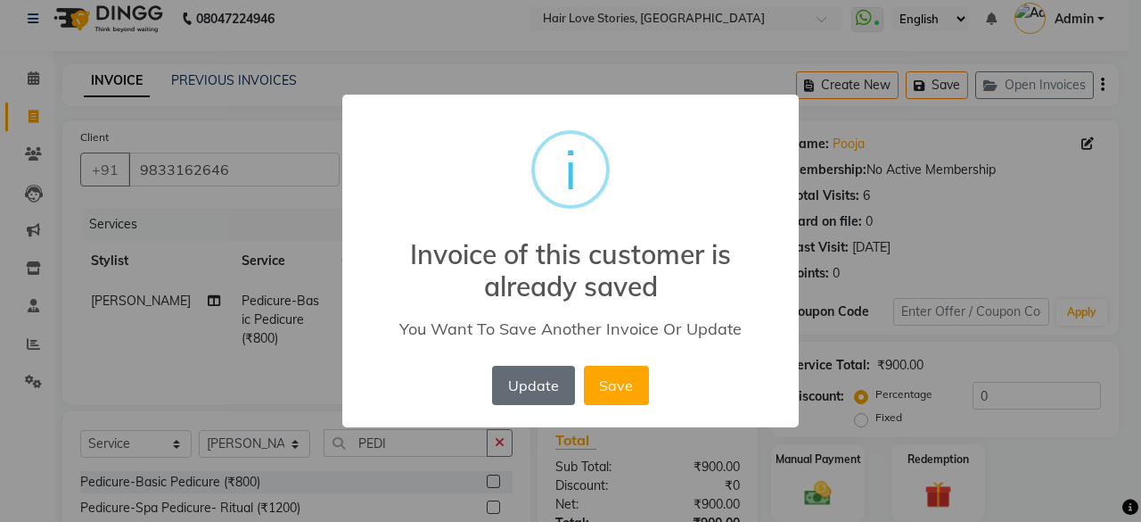
click at [539, 400] on button "Update" at bounding box center [533, 385] width 82 height 39
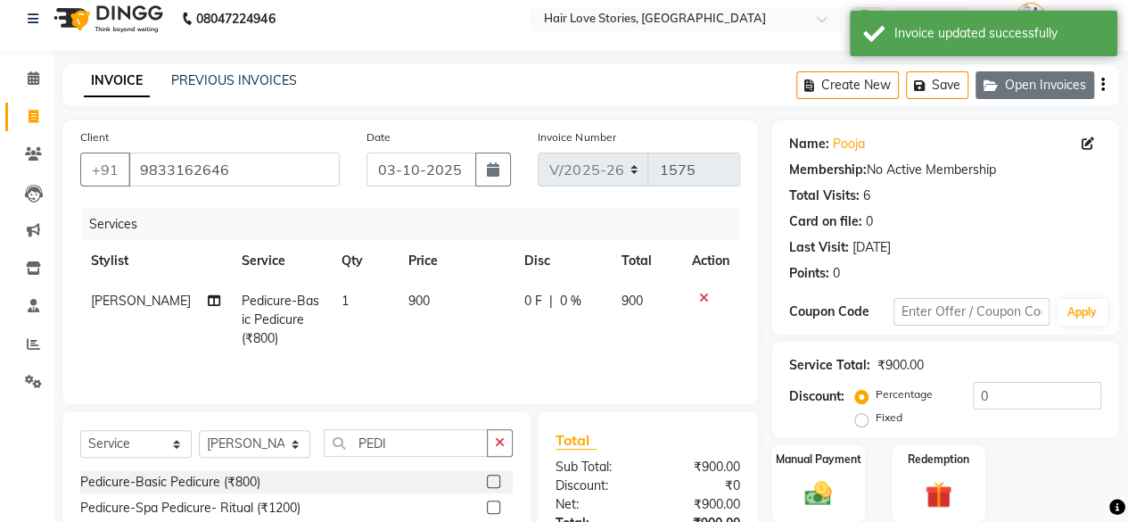
click at [1045, 77] on button "Open Invoices" at bounding box center [1035, 85] width 119 height 28
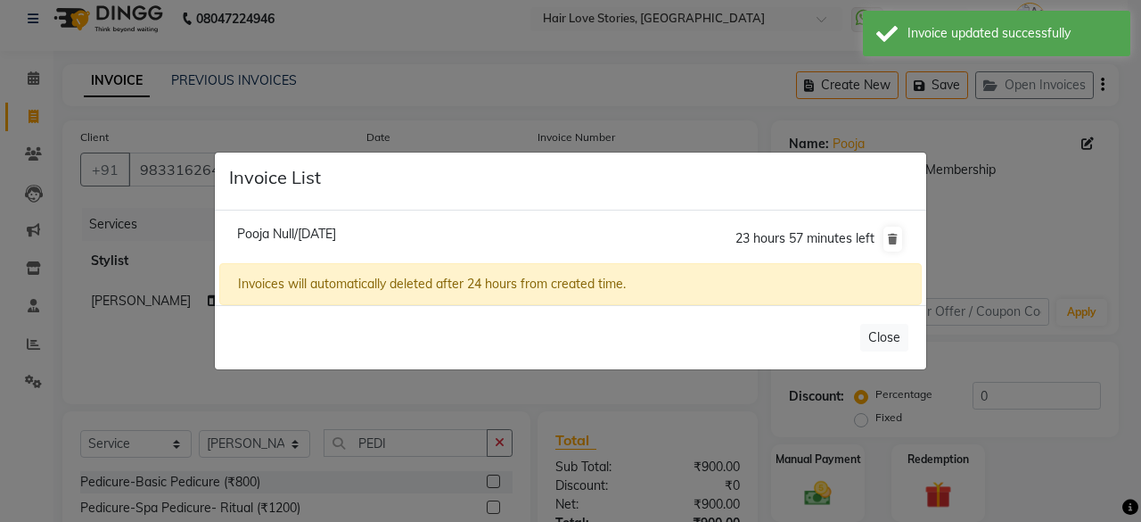
click at [336, 235] on span "Pooja Null/[DATE]" at bounding box center [286, 234] width 99 height 16
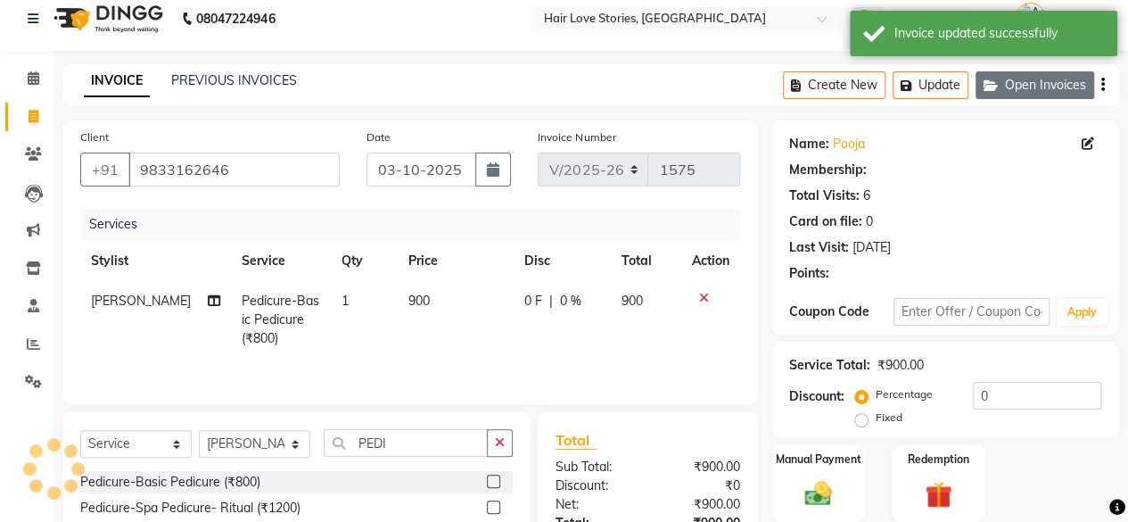
select select
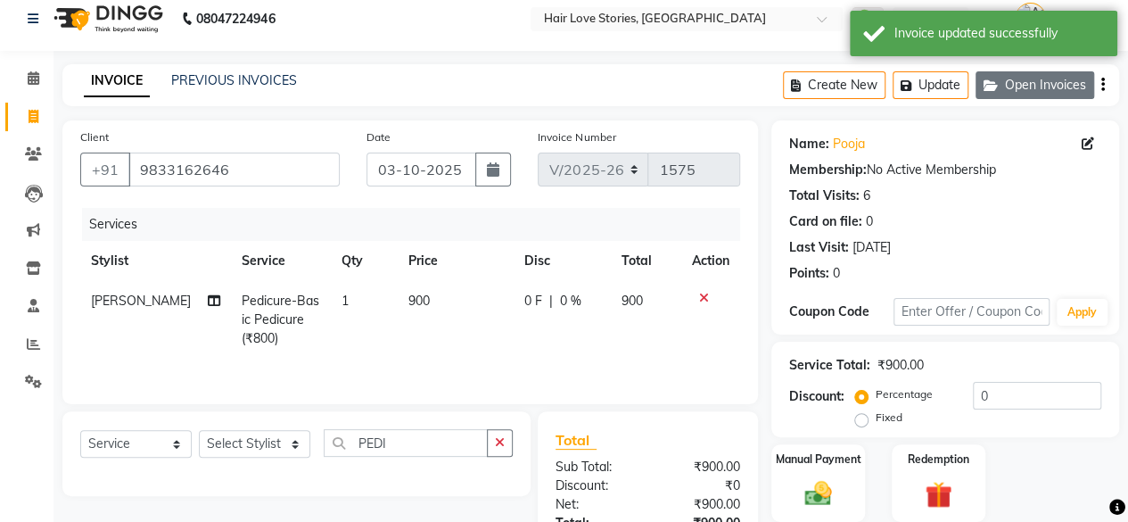
click at [1025, 81] on button "Open Invoices" at bounding box center [1035, 85] width 119 height 28
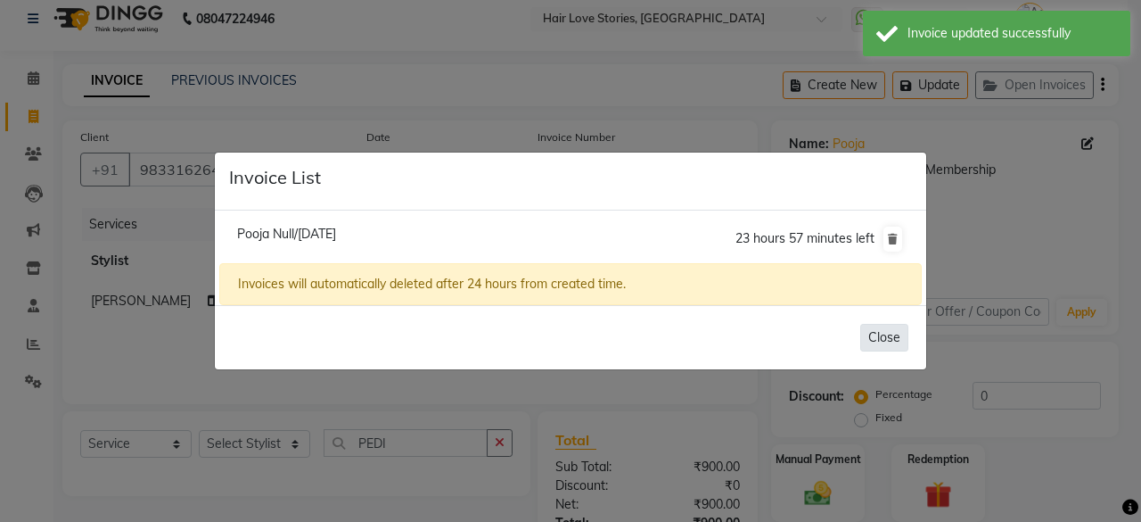
click at [879, 342] on button "Close" at bounding box center [884, 338] width 48 height 28
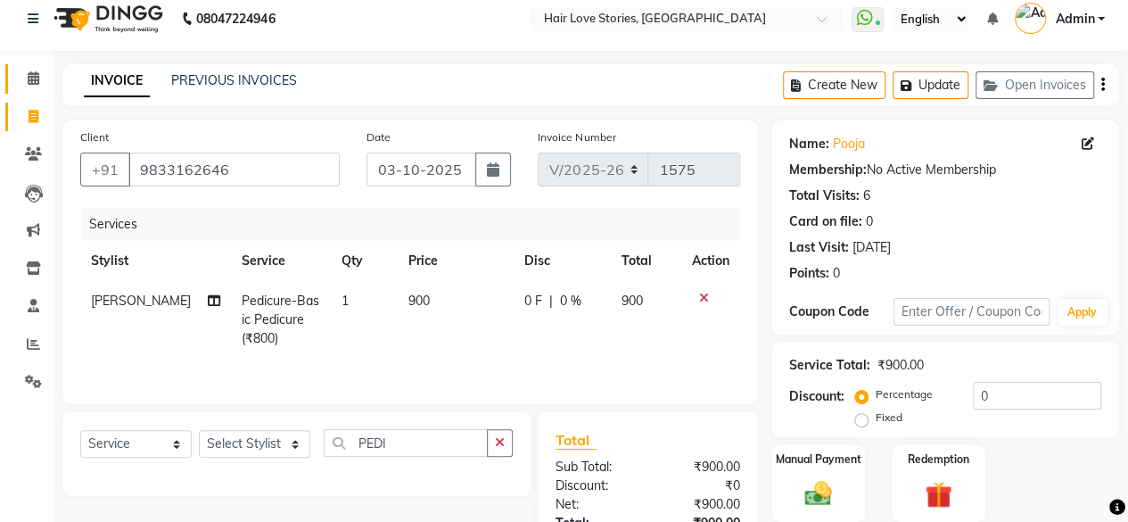
click at [15, 75] on link "Calendar" at bounding box center [26, 78] width 43 height 29
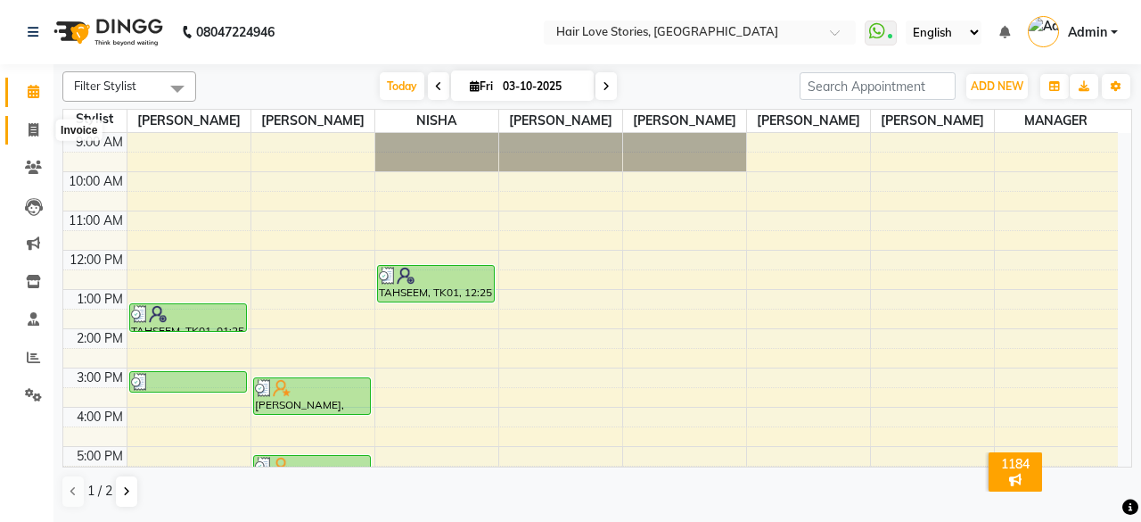
click at [38, 122] on span at bounding box center [33, 130] width 31 height 21
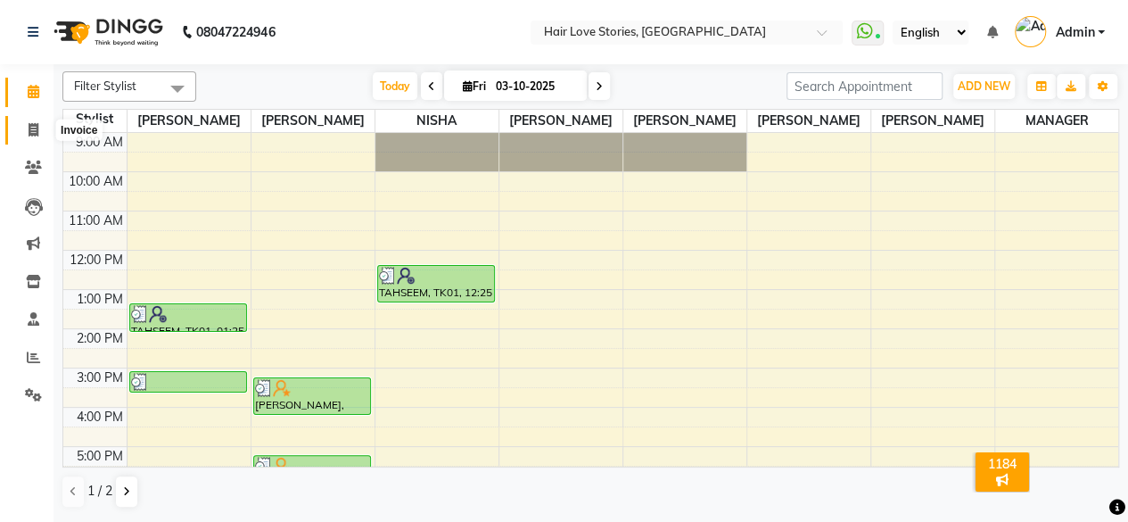
select select "3886"
select select "service"
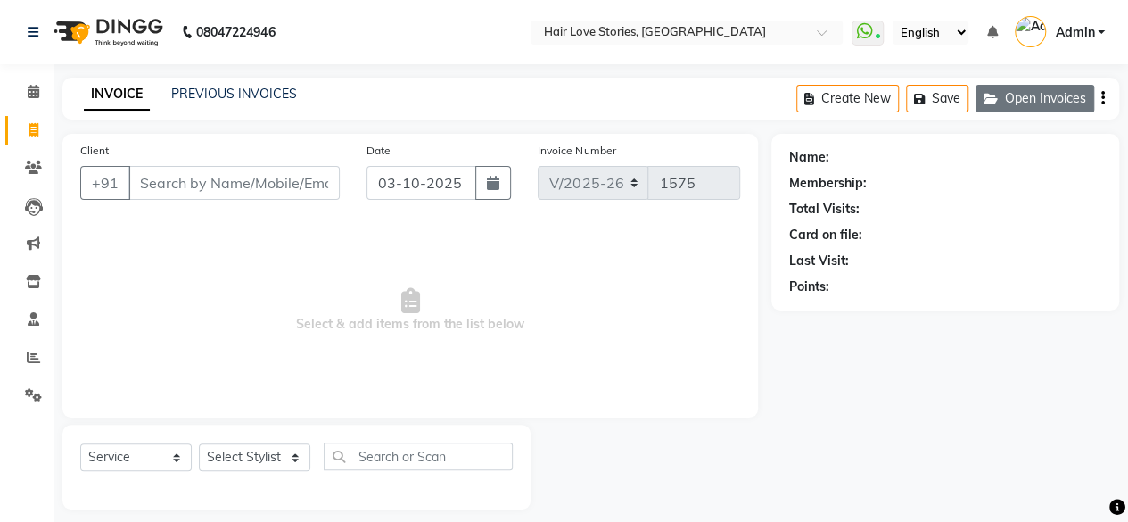
click at [1025, 103] on button "Open Invoices" at bounding box center [1035, 99] width 119 height 28
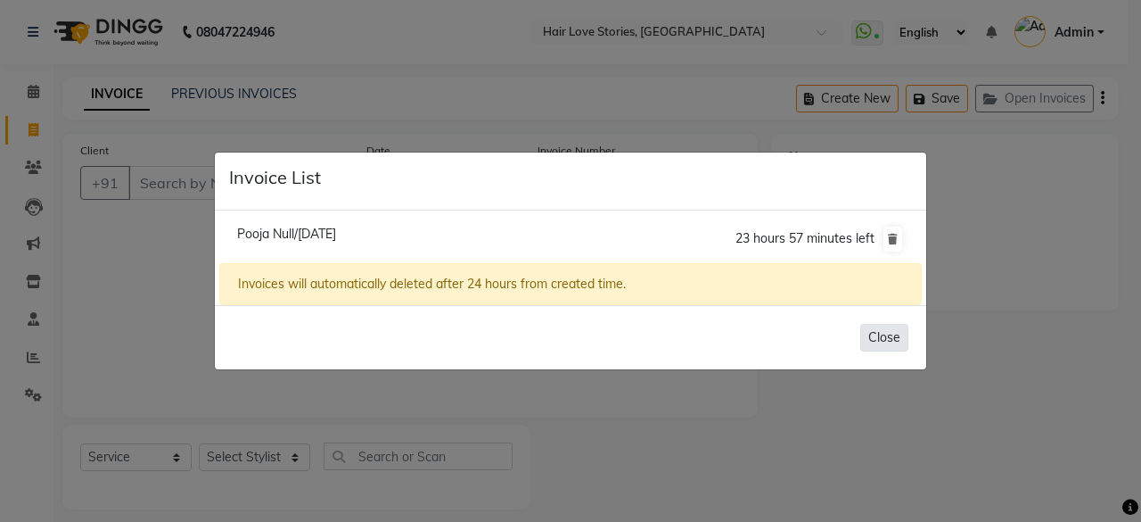
click at [892, 336] on button "Close" at bounding box center [884, 338] width 48 height 28
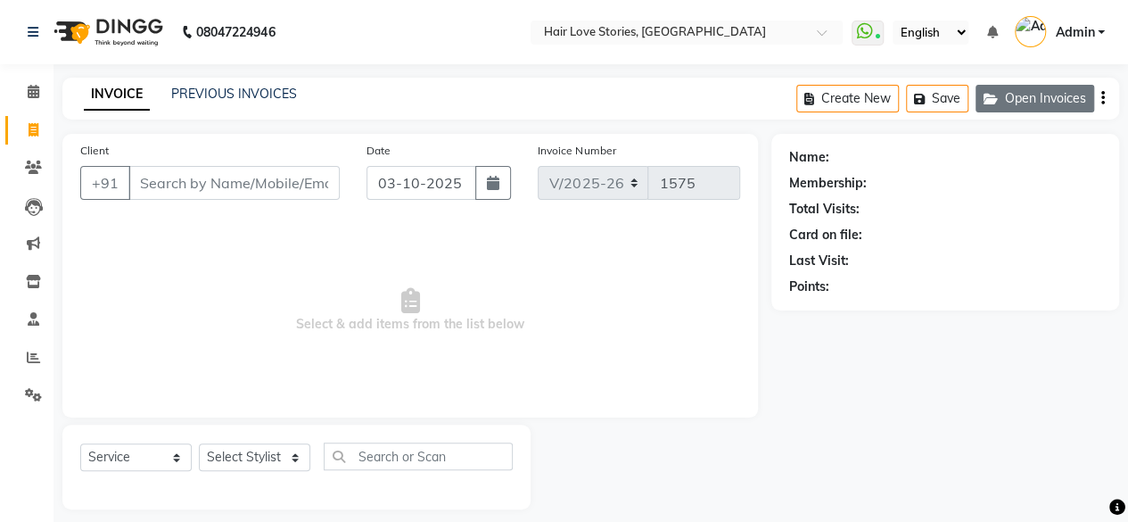
click at [989, 95] on icon "button" at bounding box center [994, 99] width 21 height 12
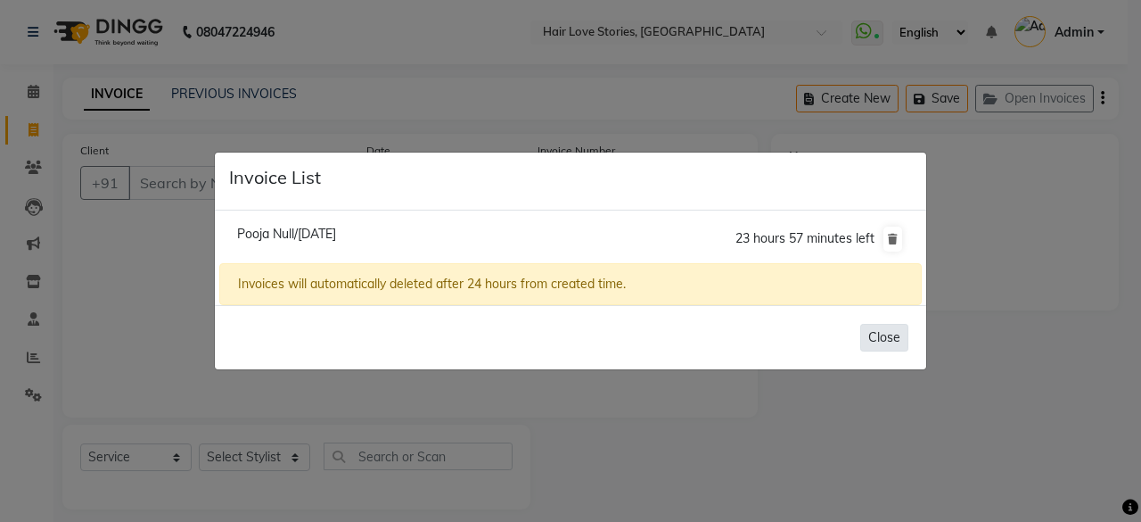
click at [865, 332] on button "Close" at bounding box center [884, 338] width 48 height 28
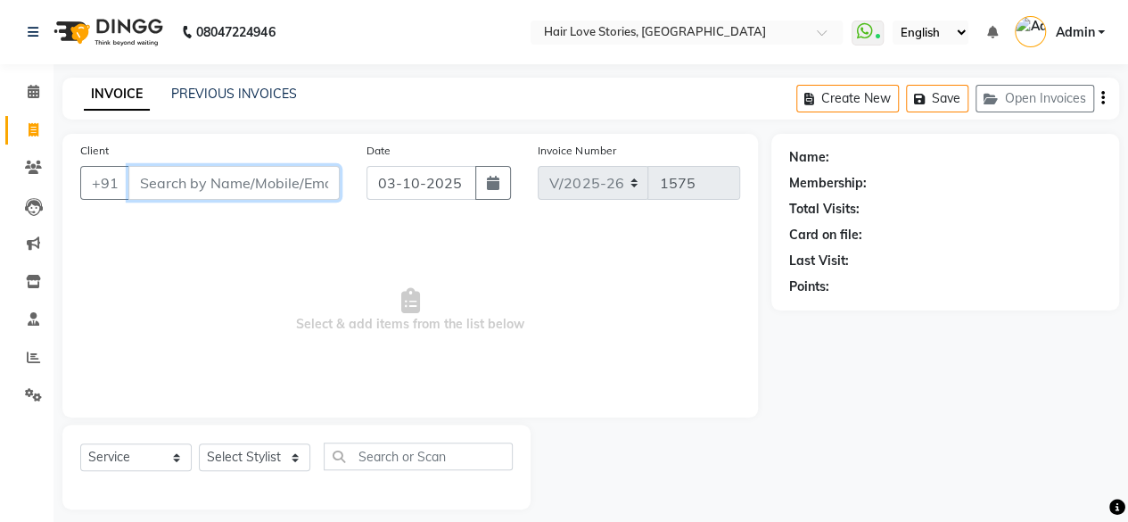
click at [276, 185] on input "Client" at bounding box center [233, 183] width 211 height 34
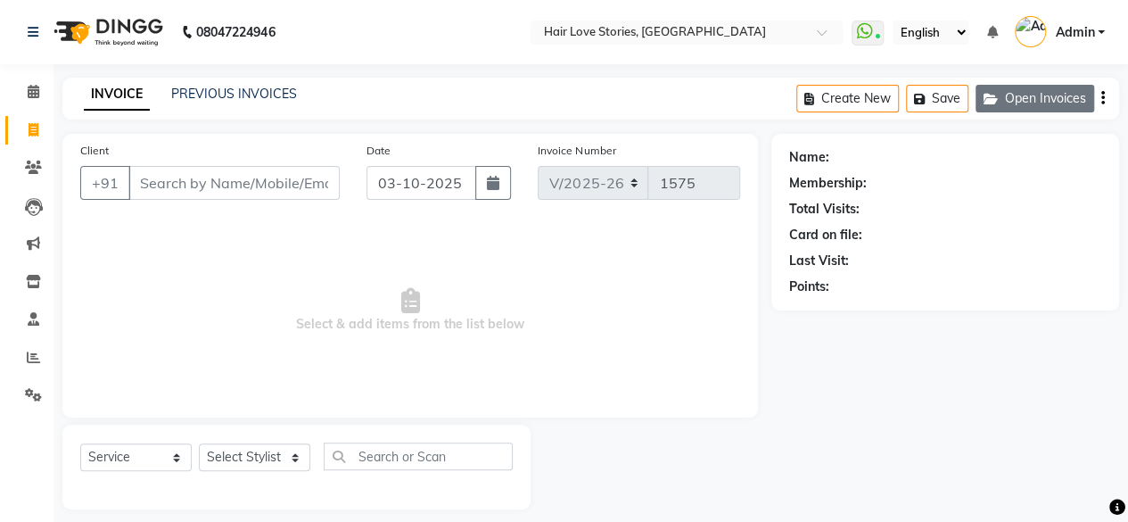
click at [1029, 105] on button "Open Invoices" at bounding box center [1035, 99] width 119 height 28
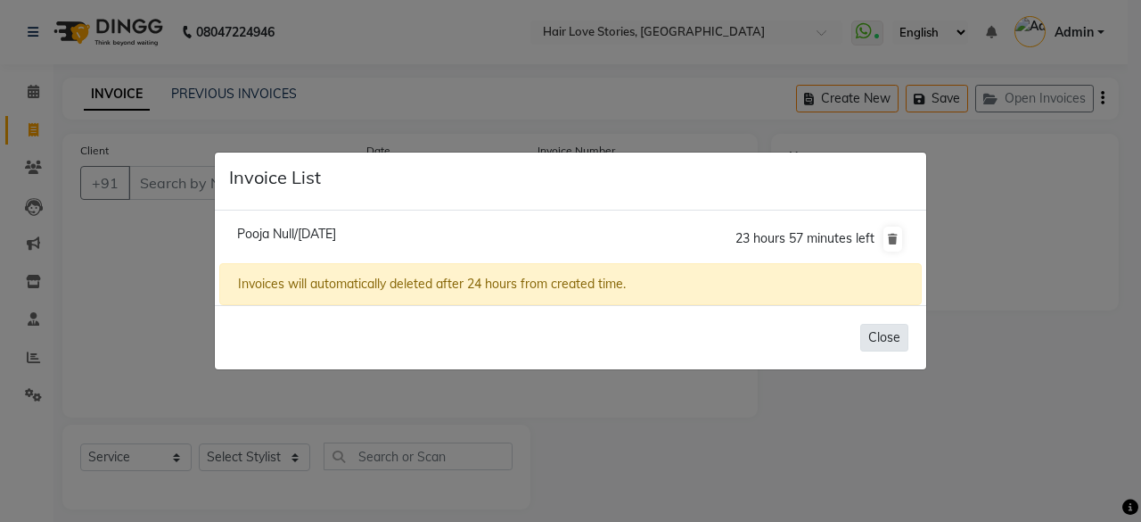
click at [879, 344] on button "Close" at bounding box center [884, 338] width 48 height 28
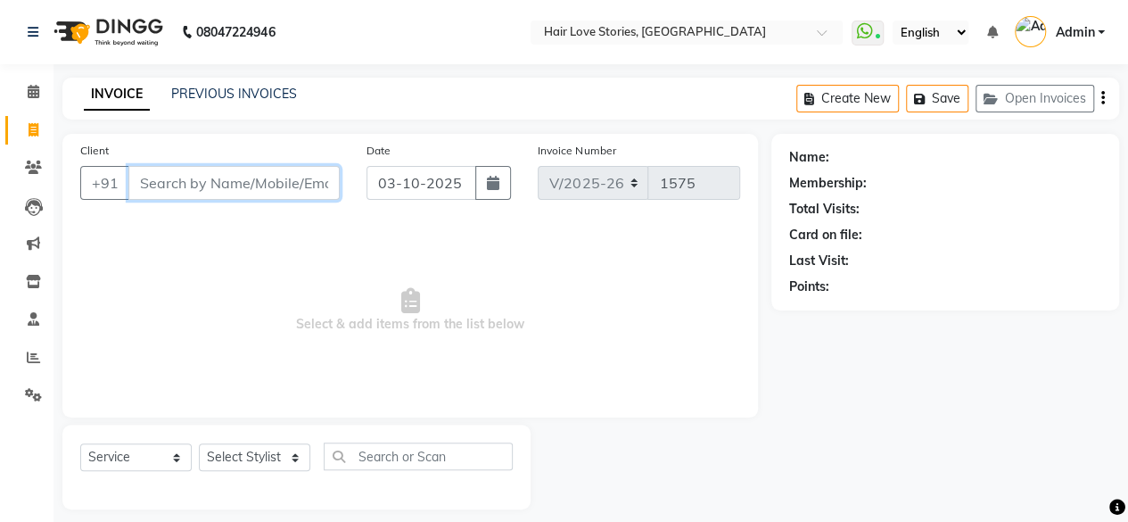
click at [178, 189] on input "Client" at bounding box center [233, 183] width 211 height 34
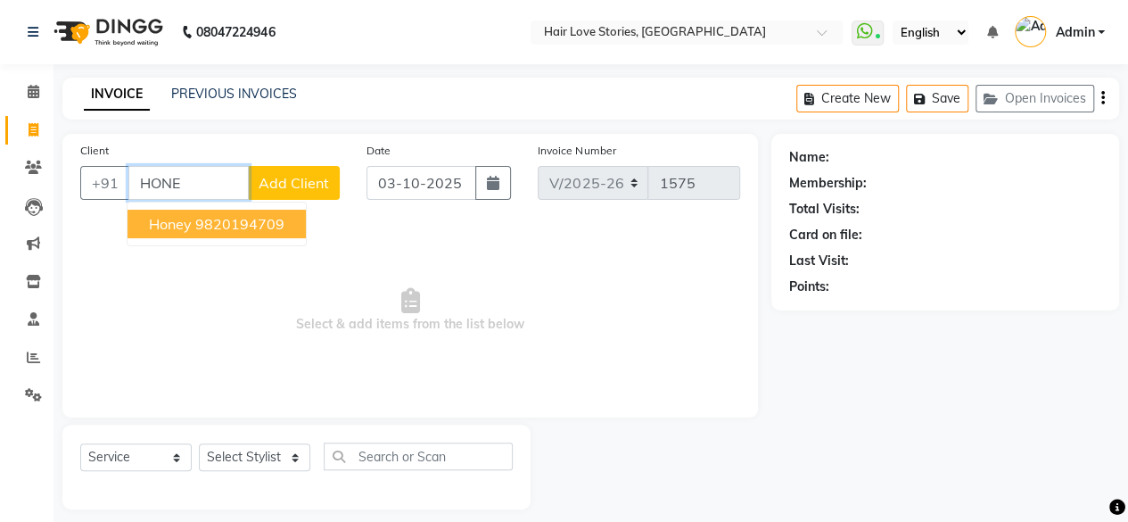
click at [191, 224] on span "Honey" at bounding box center [170, 224] width 43 height 18
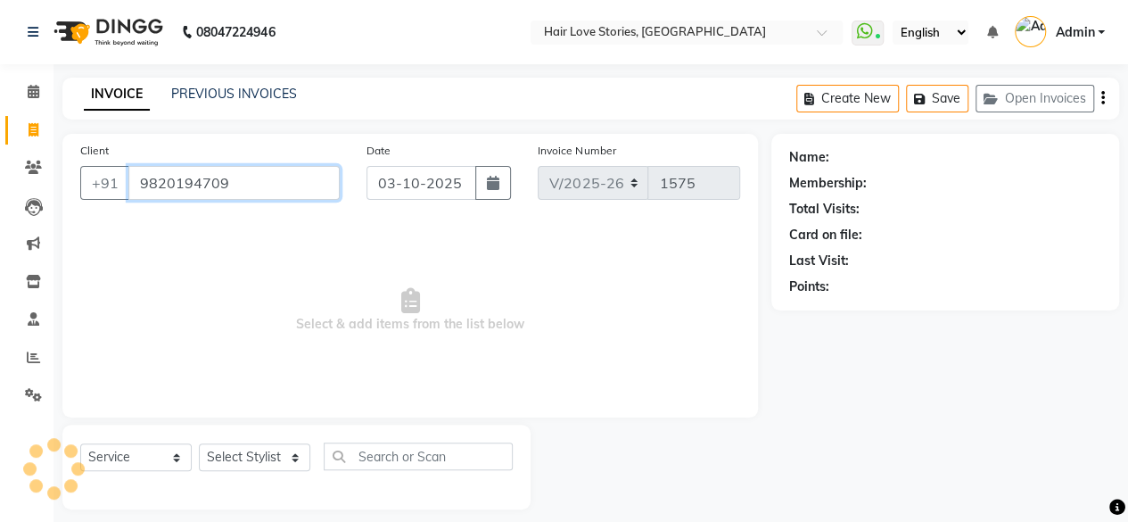
type input "9820194709"
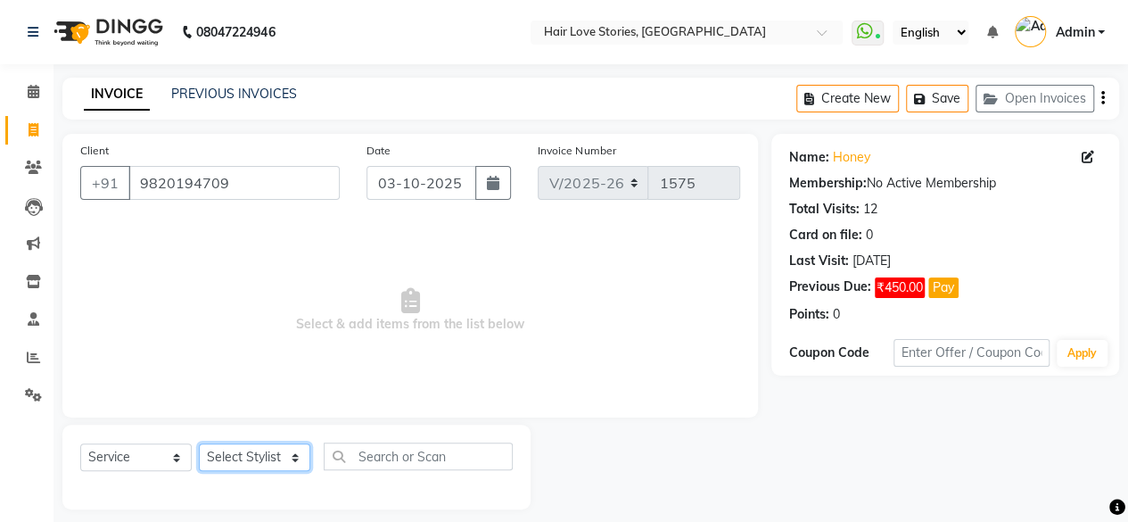
click at [259, 455] on select "Select Stylist [PERSON_NAME] FRONTDESK MANAGER [PERSON_NAME] MEENA MANE [PERSON…" at bounding box center [254, 457] width 111 height 28
select select "19053"
click at [199, 443] on select "Select Stylist [PERSON_NAME] FRONTDESK MANAGER [PERSON_NAME] MEENA MANE [PERSON…" at bounding box center [254, 457] width 111 height 28
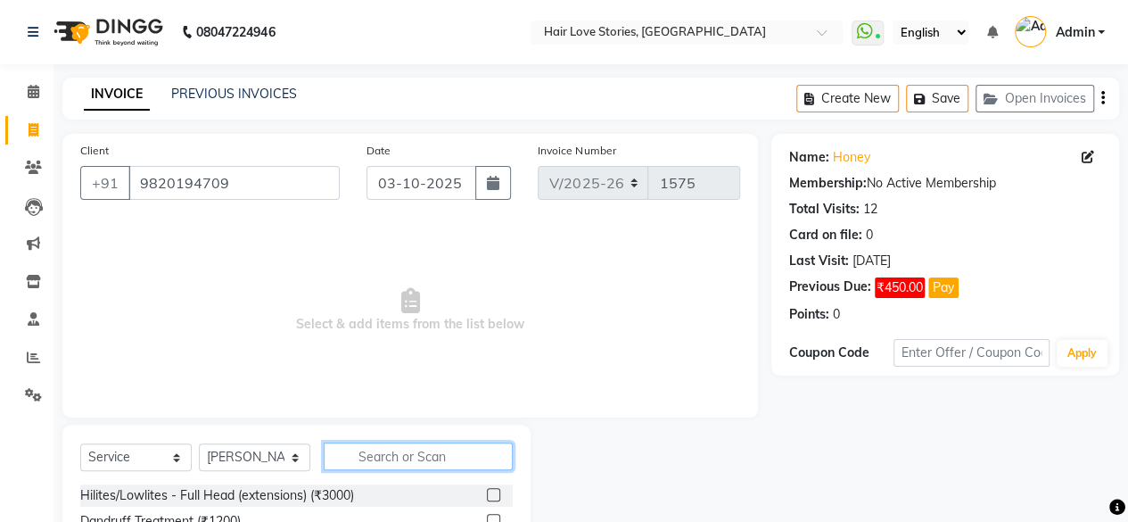
click at [352, 456] on input "text" at bounding box center [418, 456] width 189 height 28
type input "PEDI"
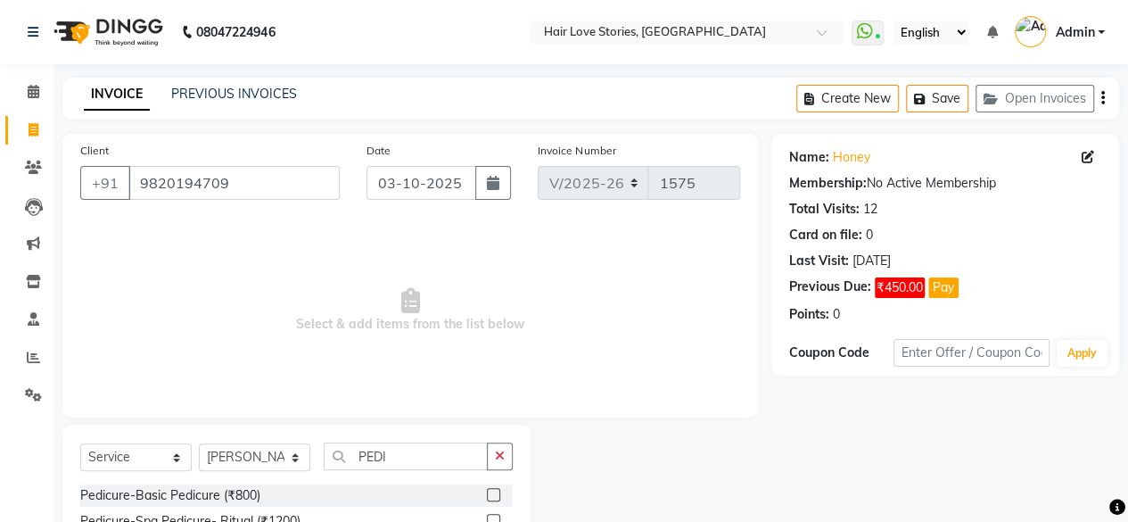
click at [492, 498] on label at bounding box center [493, 494] width 13 height 13
click at [492, 498] on input "checkbox" at bounding box center [493, 496] width 12 height 12
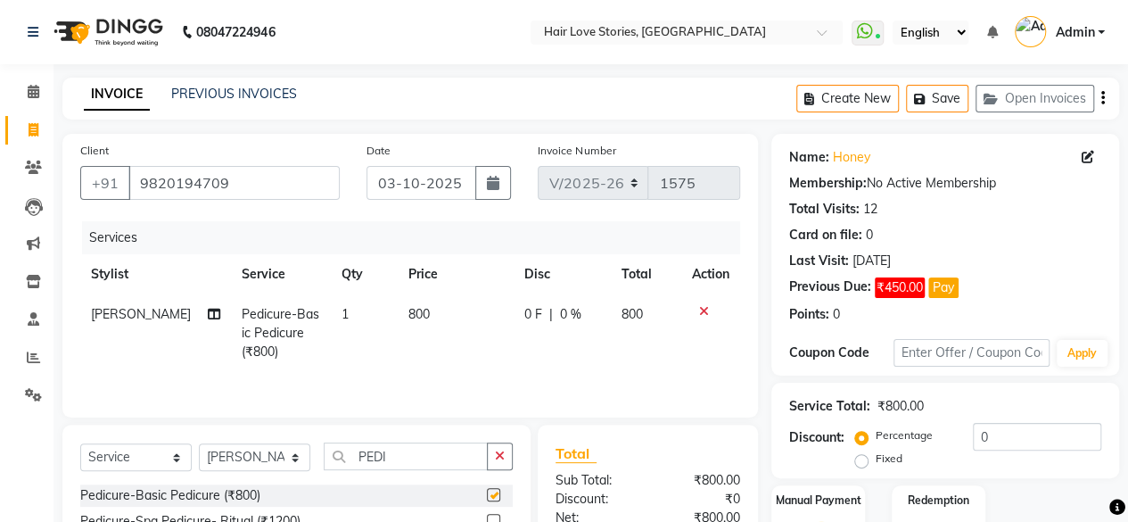
checkbox input "false"
click at [498, 462] on button "button" at bounding box center [500, 456] width 26 height 28
type input "MAN"
click at [499, 498] on label at bounding box center [493, 494] width 13 height 13
click at [498, 498] on input "checkbox" at bounding box center [493, 496] width 12 height 12
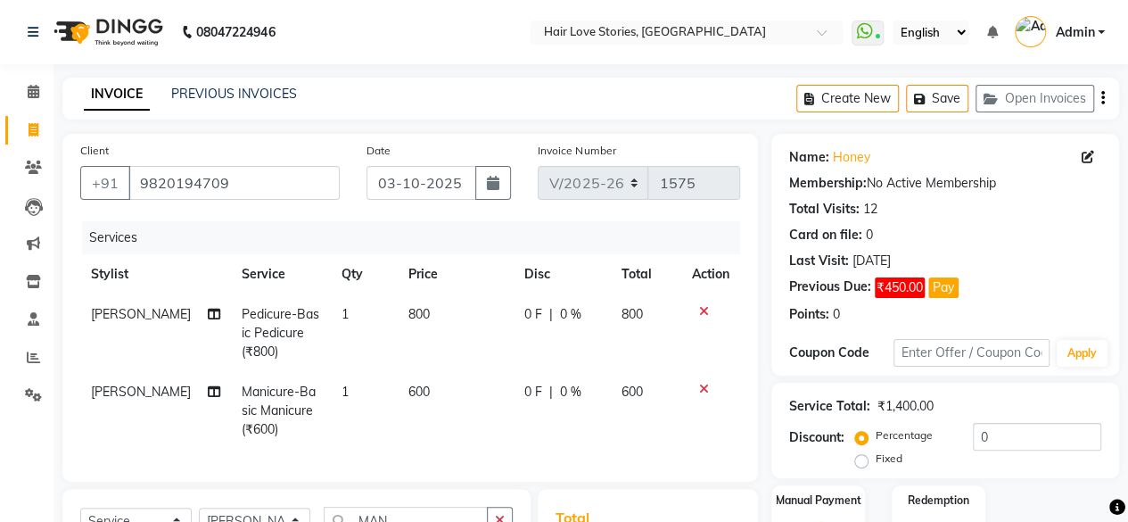
checkbox input "false"
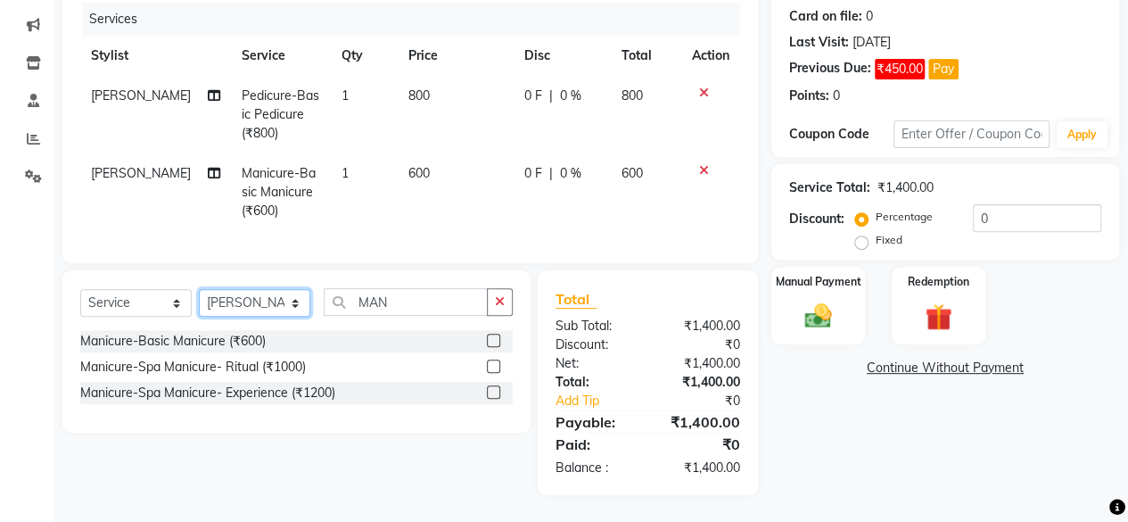
click at [301, 307] on select "Select Stylist [PERSON_NAME] FRONTDESK MANAGER [PERSON_NAME] MEENA MANE [PERSON…" at bounding box center [254, 303] width 111 height 28
select select "19891"
click at [199, 290] on select "Select Stylist [PERSON_NAME] FRONTDESK MANAGER [PERSON_NAME] MEENA MANE [PERSON…" at bounding box center [254, 303] width 111 height 28
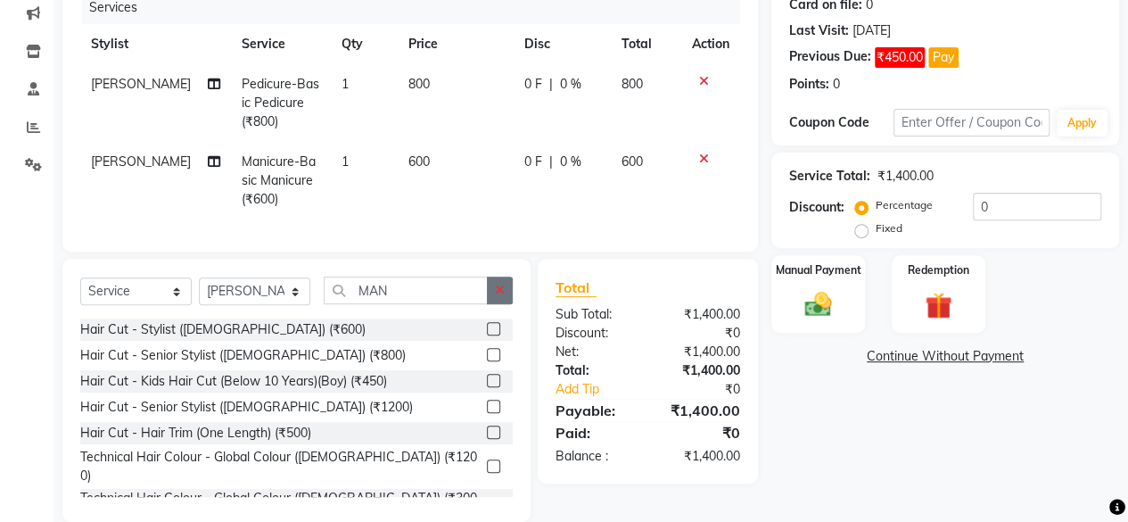
click at [498, 296] on icon "button" at bounding box center [500, 290] width 10 height 12
click at [487, 361] on label at bounding box center [493, 354] width 13 height 13
click at [487, 361] on input "checkbox" at bounding box center [493, 356] width 12 height 12
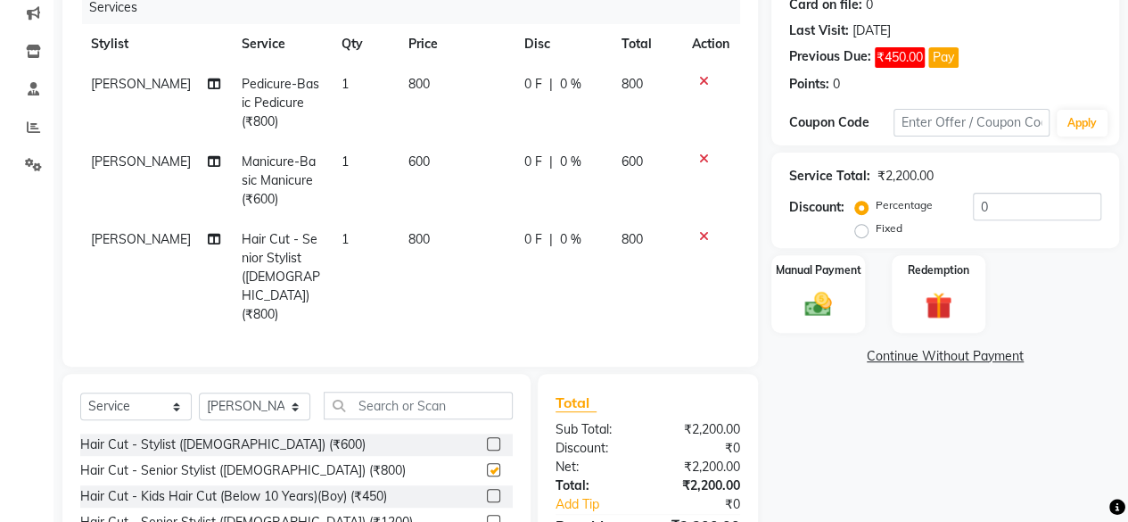
checkbox input "false"
click at [401, 391] on input "text" at bounding box center [418, 405] width 189 height 28
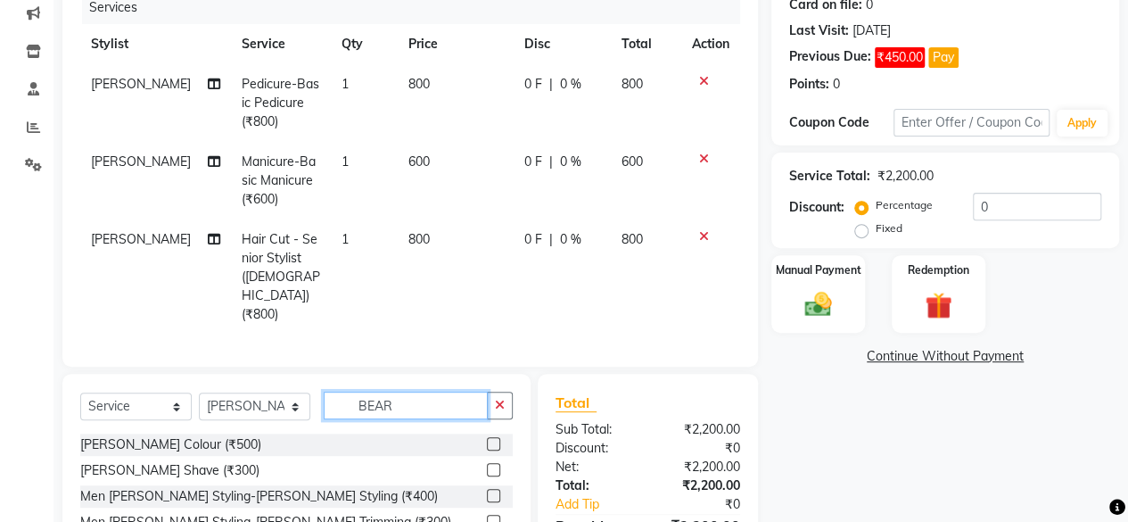
type input "BEAR"
click at [487, 437] on label at bounding box center [493, 443] width 13 height 13
click at [487, 439] on input "checkbox" at bounding box center [493, 445] width 12 height 12
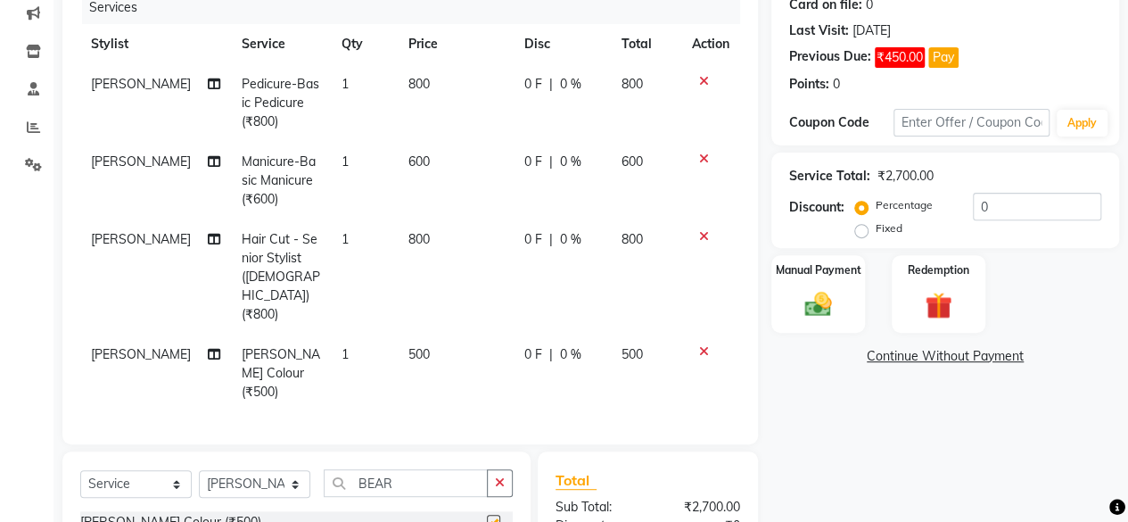
checkbox input "false"
click at [494, 469] on button "button" at bounding box center [500, 483] width 26 height 28
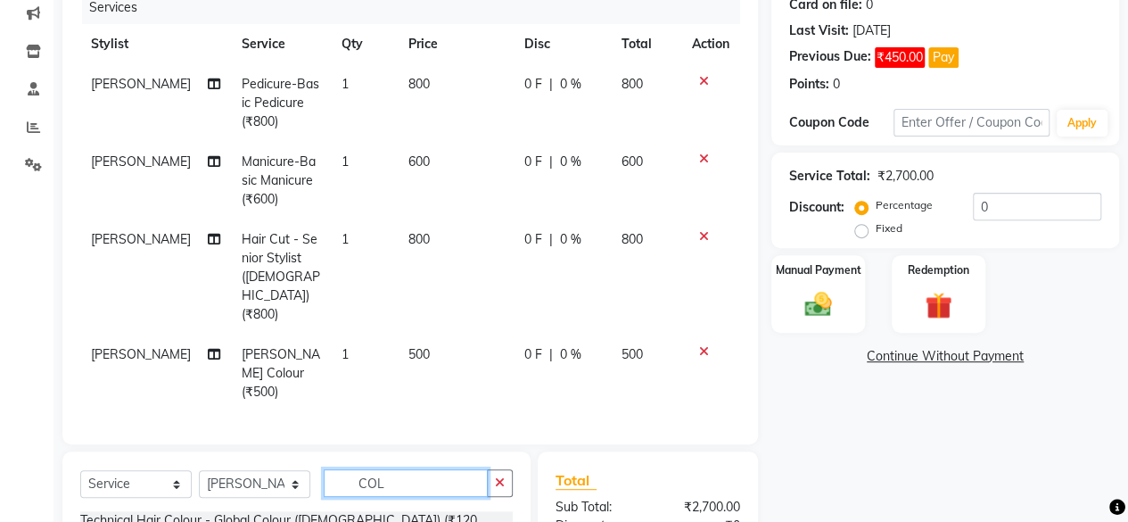
type input "COL"
click at [487, 521] on label at bounding box center [493, 529] width 13 height 13
click at [487, 521] on input "checkbox" at bounding box center [493, 530] width 12 height 12
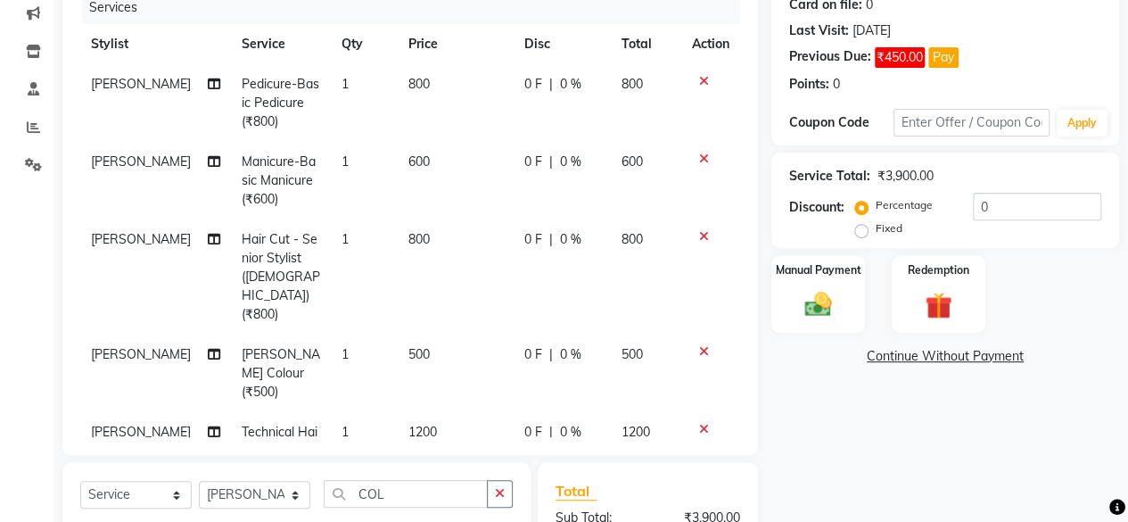
checkbox input "false"
click at [273, 493] on select "Select Stylist [PERSON_NAME] FRONTDESK MANAGER [PERSON_NAME] MEENA MANE [PERSON…" at bounding box center [254, 495] width 111 height 28
select select "74179"
click at [199, 481] on select "Select Stylist [PERSON_NAME] FRONTDESK MANAGER [PERSON_NAME] MEENA MANE [PERSON…" at bounding box center [254, 495] width 111 height 28
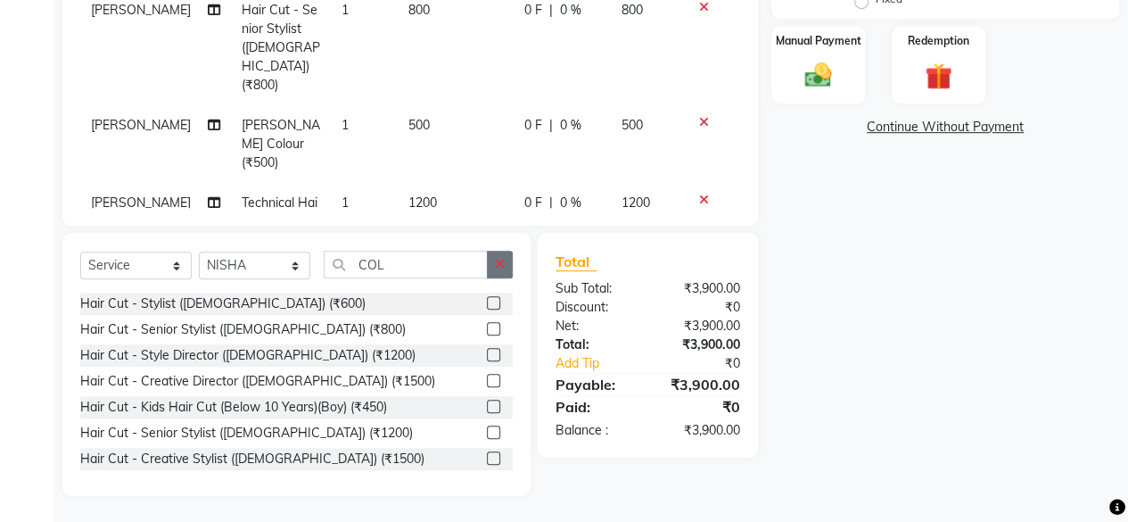
click at [499, 262] on icon "button" at bounding box center [500, 264] width 10 height 12
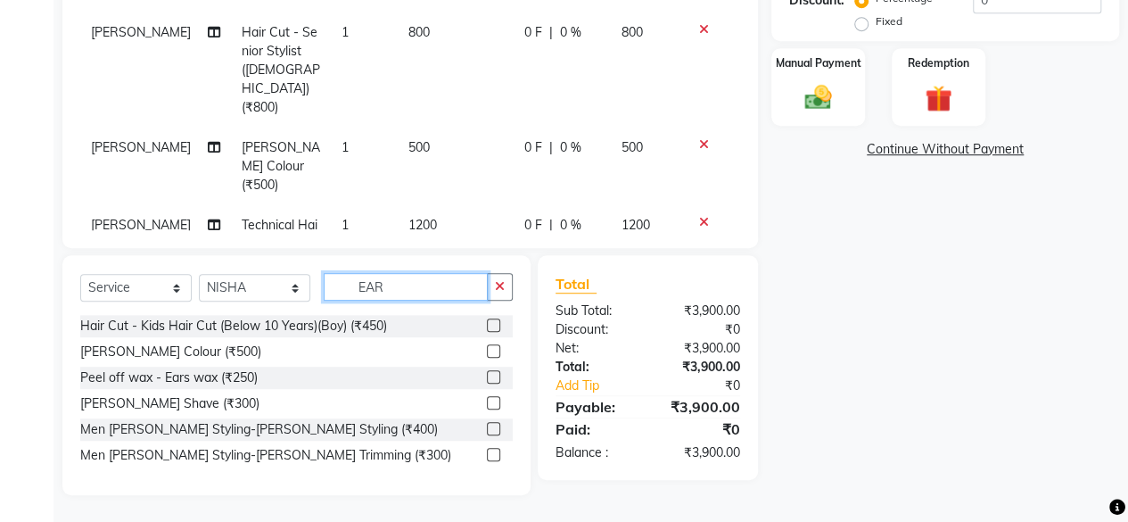
scroll to position [436, 0]
type input "EAR"
click at [495, 383] on label at bounding box center [493, 377] width 13 height 13
click at [495, 383] on input "checkbox" at bounding box center [493, 379] width 12 height 12
checkbox input "false"
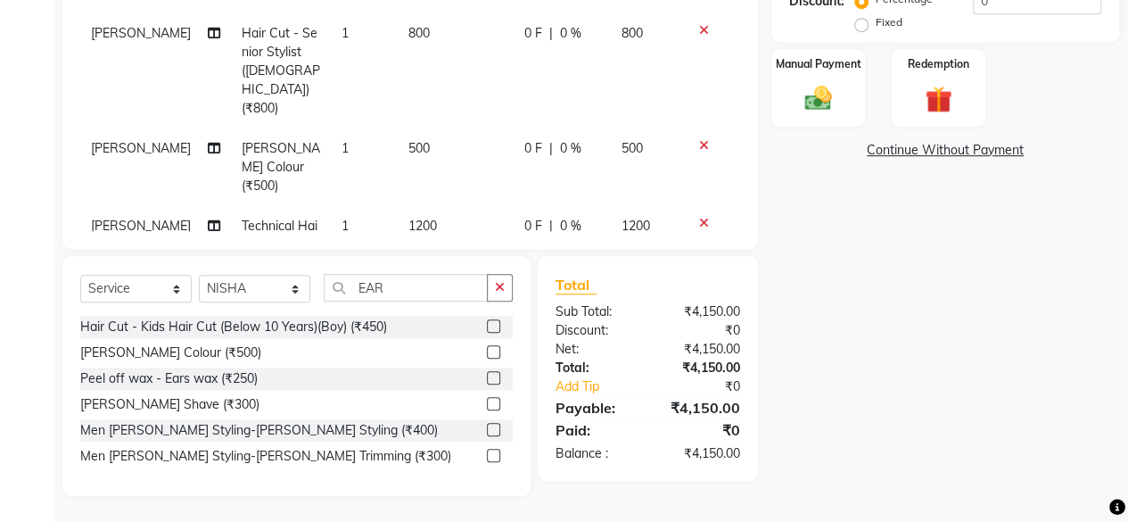
scroll to position [120, 0]
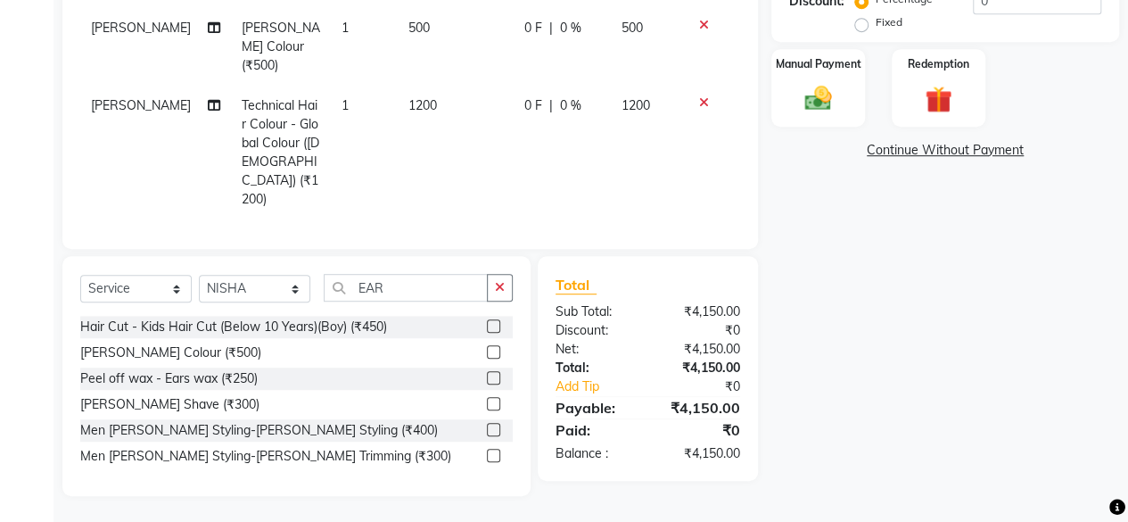
click at [408, 97] on span "1200" at bounding box center [422, 105] width 29 height 16
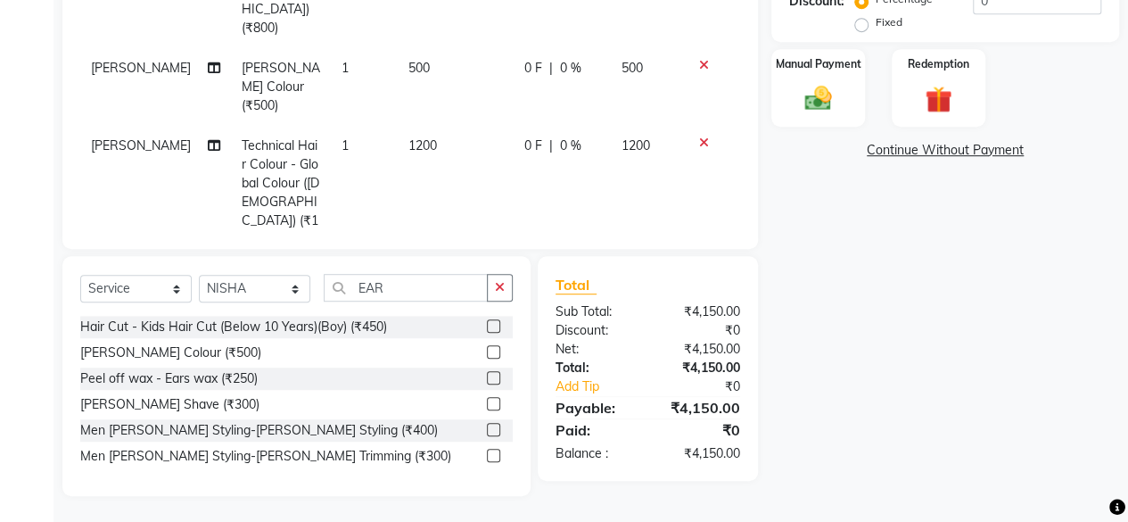
select select "19891"
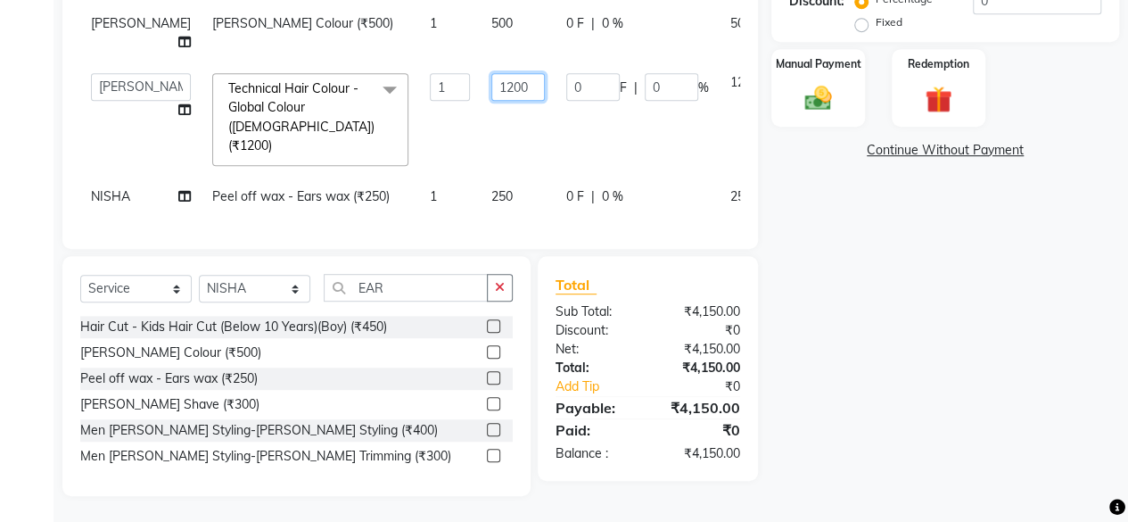
click at [491, 73] on input "1200" at bounding box center [518, 87] width 54 height 28
type input "2200"
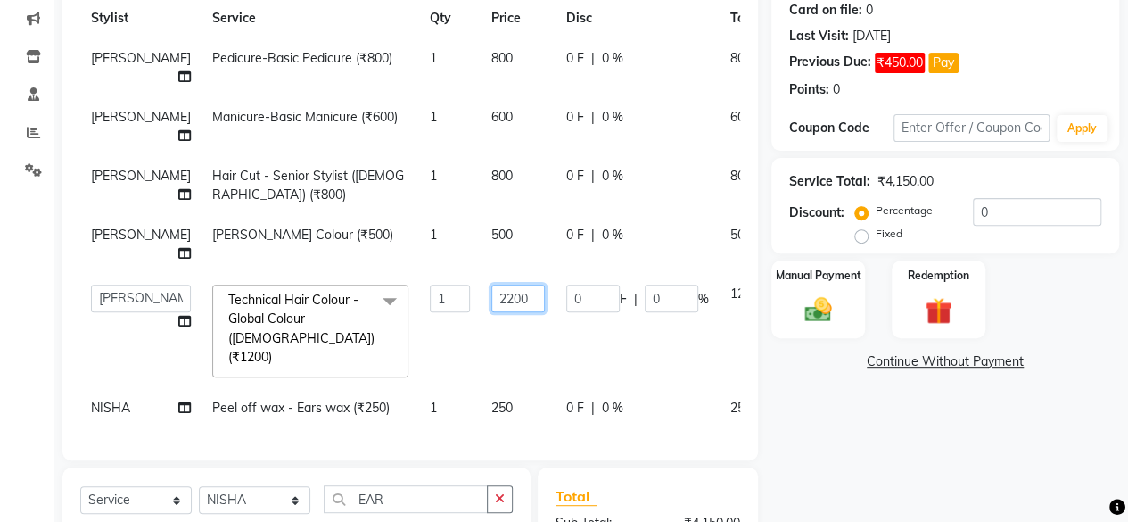
scroll to position [224, 0]
click at [446, 201] on tbody "Vidya Raj Pedicure-Basic Pedicure (₹800) 1 800 0 F | 0 % 800 Vidya Raj Manicure…" at bounding box center [455, 234] width 750 height 390
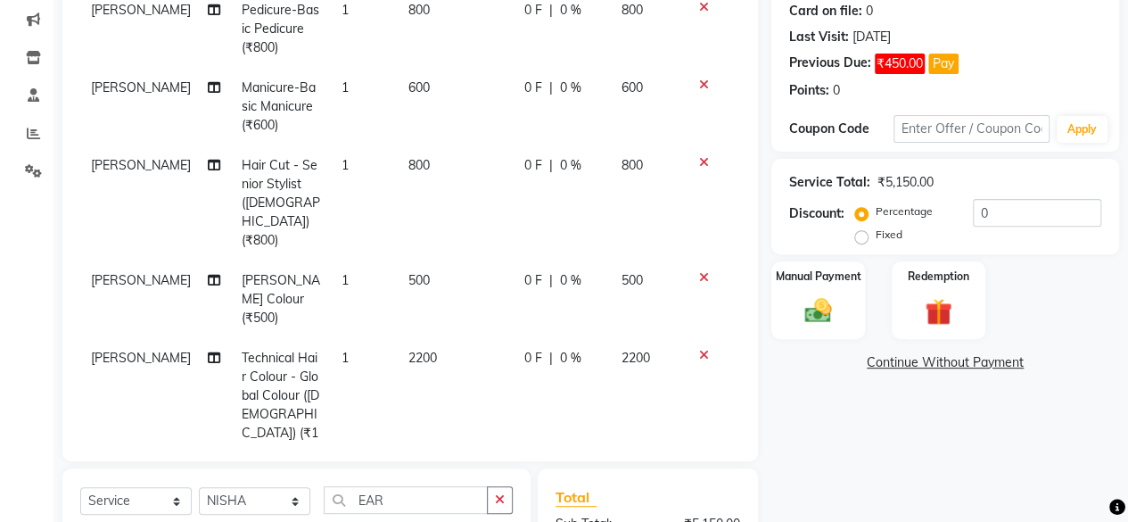
click at [408, 272] on span "500" at bounding box center [418, 280] width 21 height 16
select select "19891"
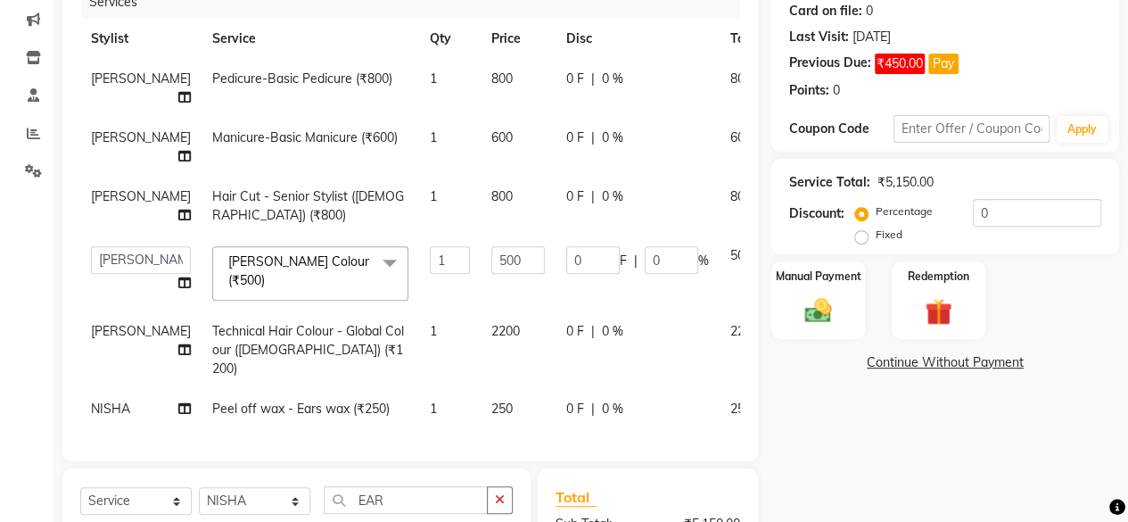
scroll to position [54, 0]
click at [491, 246] on input "500" at bounding box center [518, 260] width 54 height 28
type input "1000"
click at [438, 166] on tbody "Vidya Raj Pedicure-Basic Pedicure (₹800) 1 800 0 F | 0 % 800 Vidya Raj Manicure…" at bounding box center [455, 244] width 750 height 370
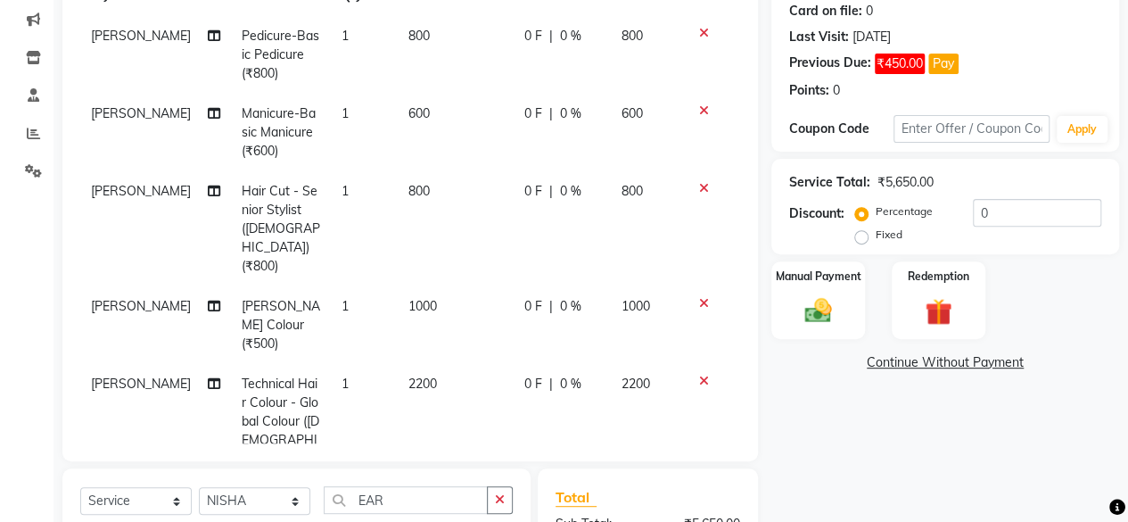
click at [408, 185] on span "800" at bounding box center [418, 191] width 21 height 16
select select "19891"
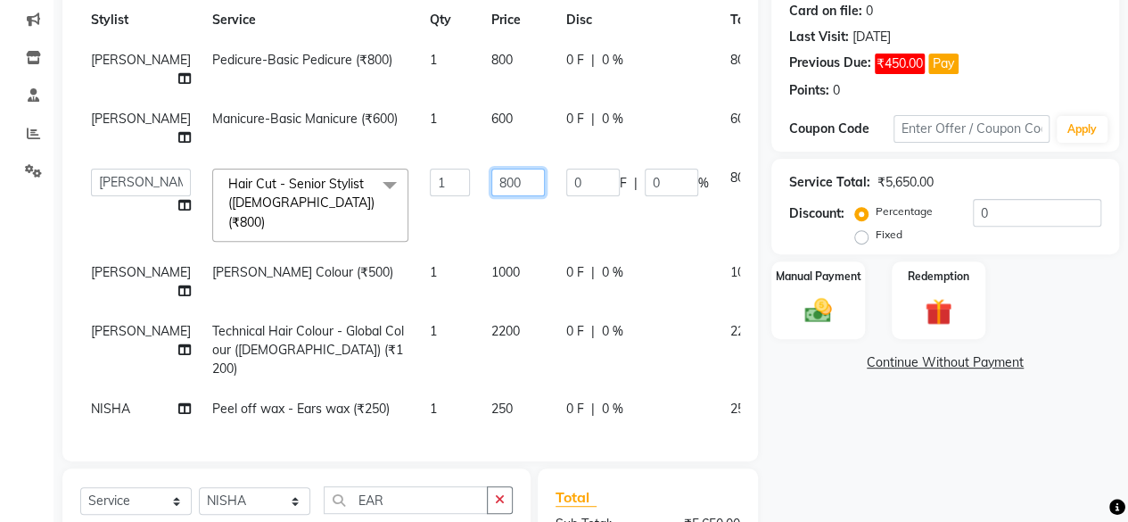
click at [491, 169] on input "800" at bounding box center [518, 183] width 54 height 28
type input "1000"
click at [873, 479] on div "Name: Honey Membership: No Active Membership Total Visits: 12 Card on file: 0 L…" at bounding box center [951, 309] width 361 height 798
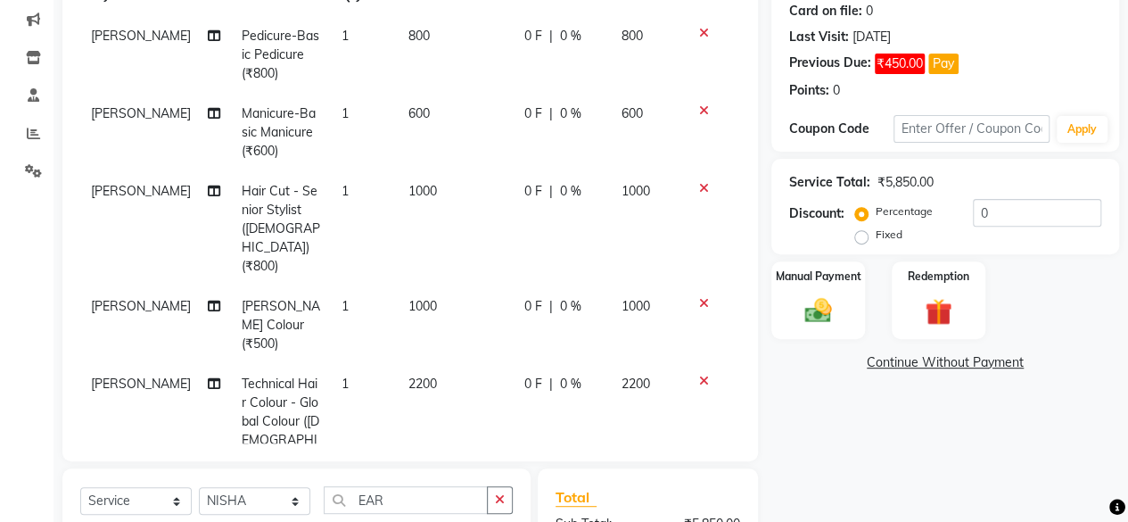
click at [398, 122] on td "600" at bounding box center [456, 133] width 116 height 78
select select "19053"
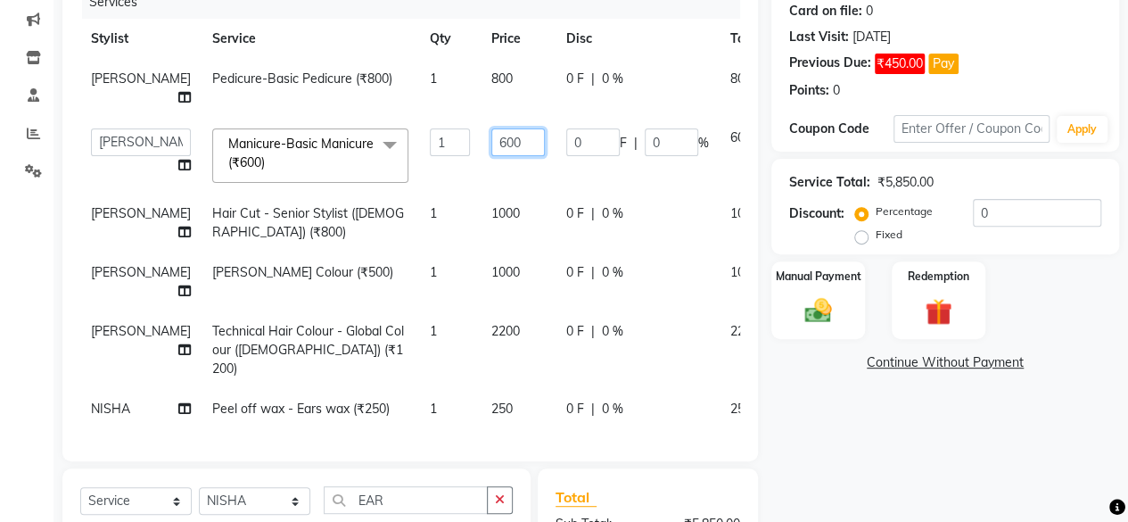
click at [491, 128] on input "600" at bounding box center [518, 142] width 54 height 28
type input "700"
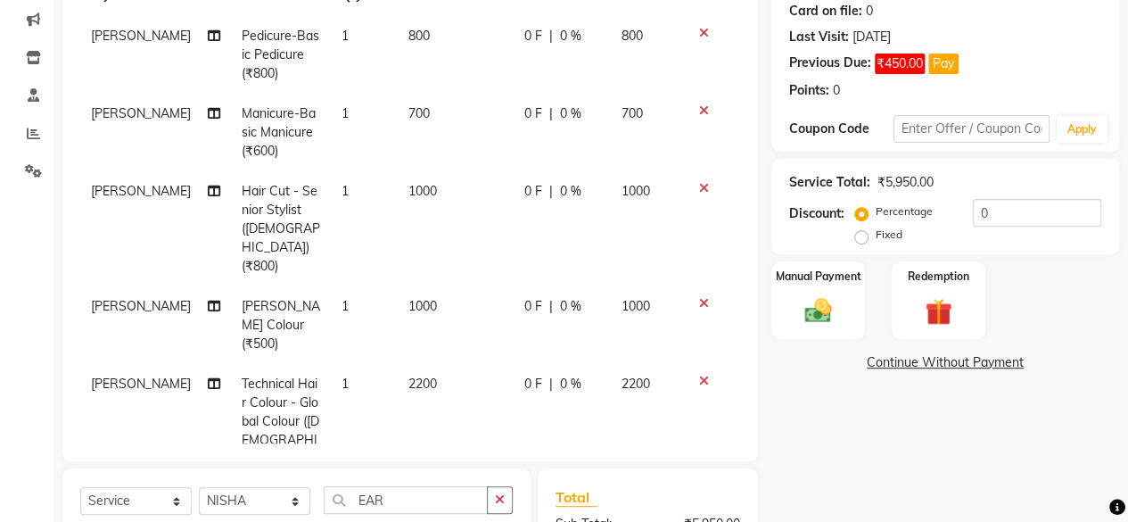
click at [436, 42] on td "800" at bounding box center [456, 55] width 116 height 78
select select "19053"
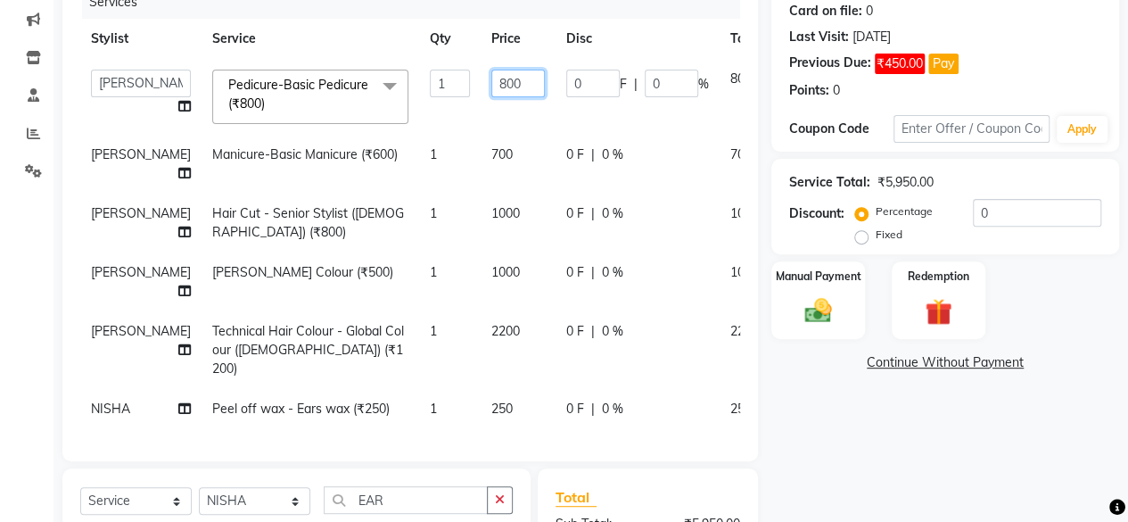
click at [491, 70] on input "800" at bounding box center [518, 84] width 54 height 28
type input "900"
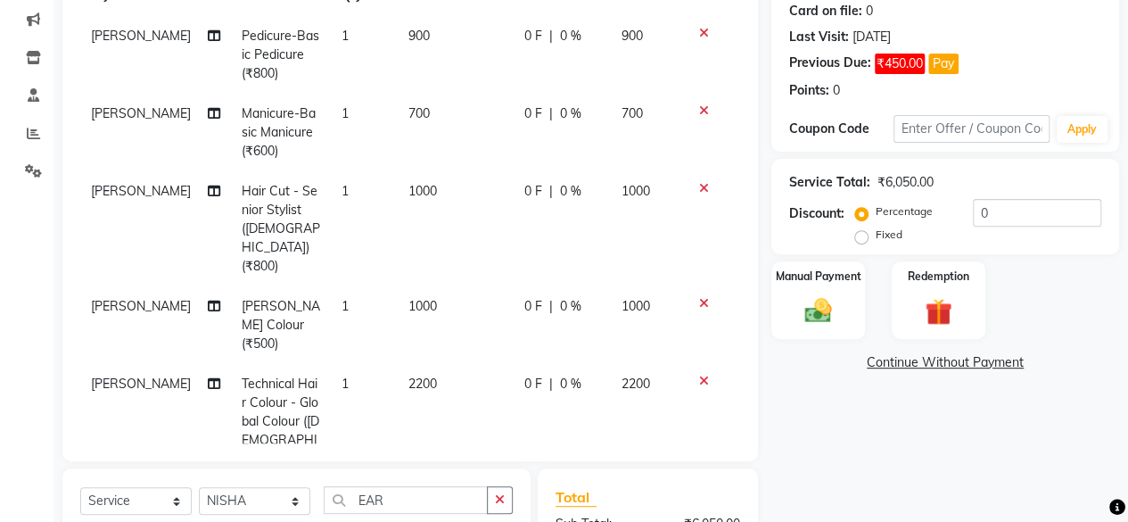
click at [849, 452] on div "Name: Honey Membership: No Active Membership Total Visits: 12 Card on file: 0 L…" at bounding box center [951, 309] width 361 height 798
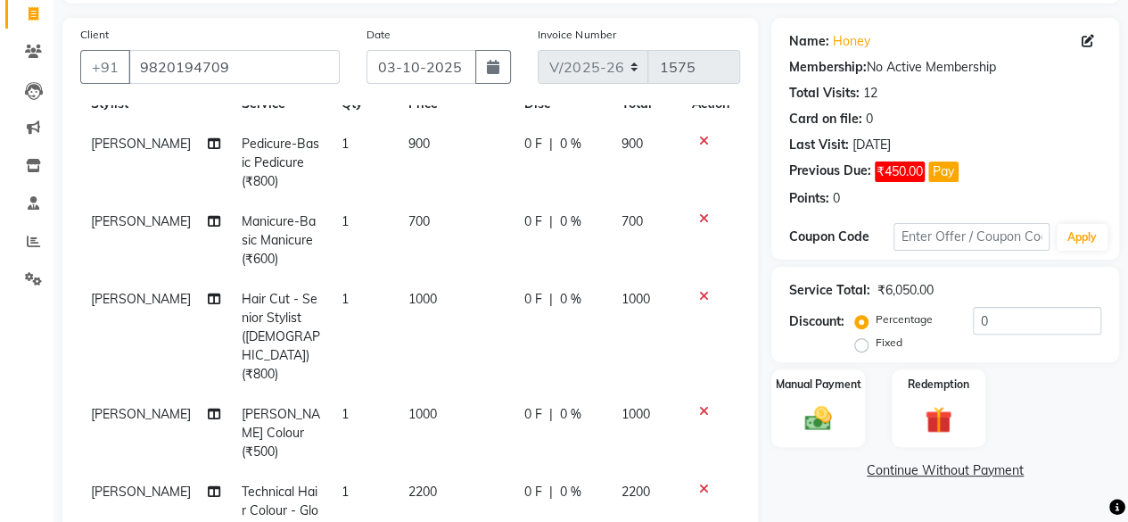
scroll to position [436, 0]
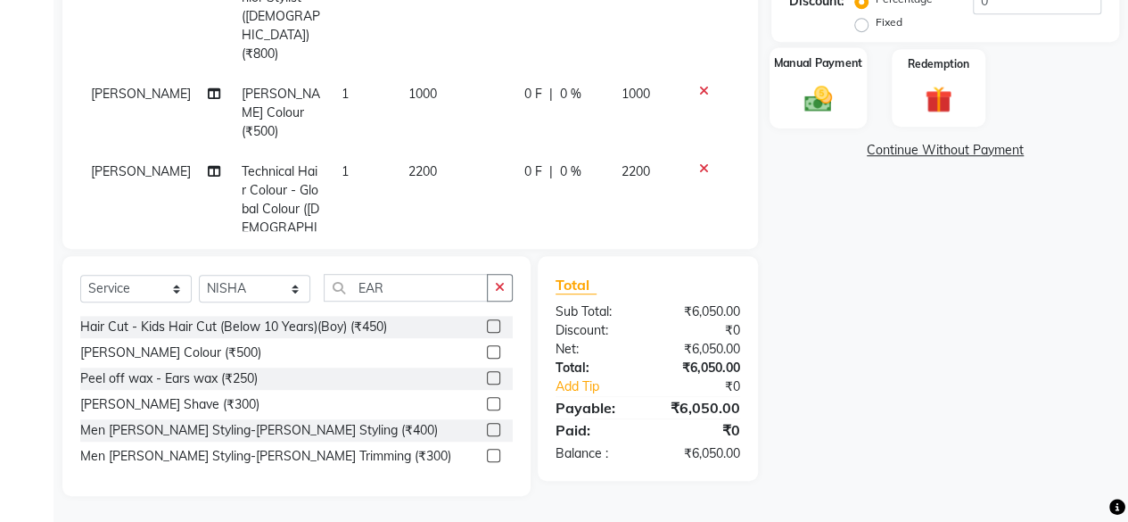
click at [826, 99] on img at bounding box center [817, 98] width 45 height 32
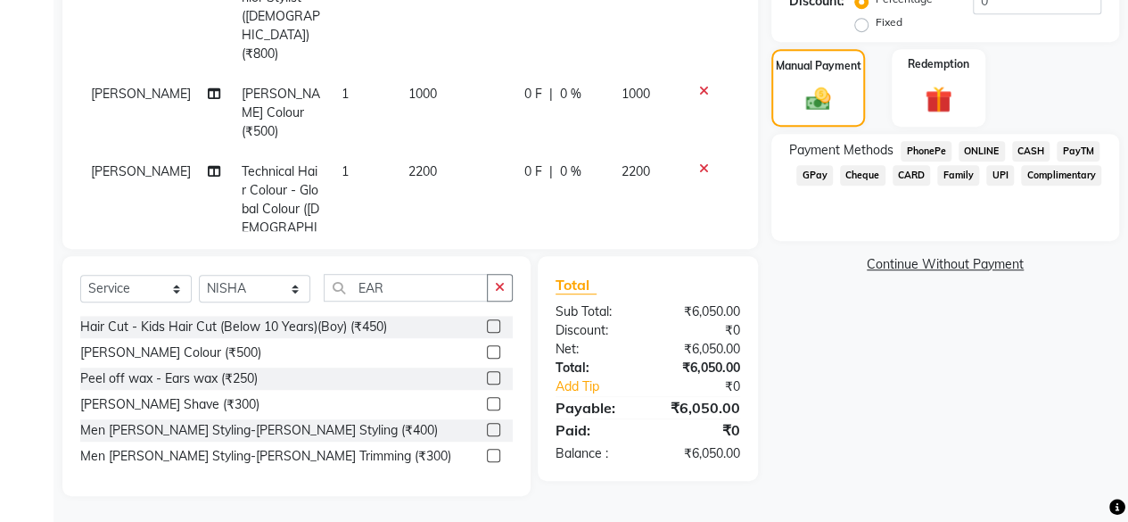
click at [1031, 153] on span "CASH" at bounding box center [1031, 151] width 38 height 21
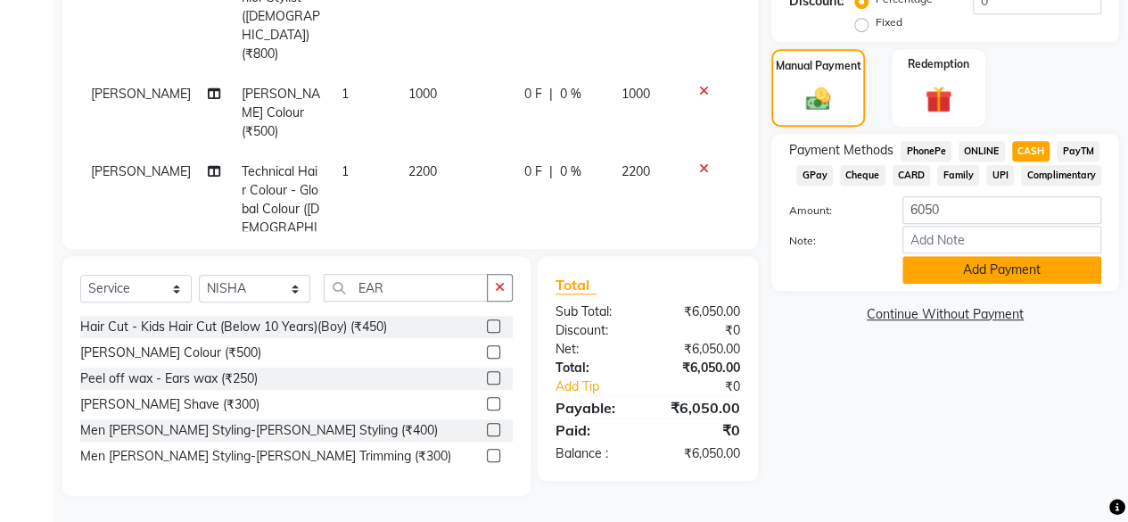
click at [959, 267] on button "Add Payment" at bounding box center [1001, 270] width 199 height 28
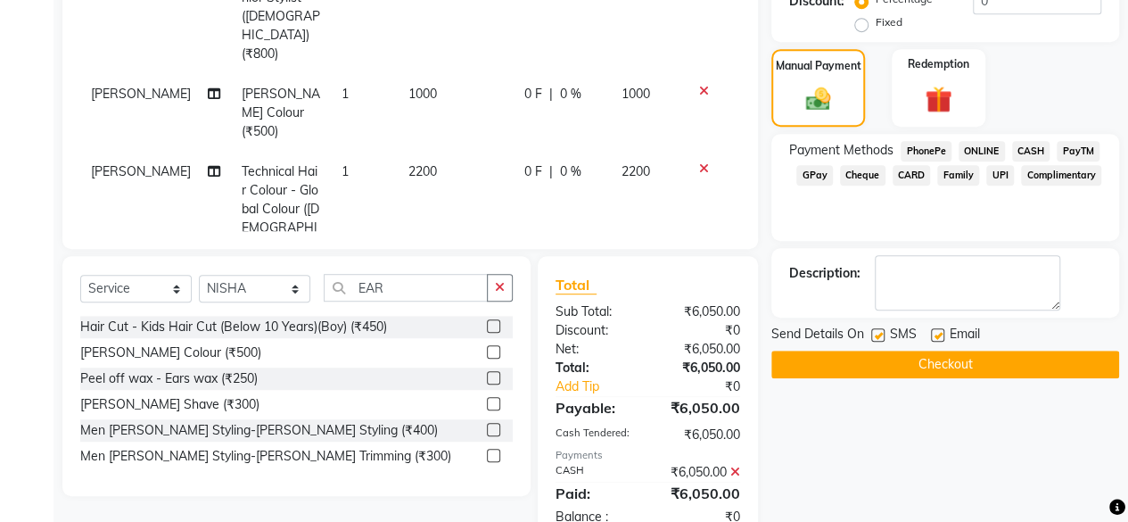
click at [888, 361] on button "Checkout" at bounding box center [945, 364] width 348 height 28
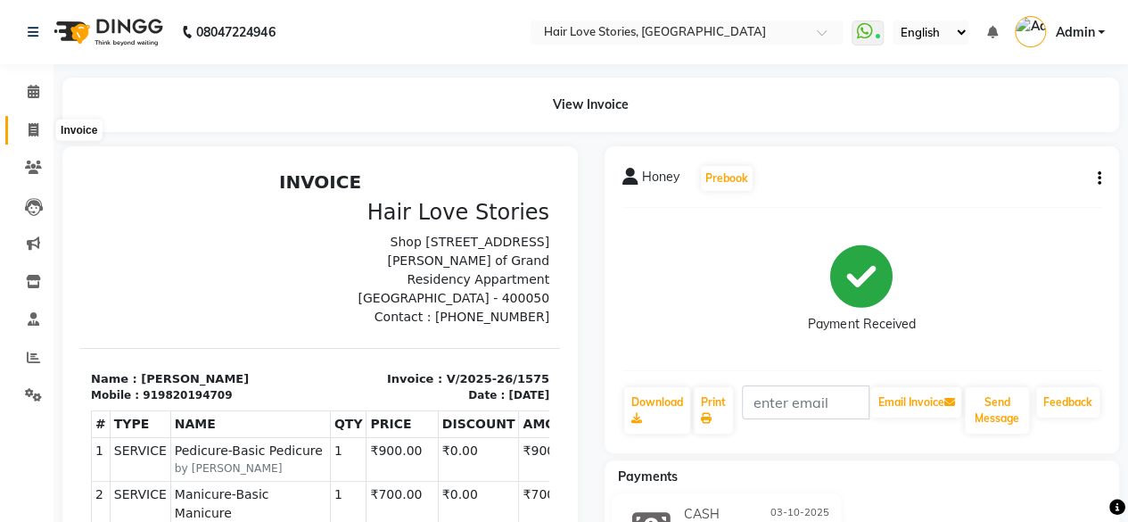
click at [37, 132] on icon at bounding box center [34, 129] width 10 height 13
select select "3886"
select select "service"
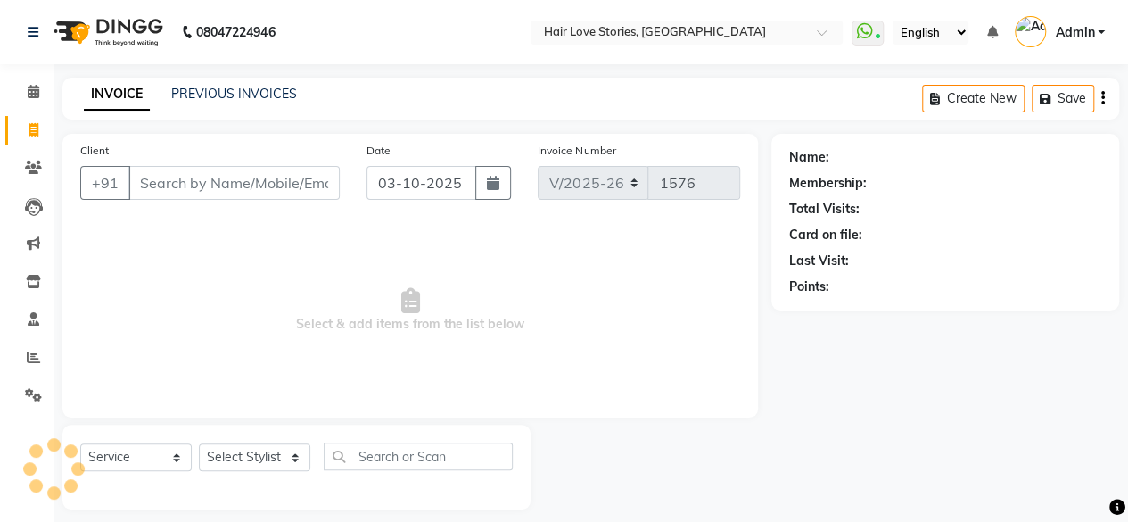
scroll to position [13, 0]
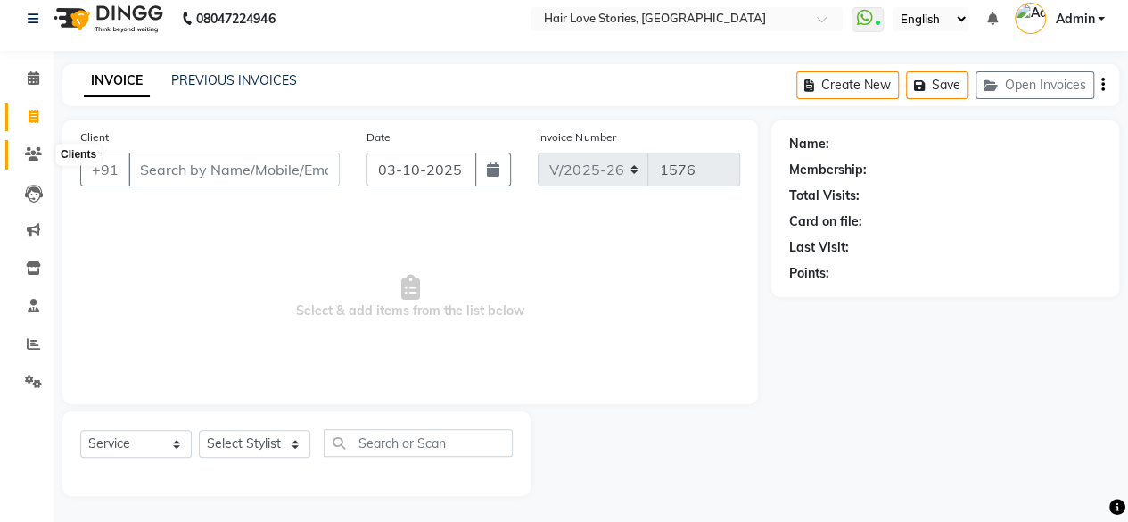
click at [21, 157] on span at bounding box center [33, 154] width 31 height 21
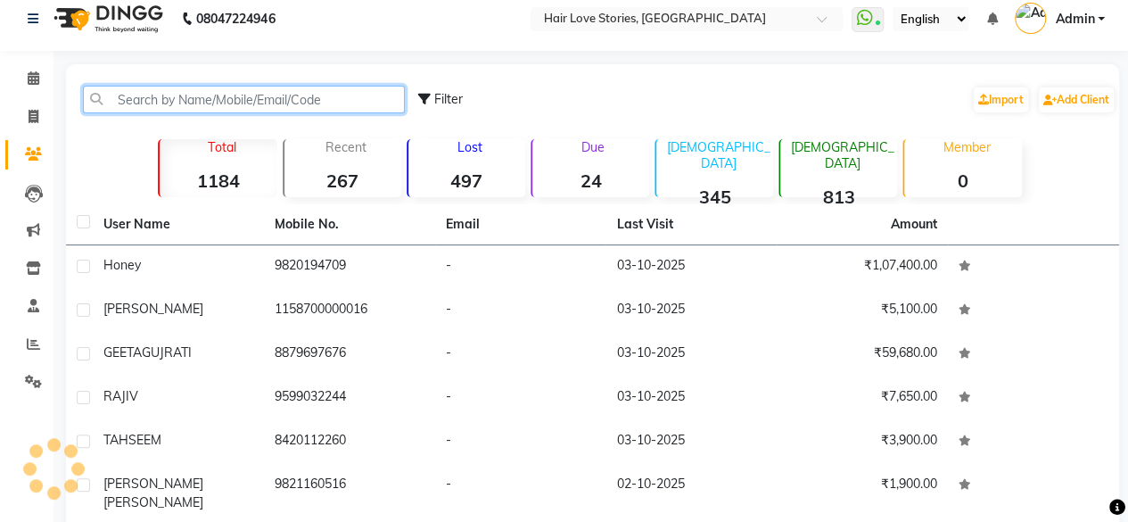
click at [159, 95] on input "text" at bounding box center [244, 100] width 322 height 28
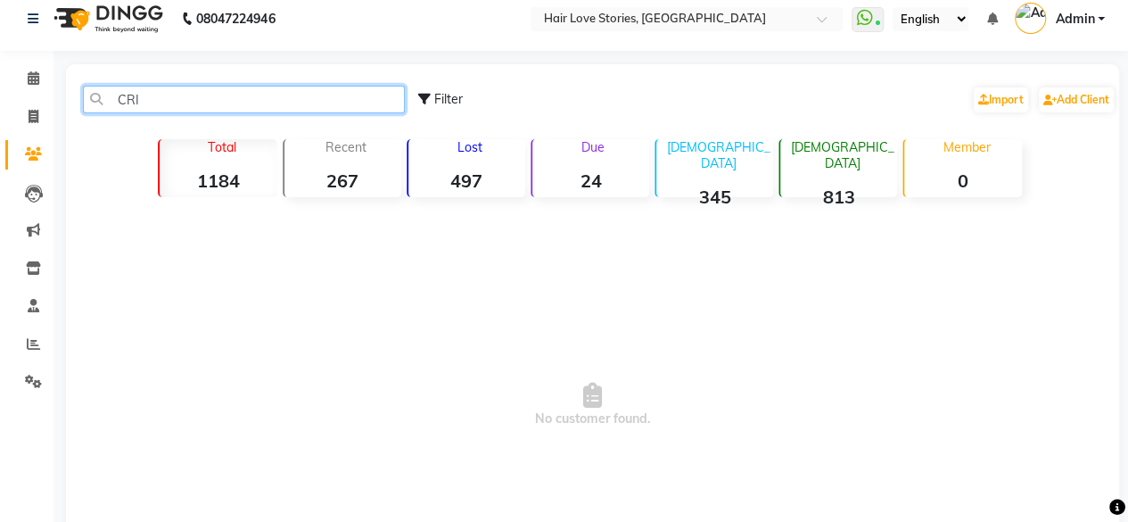
type input "CRI"
